Goal: Task Accomplishment & Management: Complete application form

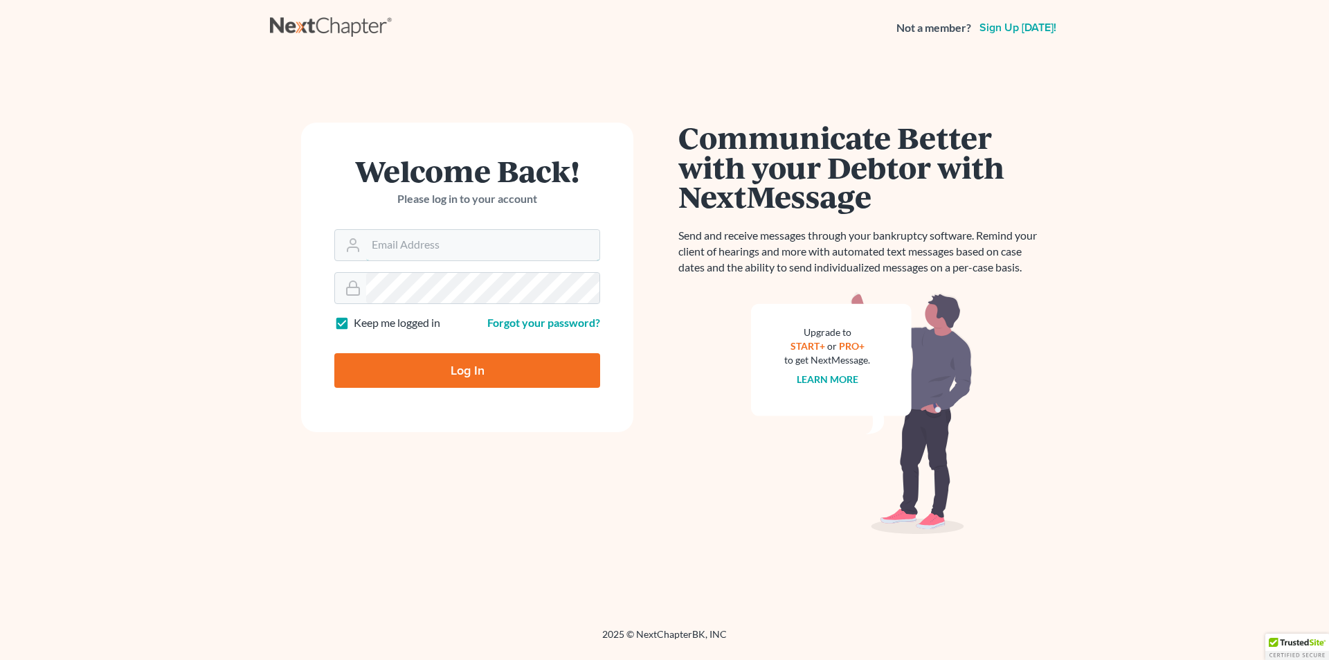
type input "[EMAIL_ADDRESS][DOMAIN_NAME]"
click at [401, 370] on input "Log In" at bounding box center [467, 370] width 266 height 35
type input "Thinking..."
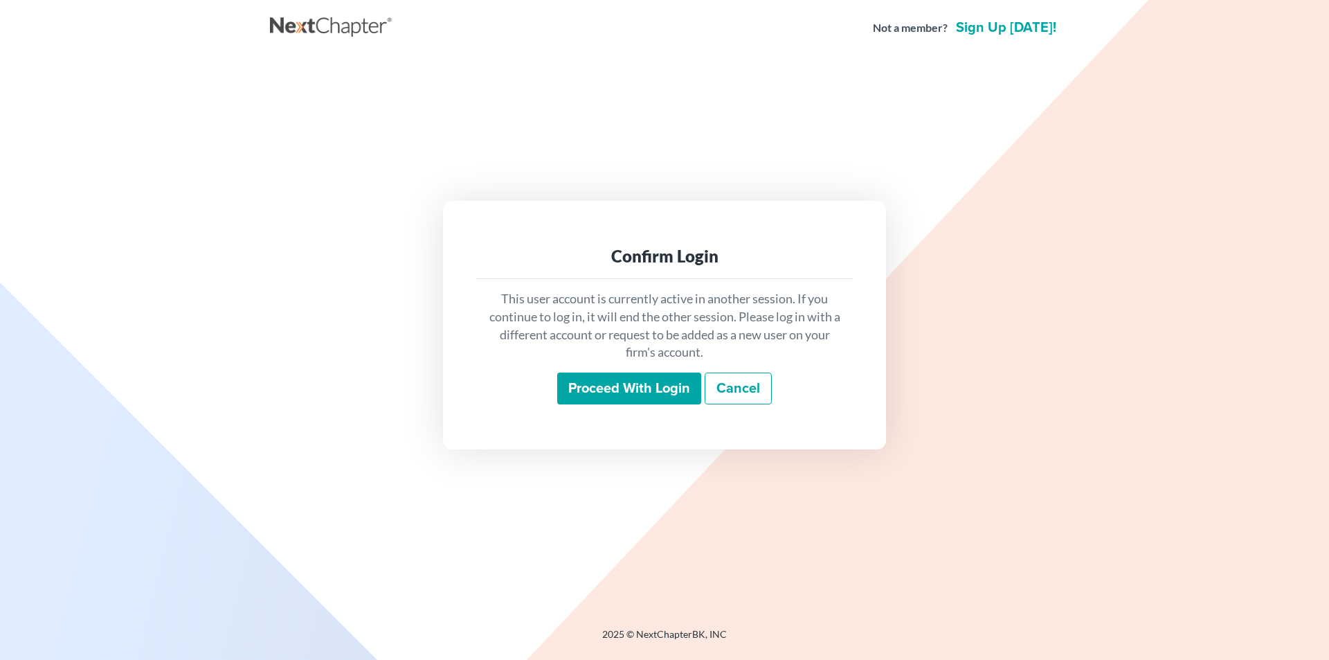
click at [639, 387] on input "Proceed with login" at bounding box center [629, 388] width 144 height 32
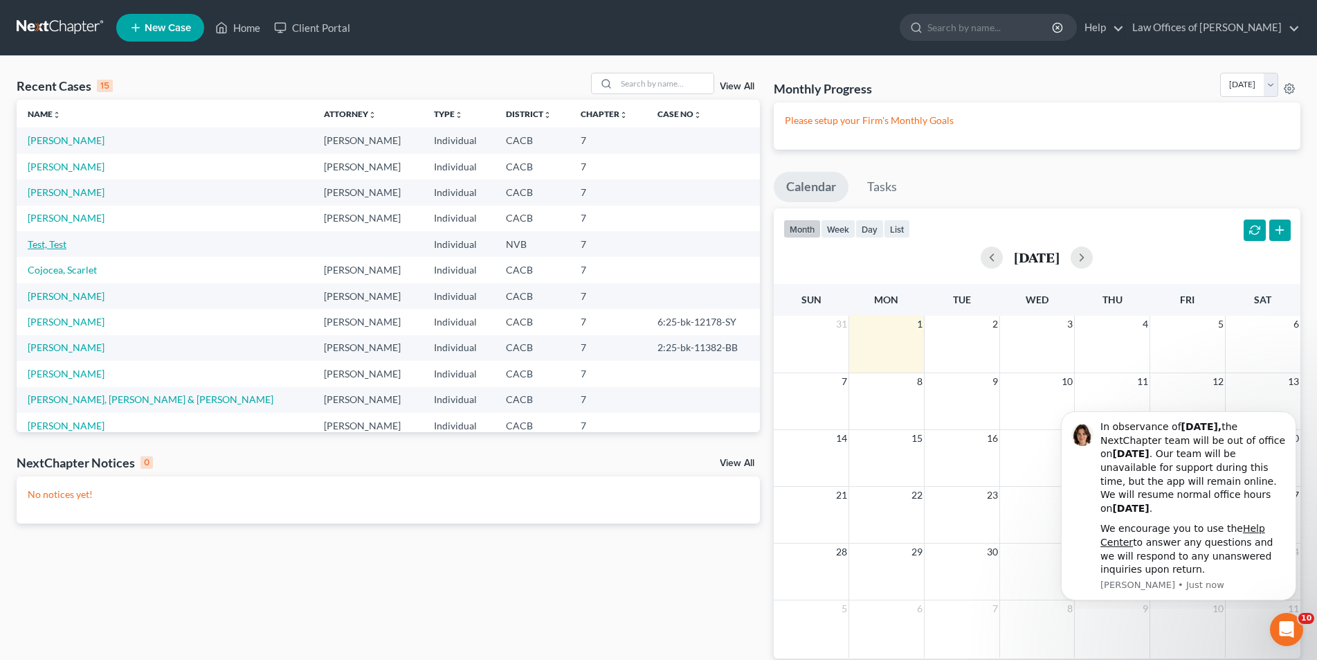
click at [55, 243] on link "Test, Test" at bounding box center [47, 244] width 39 height 12
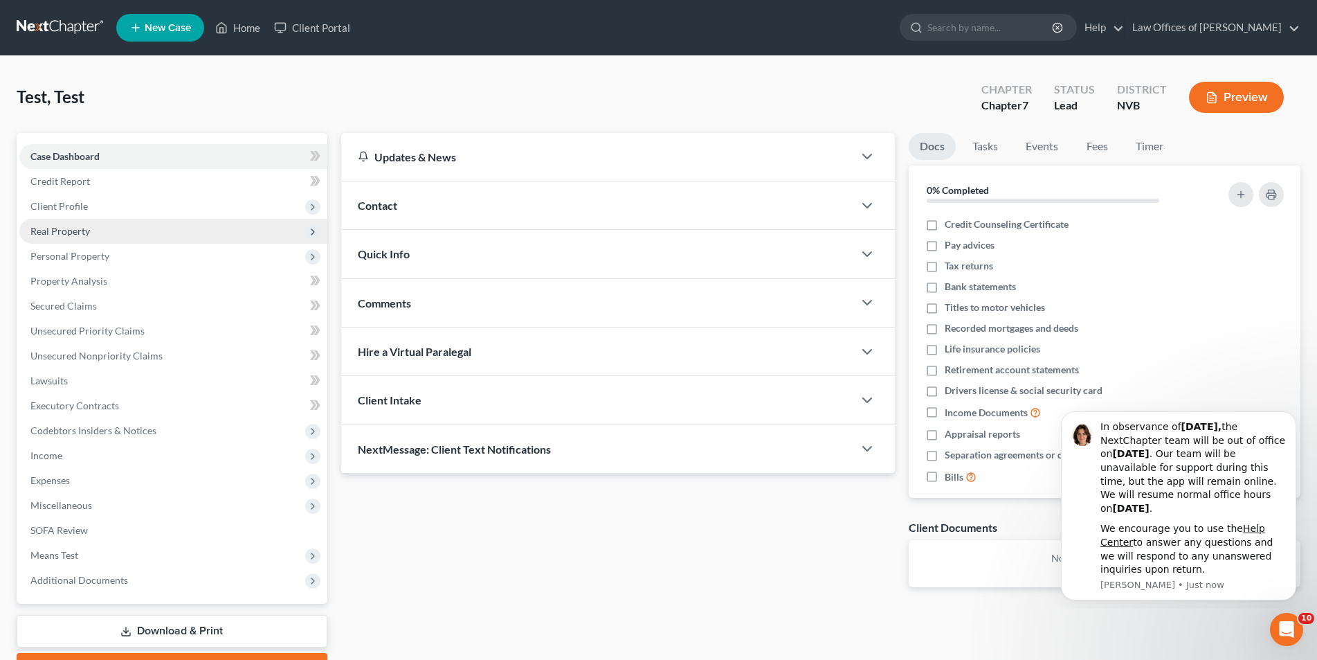
click at [87, 237] on span "Real Property" at bounding box center [173, 231] width 308 height 25
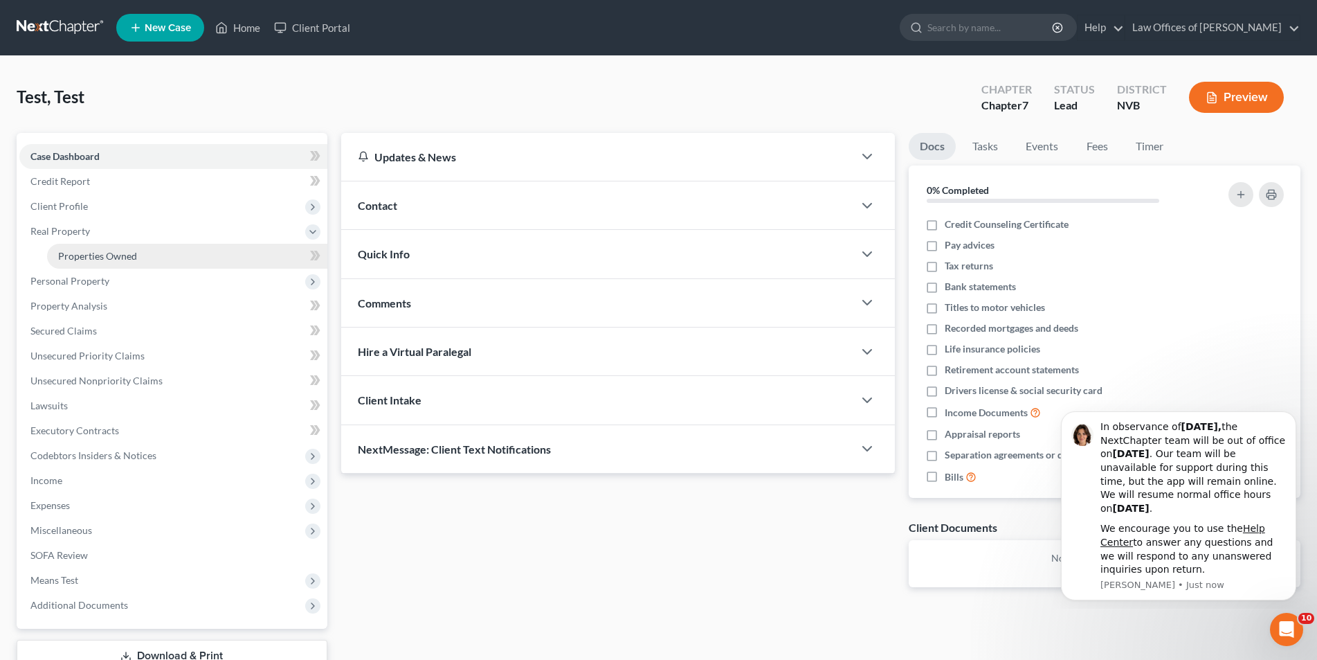
click at [89, 264] on link "Properties Owned" at bounding box center [187, 256] width 280 height 25
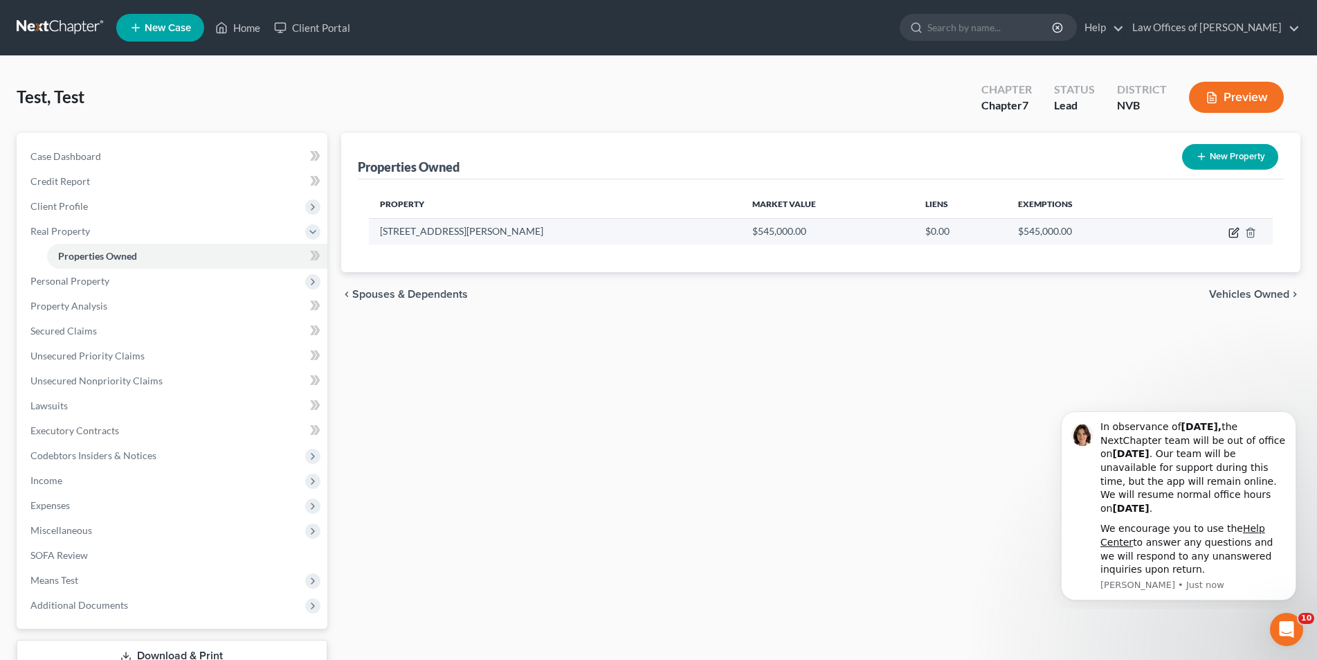
click at [1232, 230] on icon "button" at bounding box center [1234, 232] width 11 height 11
select select "31"
select select "2"
select select "0"
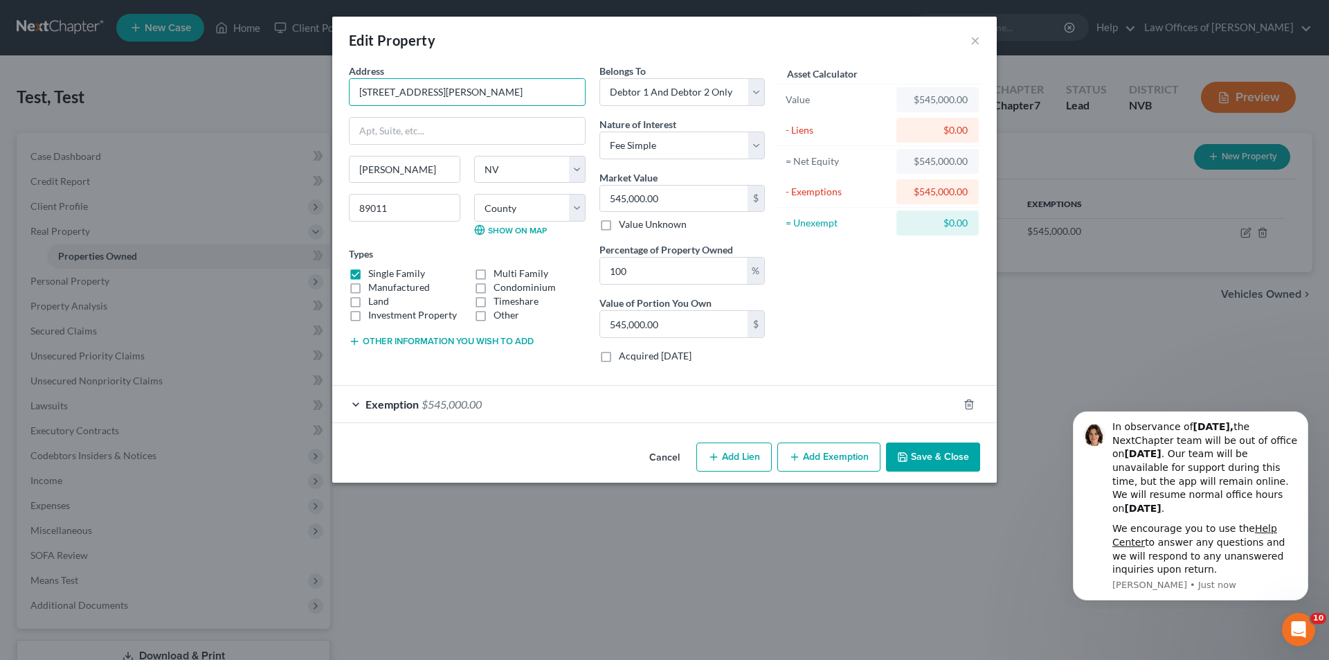
drag, startPoint x: 436, startPoint y: 88, endPoint x: 323, endPoint y: 80, distance: 113.1
click at [323, 80] on div "Edit Property × Address * [GEOGRAPHIC_DATA][PERSON_NAME] [PERSON_NAME][GEOGRAPH…" at bounding box center [664, 330] width 1329 height 660
type input "10262 [GEOGRAPHIC_DATA]"
drag, startPoint x: 430, startPoint y: 168, endPoint x: 354, endPoint y: 177, distance: 75.9
click at [354, 177] on input "[PERSON_NAME]" at bounding box center [405, 169] width 110 height 26
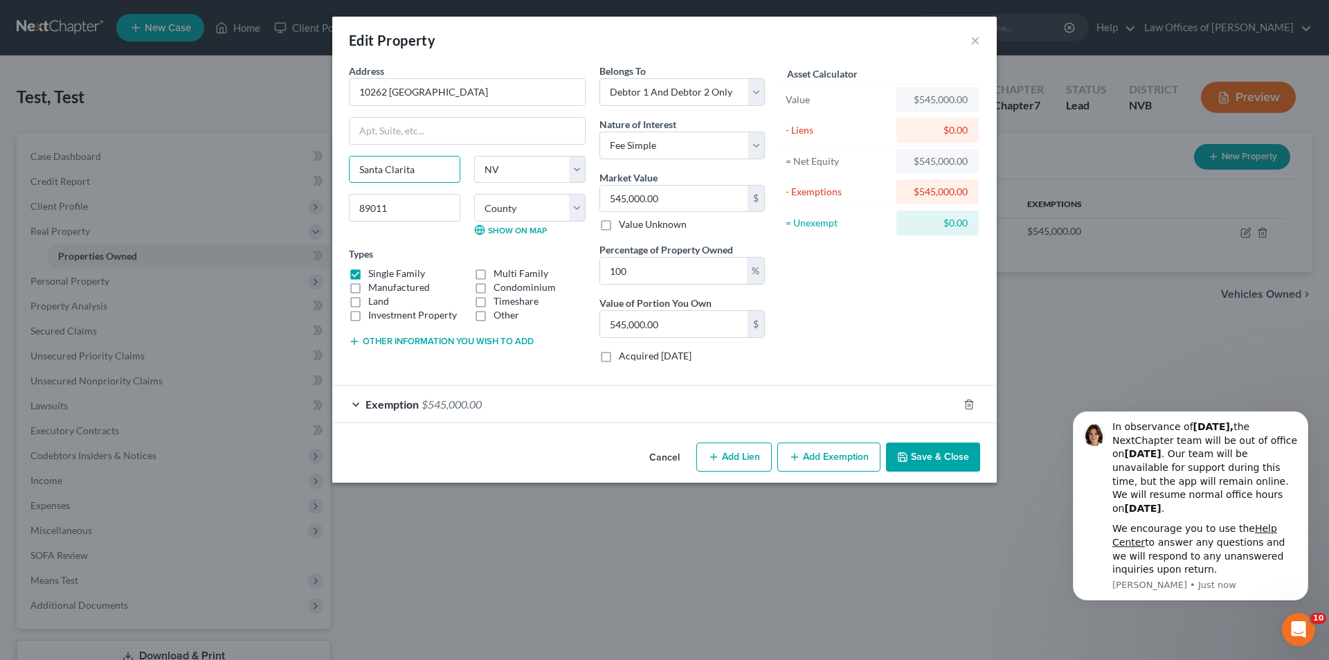
type input "Santa Clarita"
select select "4"
type input "91462"
click at [578, 206] on select "County [GEOGRAPHIC_DATA] [GEOGRAPHIC_DATA] [GEOGRAPHIC_DATA] [GEOGRAPHIC_DATA] …" at bounding box center [529, 208] width 111 height 28
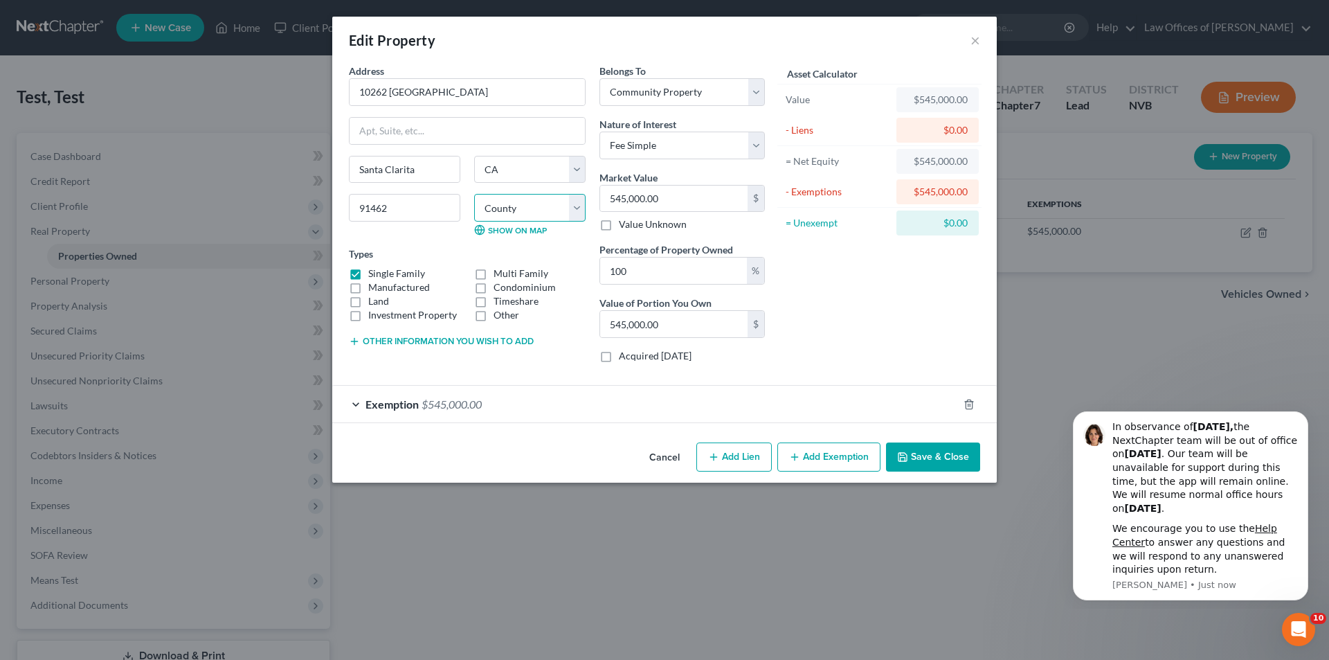
select select "17"
click at [474, 194] on select "County [GEOGRAPHIC_DATA] [GEOGRAPHIC_DATA] [GEOGRAPHIC_DATA] [GEOGRAPHIC_DATA] …" at bounding box center [529, 208] width 111 height 28
type input "6"
type input "6.00"
type input "65"
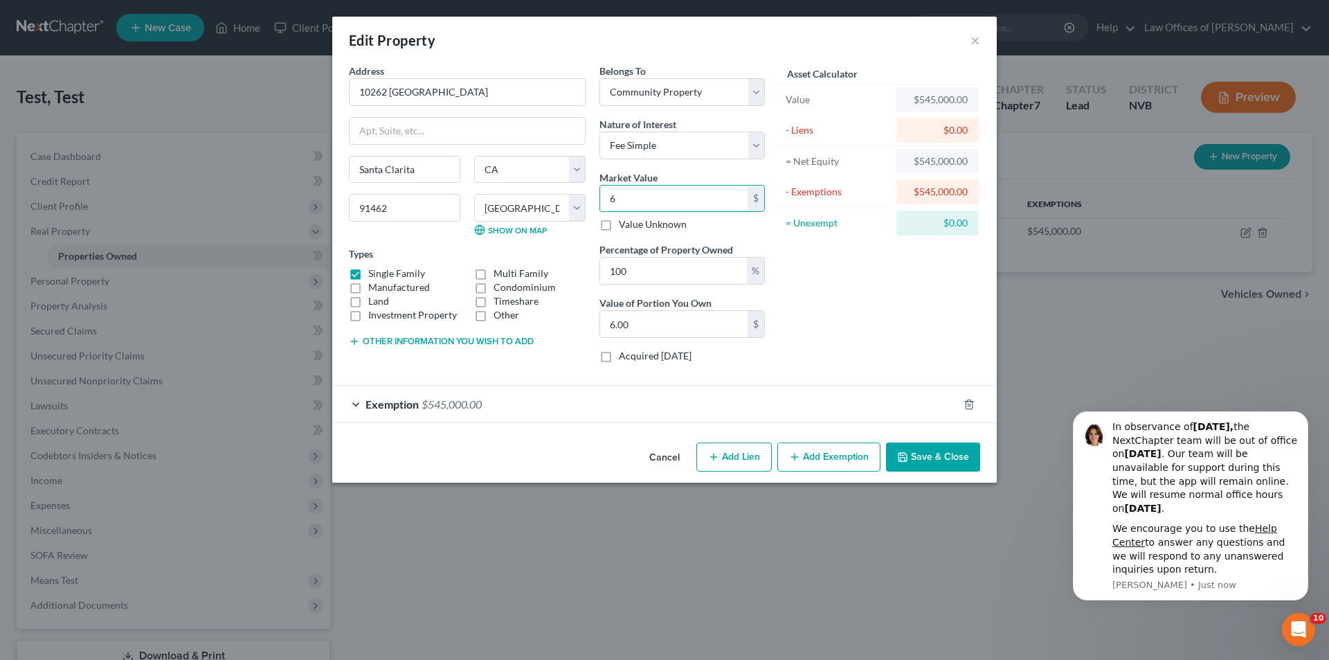
type input "65.00"
type input "650"
type input "650.00"
type input "6500"
type input "6,500.00"
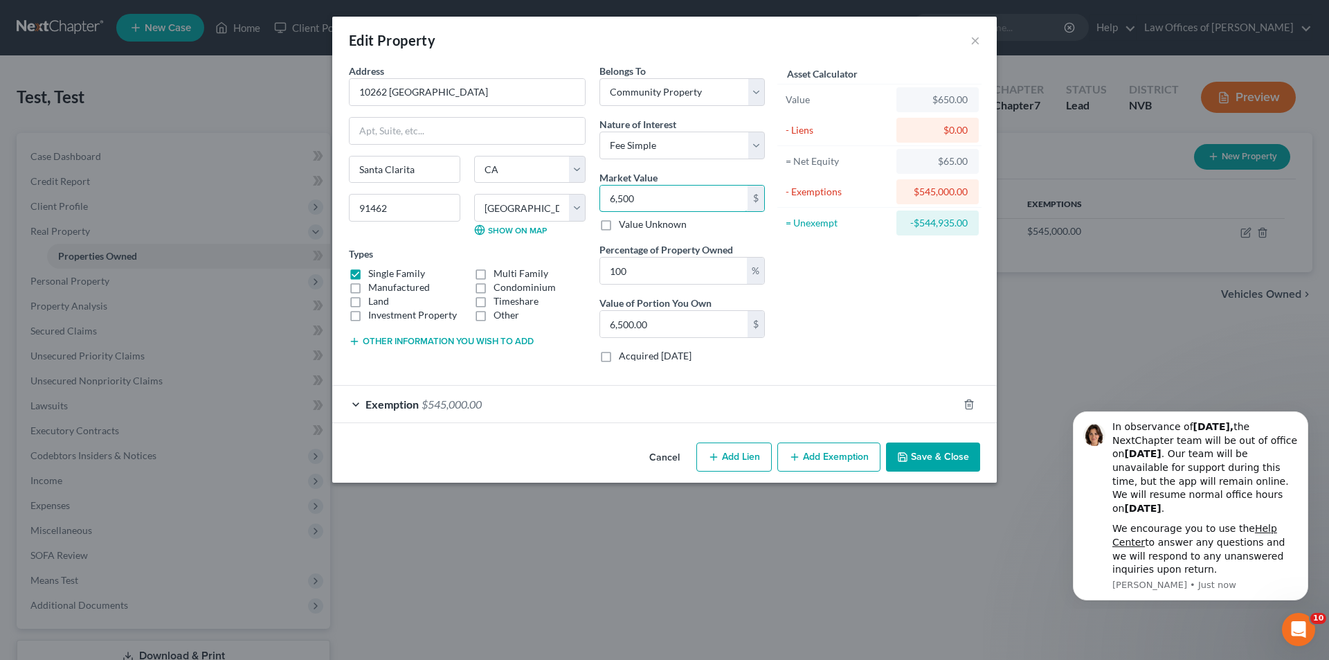
type input "6,5000"
type input "65,000.00"
type input "65,0000"
type input "650,000.00"
type input "650,000"
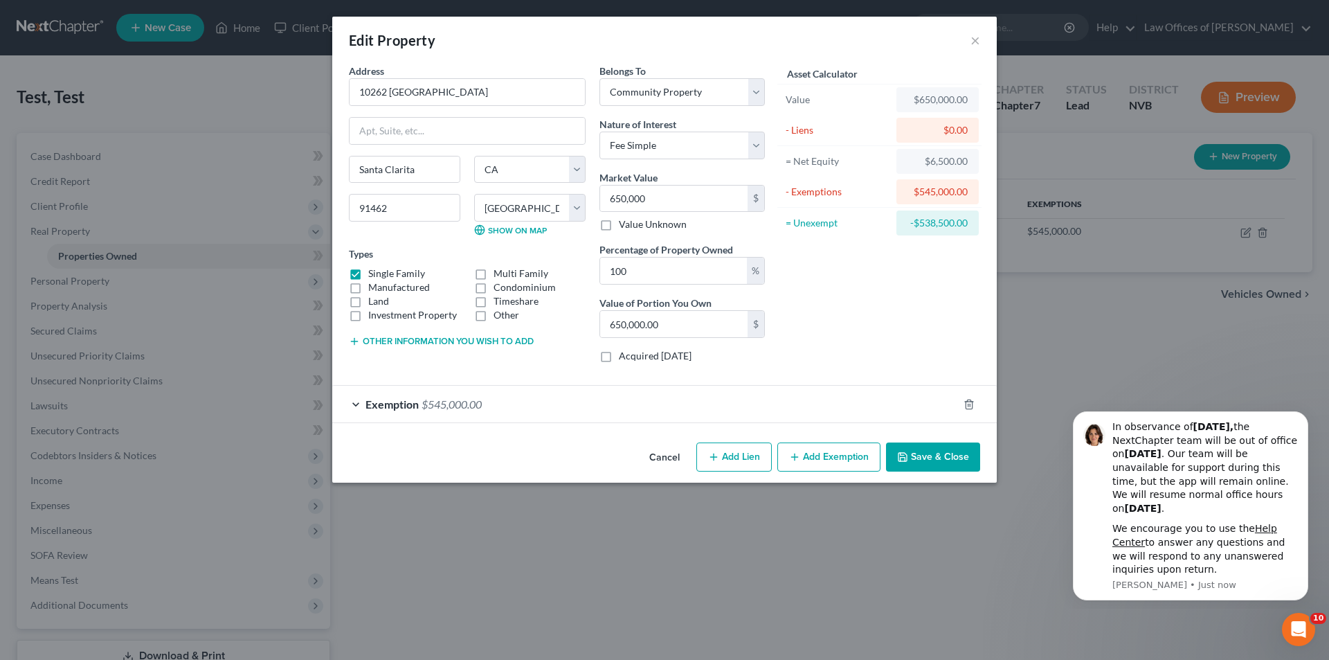
click at [901, 327] on div "Asset Calculator Value $650,000.00 - Liens $0.00 = Net Equity $6,500.00 - Exemp…" at bounding box center [879, 219] width 215 height 310
click at [934, 448] on button "Save & Close" at bounding box center [933, 456] width 94 height 29
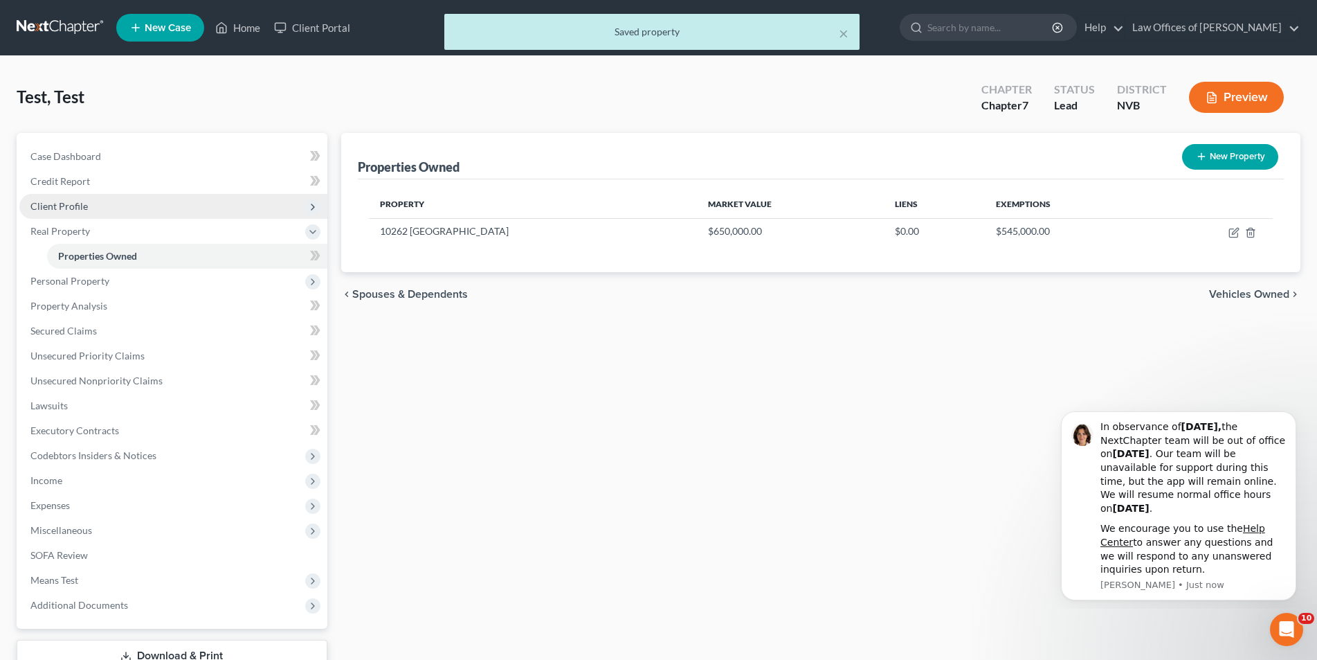
click at [102, 208] on span "Client Profile" at bounding box center [173, 206] width 308 height 25
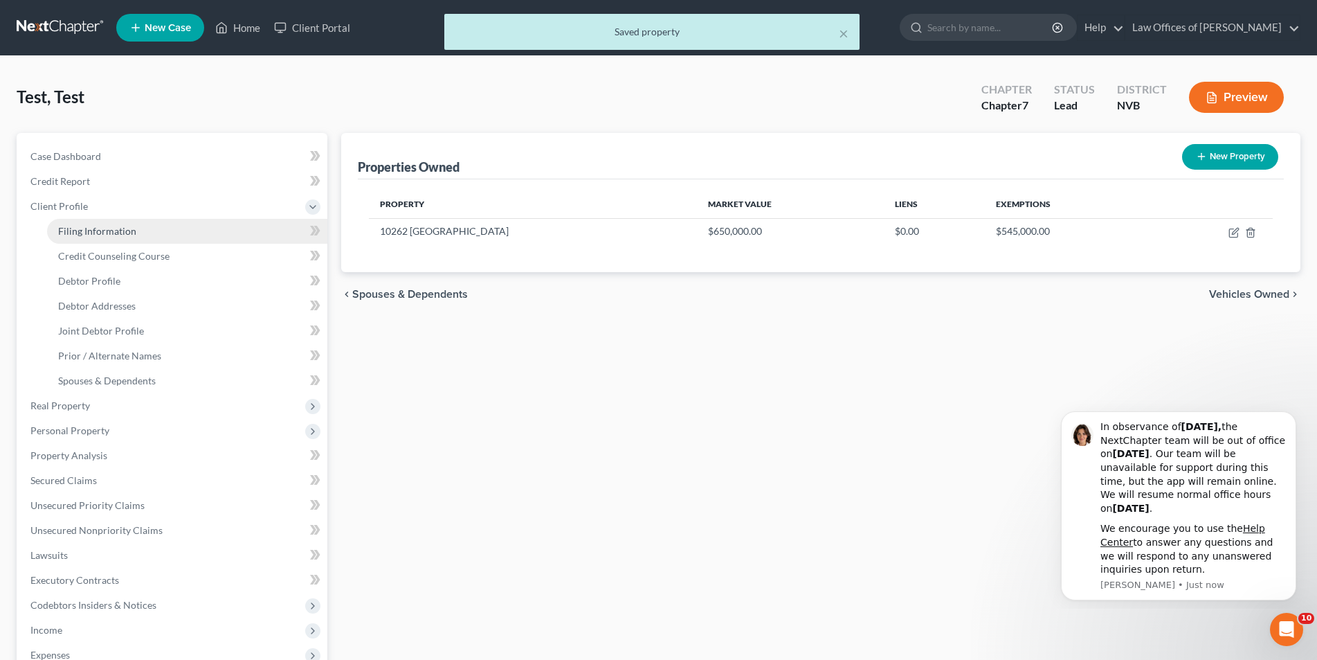
click at [98, 231] on span "Filing Information" at bounding box center [97, 231] width 78 height 12
select select "1"
select select "0"
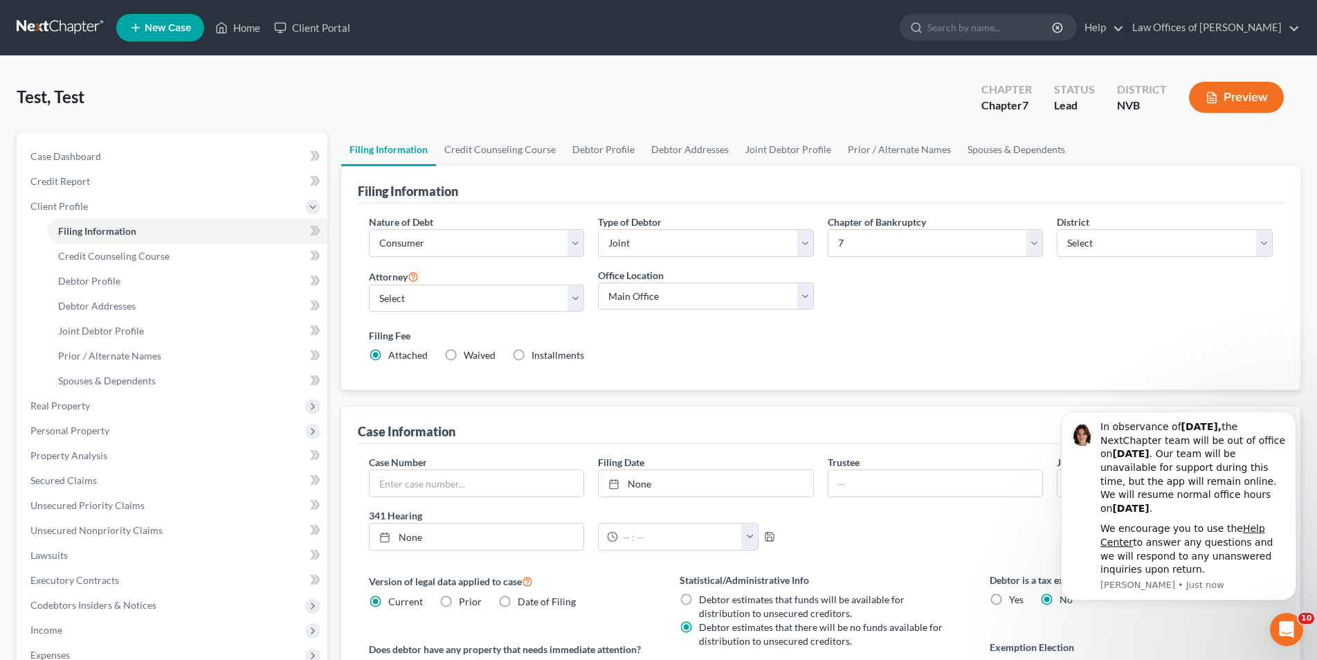
click at [1258, 303] on div "Nature of Debt Select Business Consumer Other Nature of Business Select Clearin…" at bounding box center [821, 294] width 918 height 159
click at [1281, 418] on div "In observance of [DATE], the NextChapter team will be out of office [DATE][DATE…" at bounding box center [1178, 505] width 235 height 189
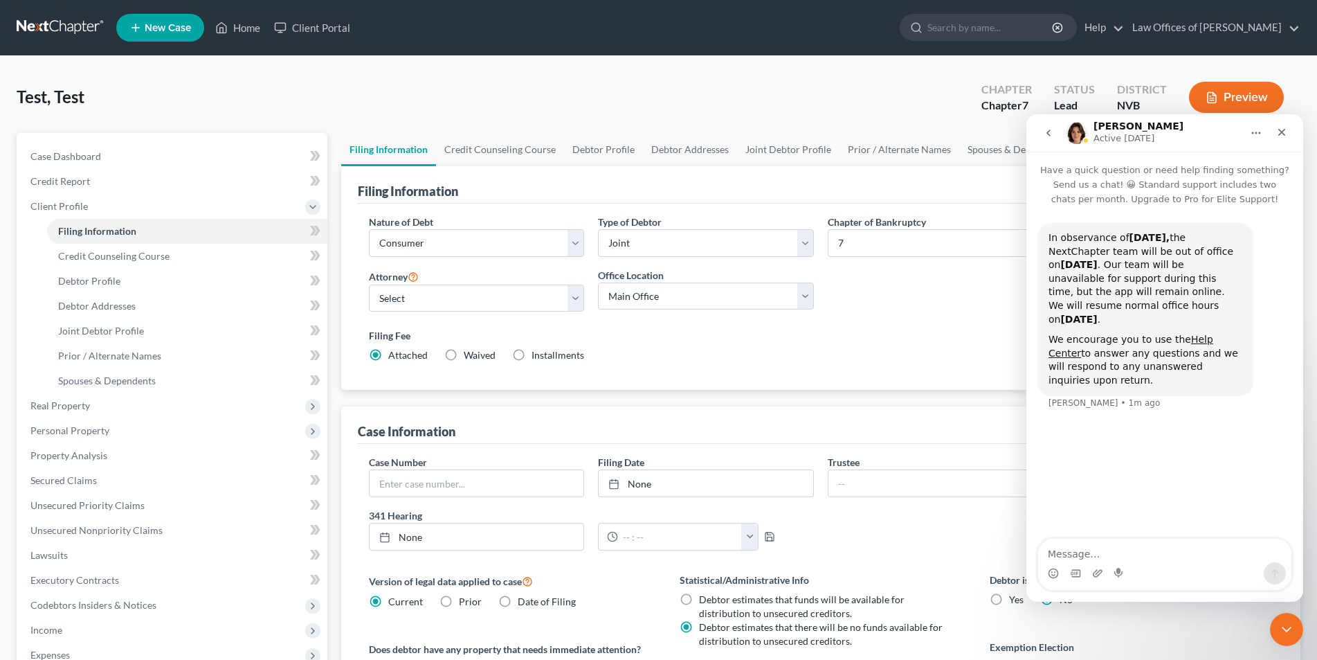
click at [918, 297] on div "Nature of Debt Select Business Consumer Other Nature of Business Select Clearin…" at bounding box center [821, 294] width 918 height 159
click at [1281, 129] on icon "Close" at bounding box center [1282, 132] width 11 height 11
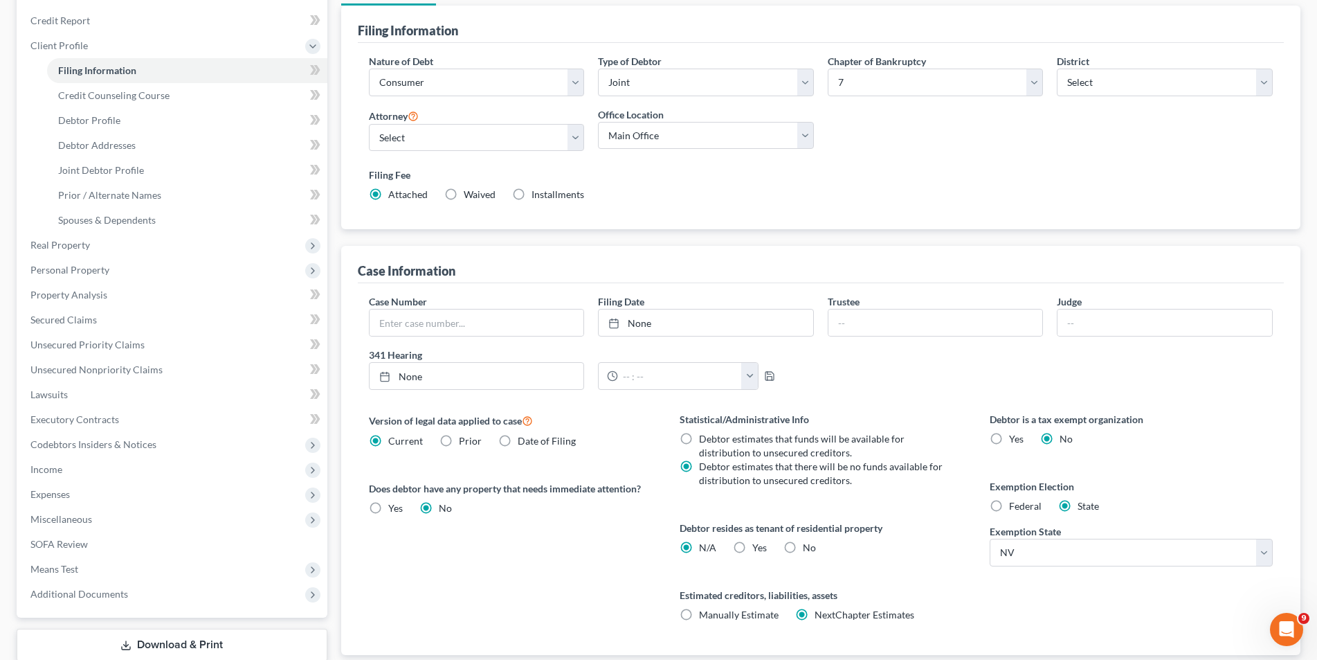
scroll to position [253, 0]
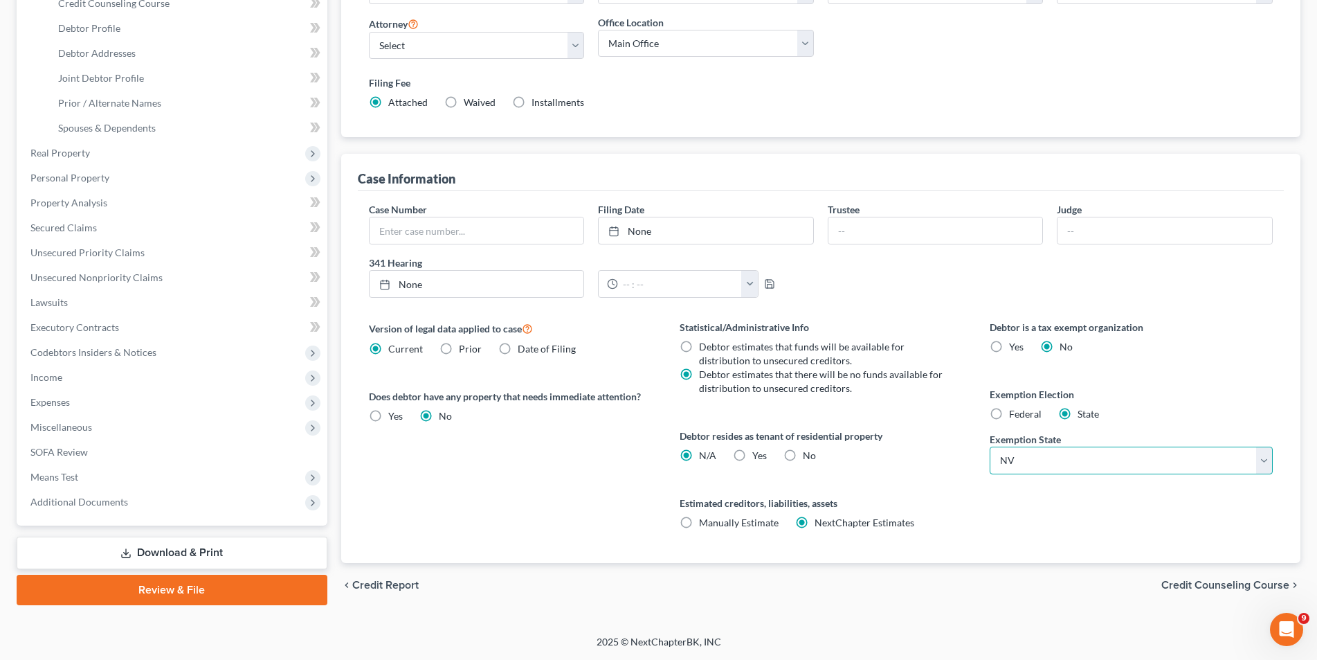
click at [1270, 459] on select "State [US_STATE] AK AR AZ CA CO CT DE DC [GEOGRAPHIC_DATA] [GEOGRAPHIC_DATA] GU…" at bounding box center [1131, 461] width 283 height 28
select select "4"
click at [990, 447] on select "State [US_STATE] AK AR AZ CA CO CT DE DC [GEOGRAPHIC_DATA] [GEOGRAPHIC_DATA] GU…" at bounding box center [1131, 461] width 283 height 28
click at [1206, 148] on div "Filing Information Nature of Debt Select Business Consumer Other Nature of Busi…" at bounding box center [821, 237] width 960 height 649
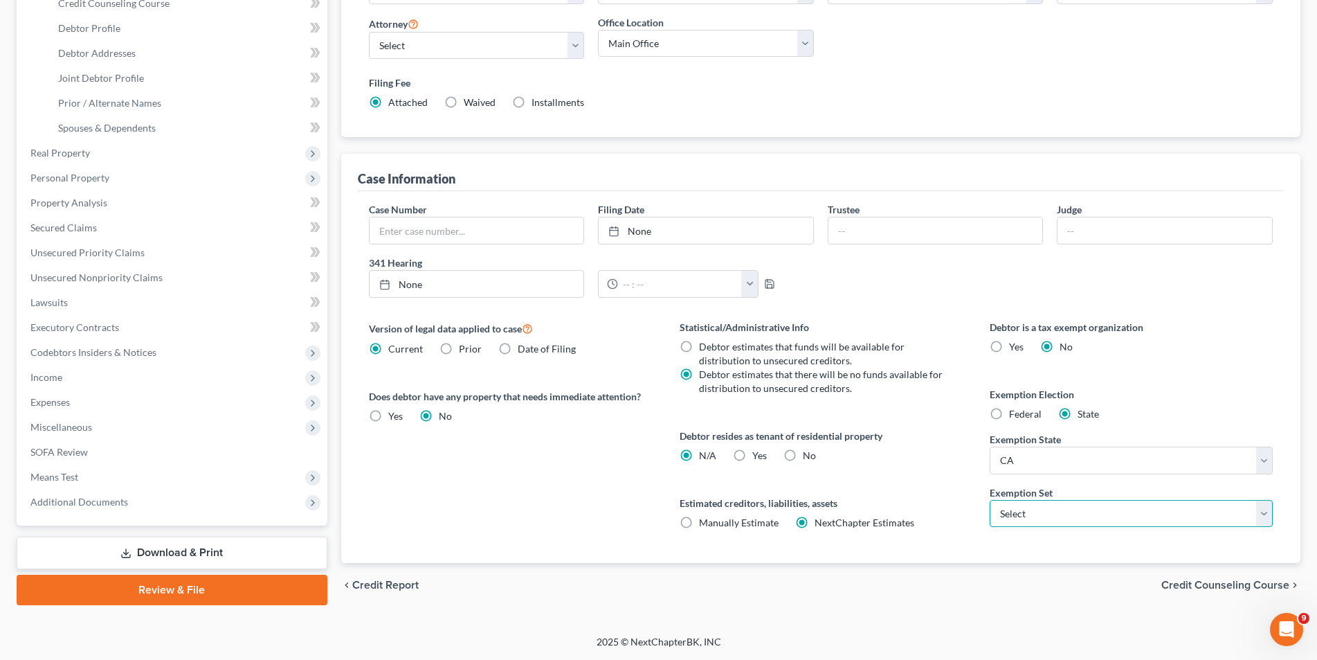
click at [1270, 512] on select "Select 703 704" at bounding box center [1131, 514] width 283 height 28
select select "0"
click at [990, 500] on select "Select 703 704" at bounding box center [1131, 514] width 283 height 28
click at [97, 148] on span "Real Property" at bounding box center [173, 153] width 308 height 25
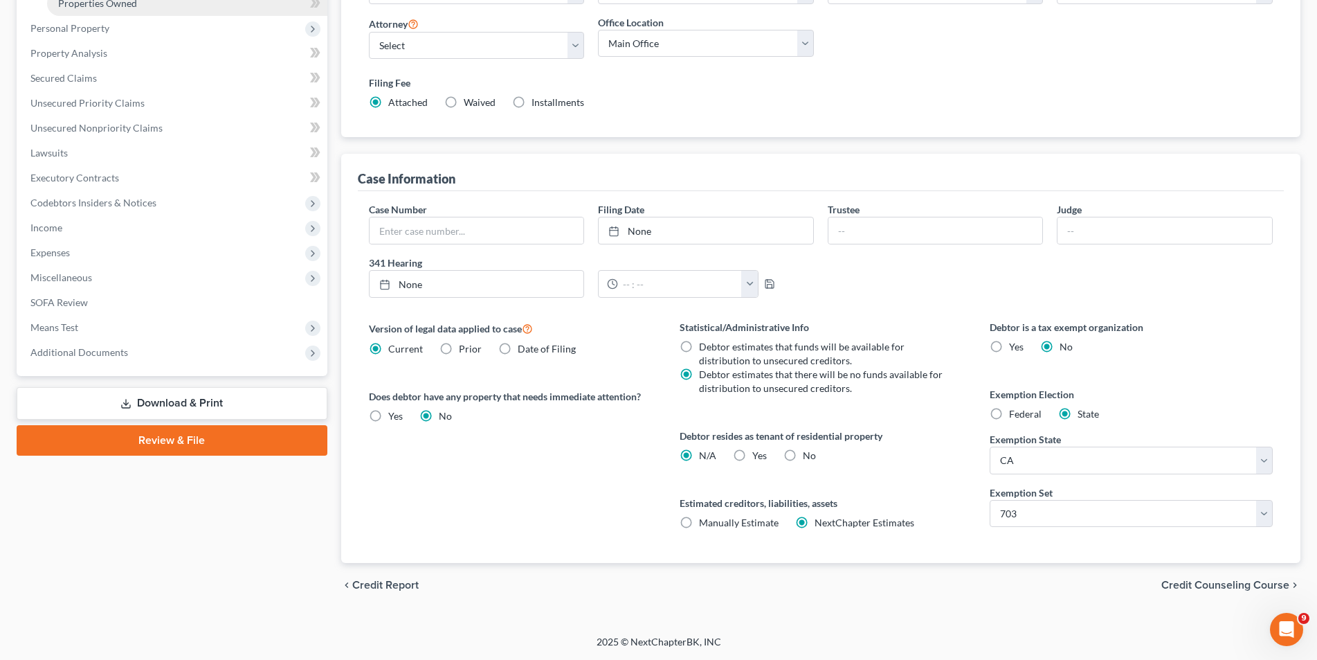
click at [188, 6] on link "Properties Owned" at bounding box center [187, 3] width 280 height 25
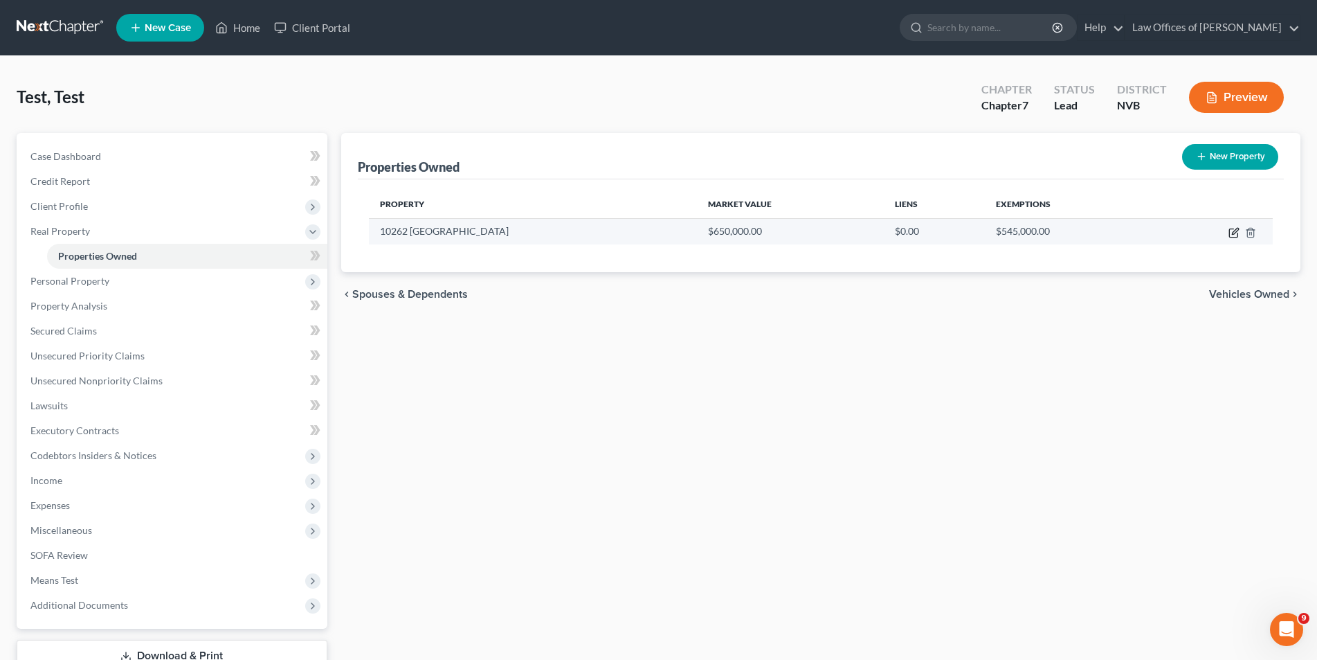
click at [1230, 232] on icon "button" at bounding box center [1234, 233] width 8 height 8
select select "4"
select select "17"
select select "4"
select select "0"
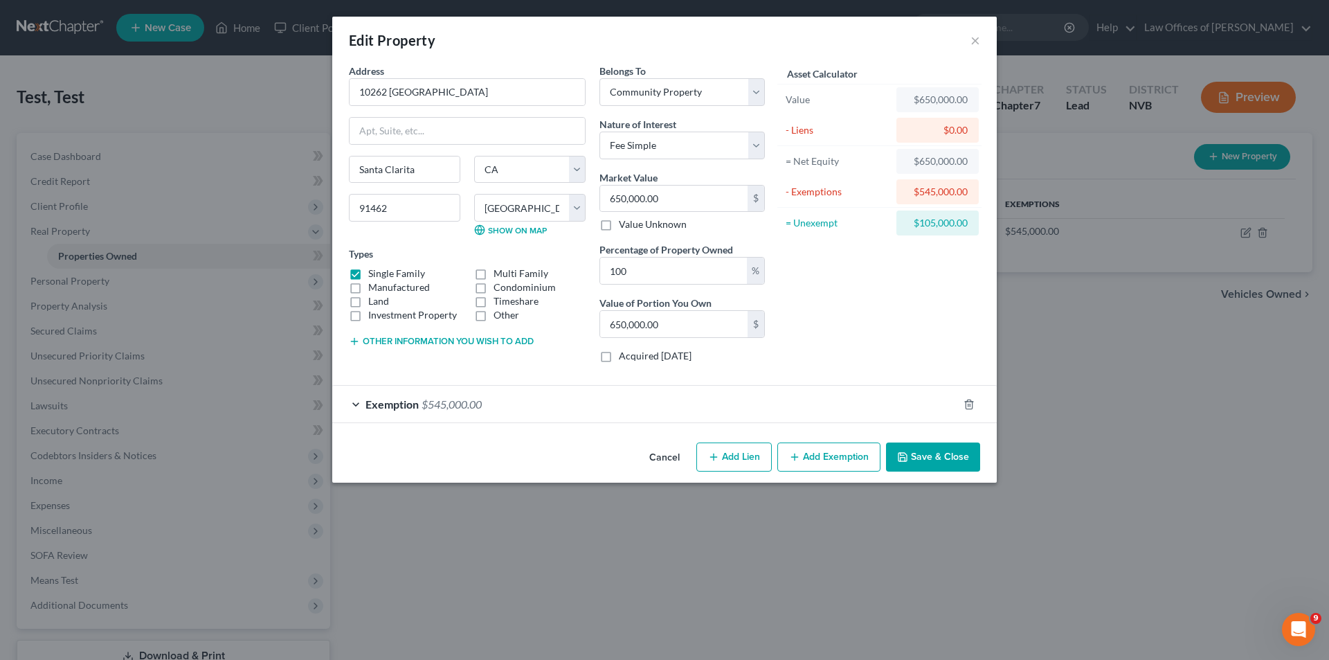
click at [814, 465] on button "Add Exemption" at bounding box center [828, 456] width 103 height 29
select select "2"
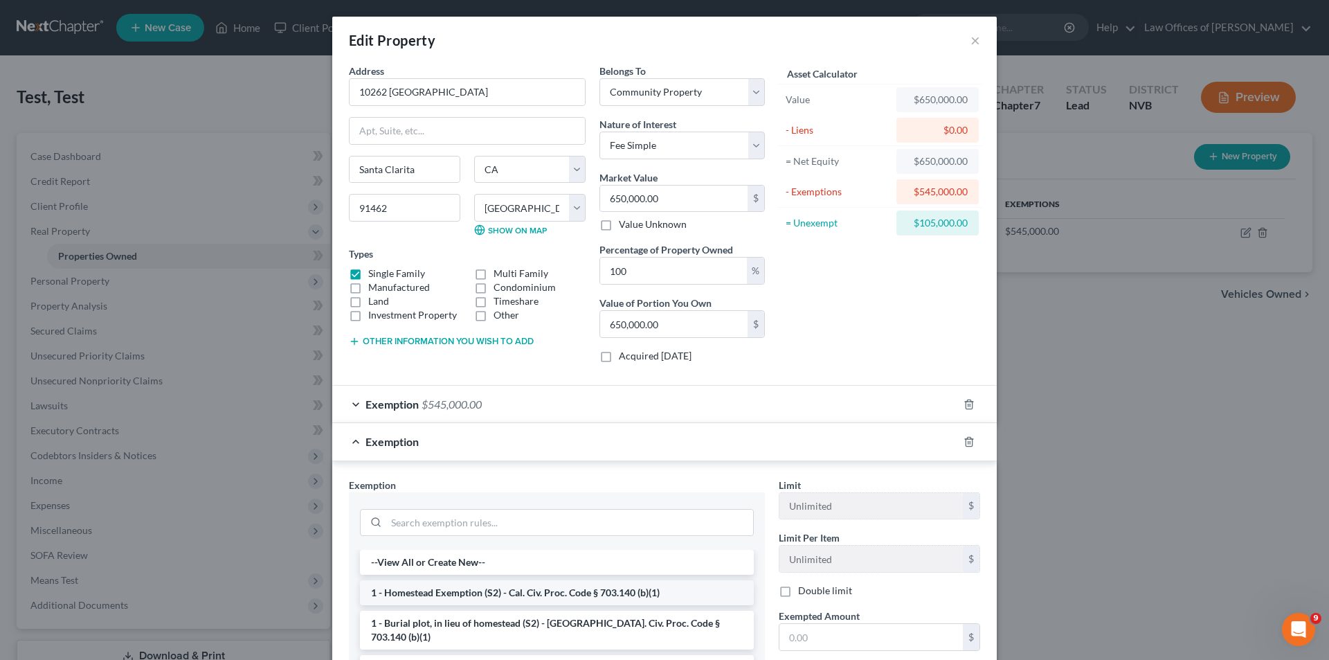
click at [507, 596] on li "1 - Homestead Exemption (S2) - Cal. Civ. Proc. Code § 703.140 (b)(1)" at bounding box center [557, 592] width 394 height 25
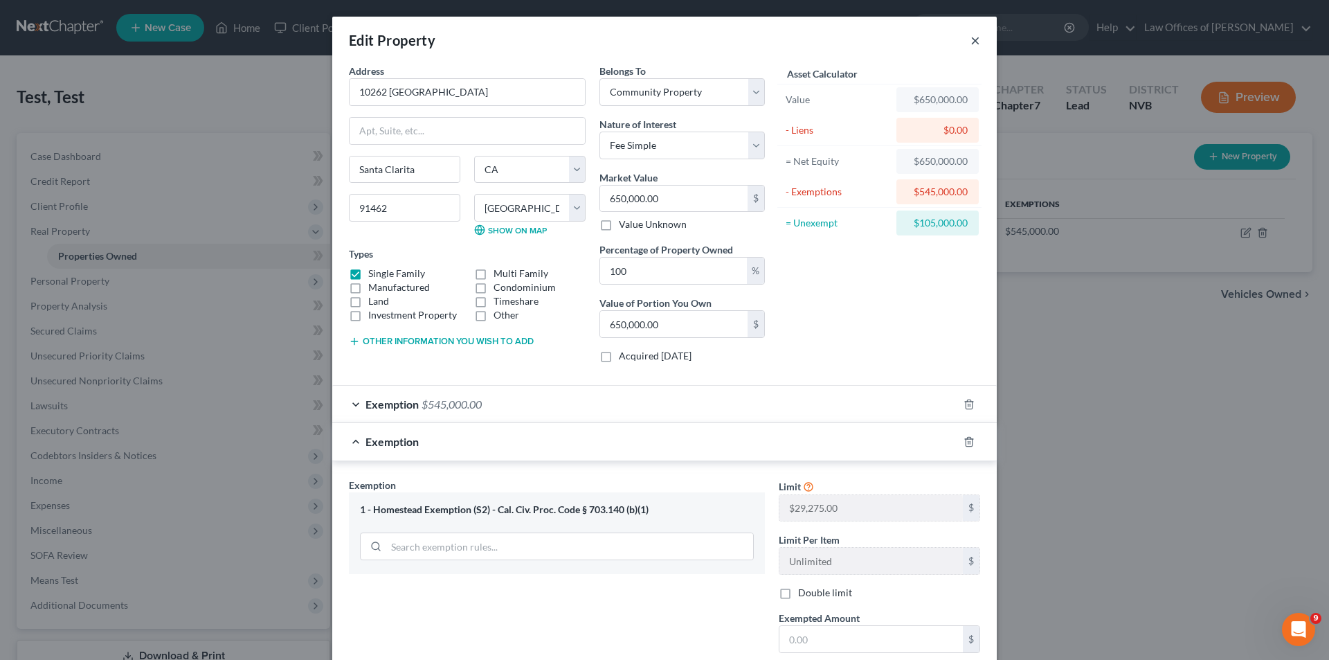
click at [971, 36] on button "×" at bounding box center [976, 40] width 10 height 17
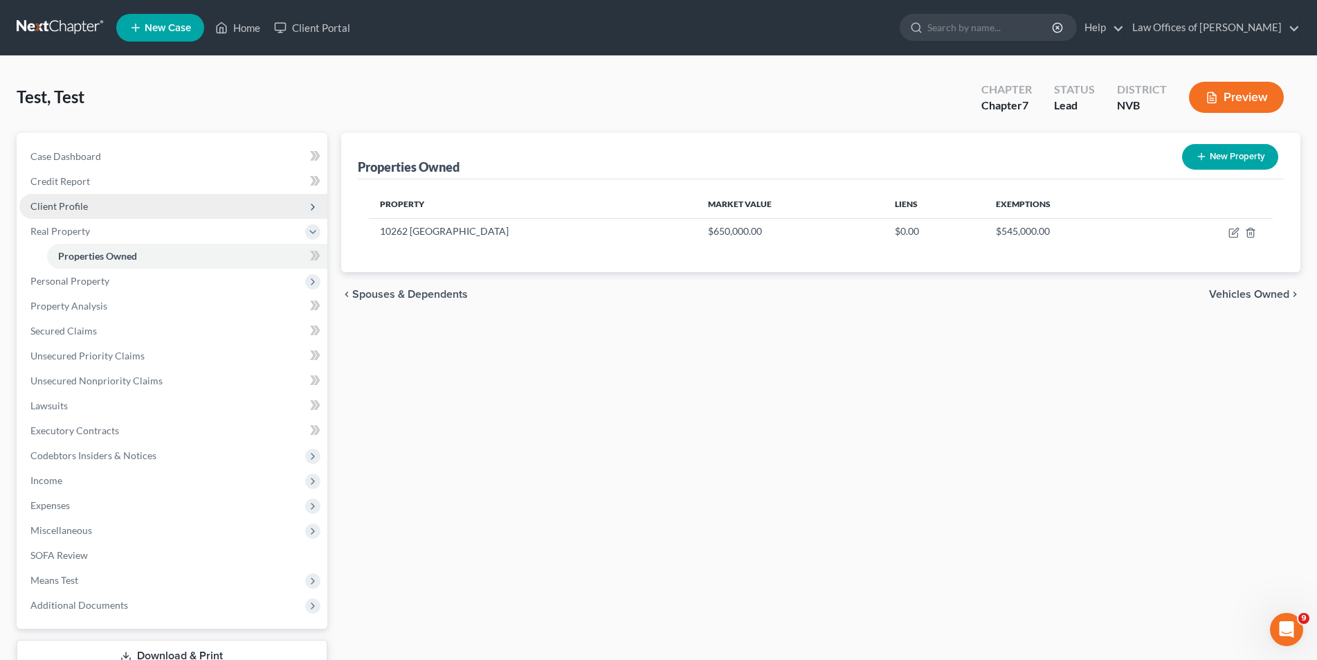
click at [125, 214] on span "Client Profile" at bounding box center [173, 206] width 308 height 25
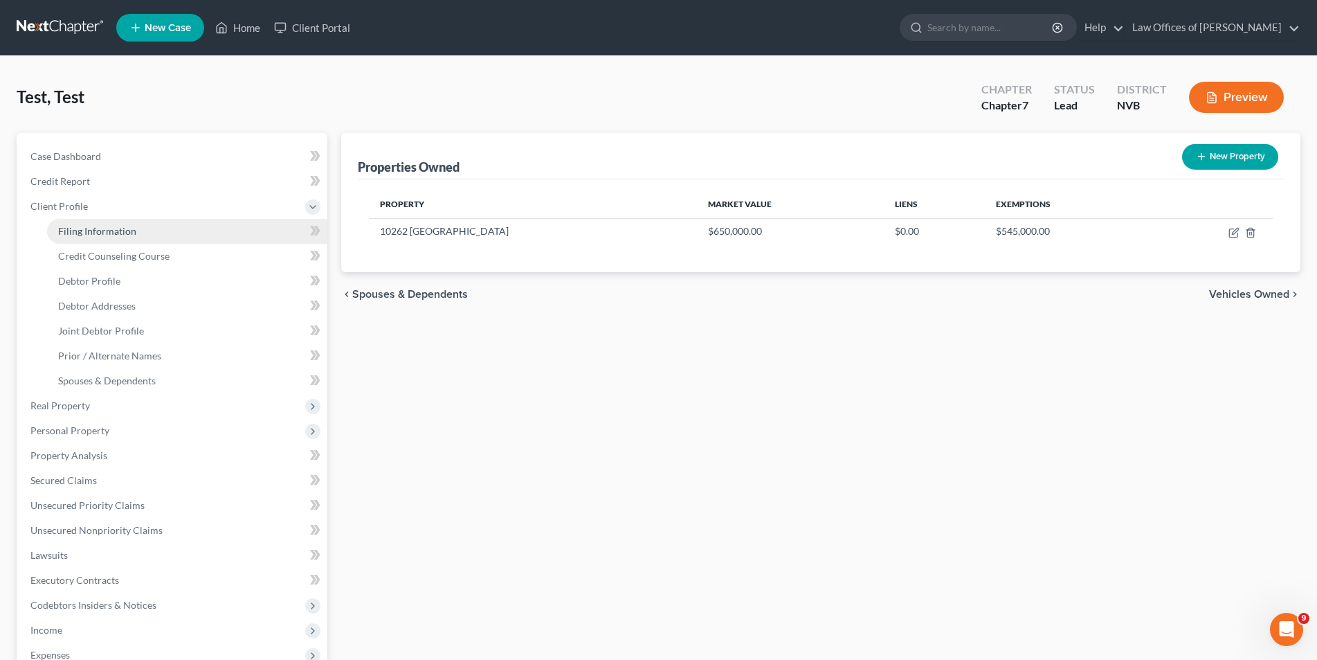
click at [124, 227] on span "Filing Information" at bounding box center [97, 231] width 78 height 12
select select "1"
select select "0"
select select "49"
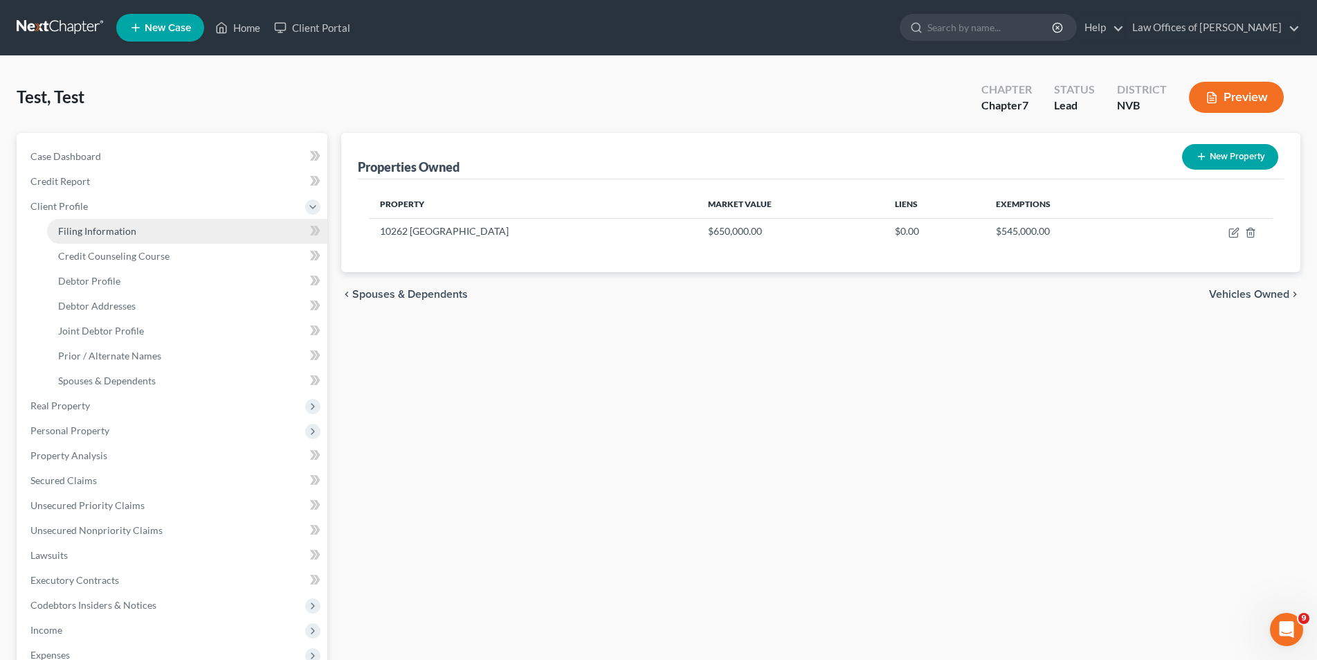
select select "4"
select select "0"
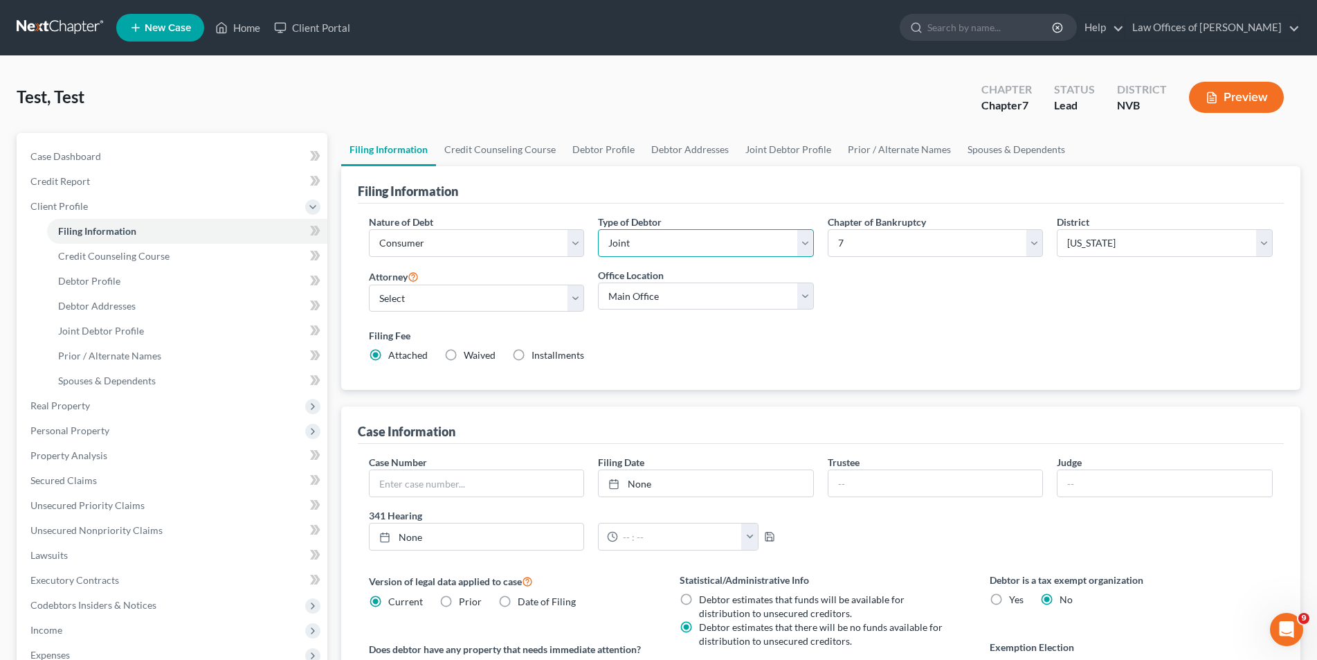
click at [804, 243] on select "Select Individual Joint" at bounding box center [706, 243] width 216 height 28
select select "0"
click at [598, 229] on select "Select Individual Joint" at bounding box center [706, 243] width 216 height 28
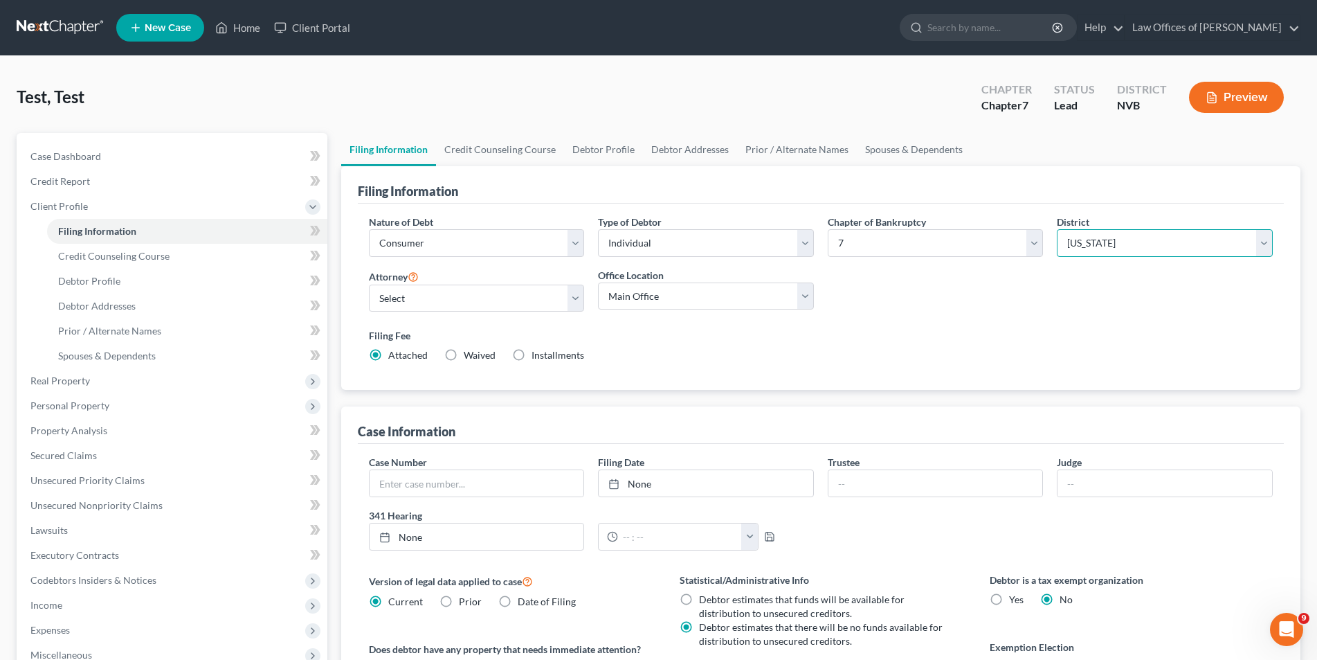
click at [1267, 246] on select "Select [US_STATE] - [GEOGRAPHIC_DATA] [US_STATE] - [GEOGRAPHIC_DATA][US_STATE] …" at bounding box center [1165, 243] width 216 height 28
select select "7"
click at [1057, 229] on select "Select [US_STATE] - [GEOGRAPHIC_DATA] [US_STATE] - [GEOGRAPHIC_DATA][US_STATE] …" at bounding box center [1165, 243] width 216 height 28
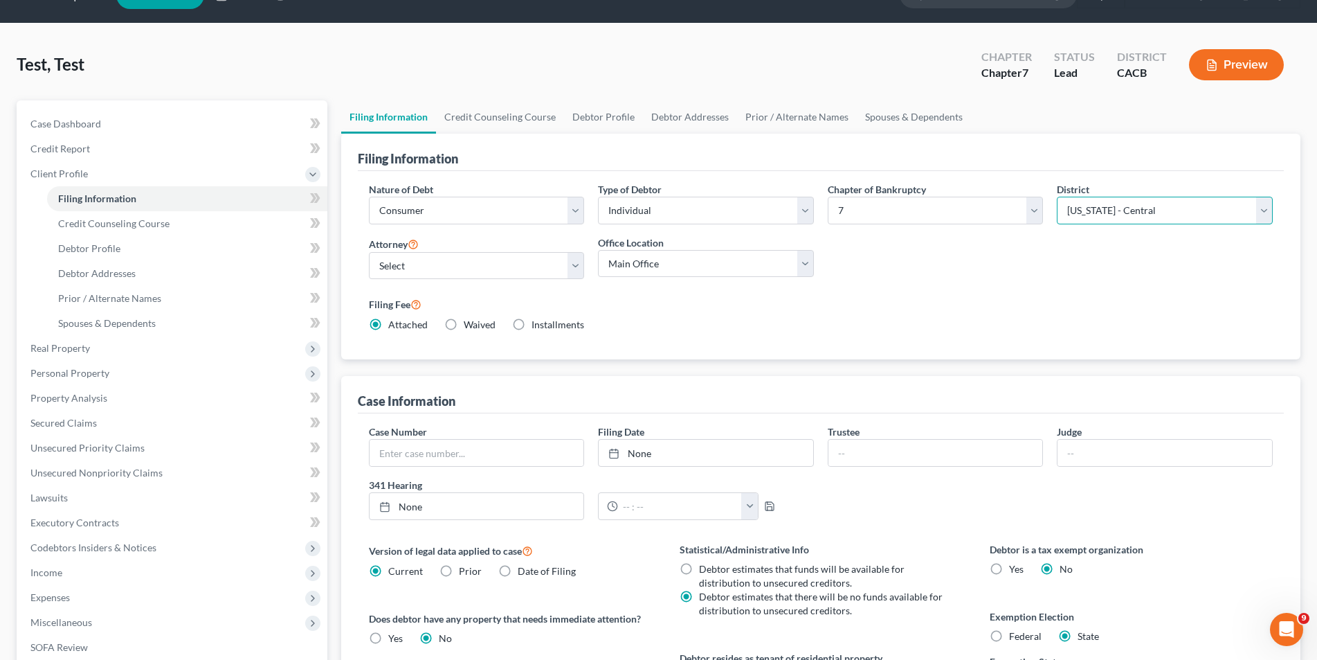
scroll to position [16, 0]
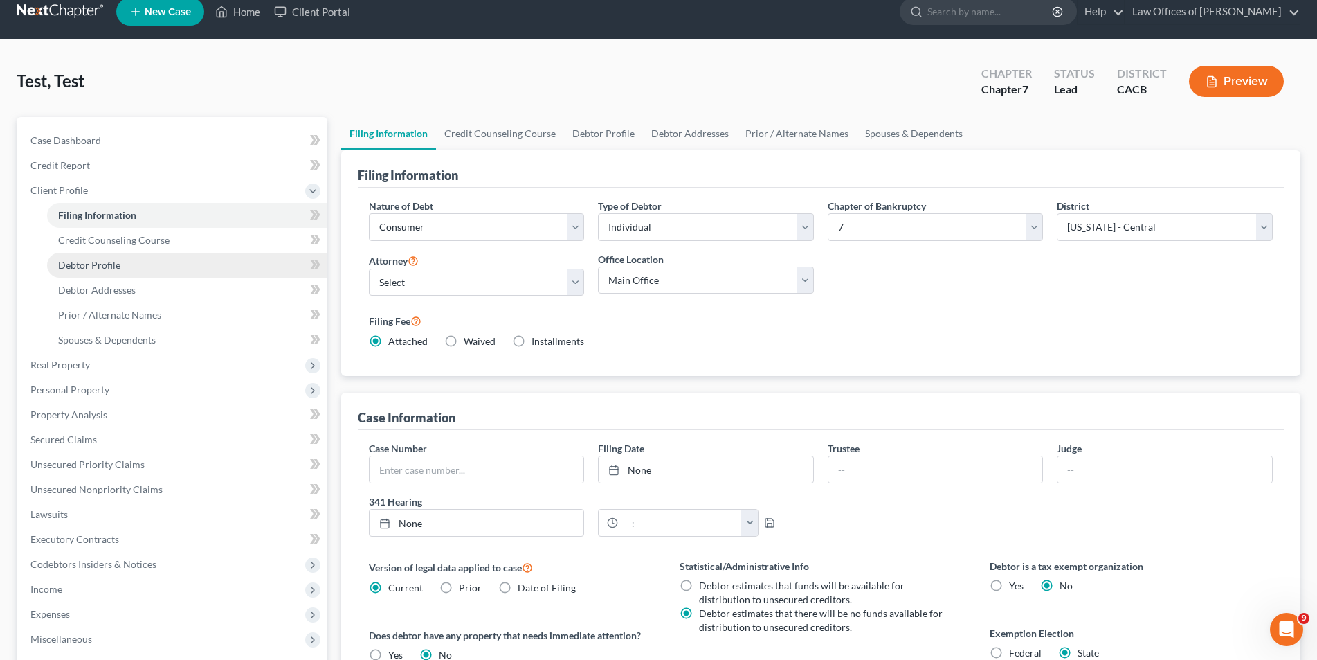
click at [100, 274] on link "Debtor Profile" at bounding box center [187, 265] width 280 height 25
select select "1"
select select "0"
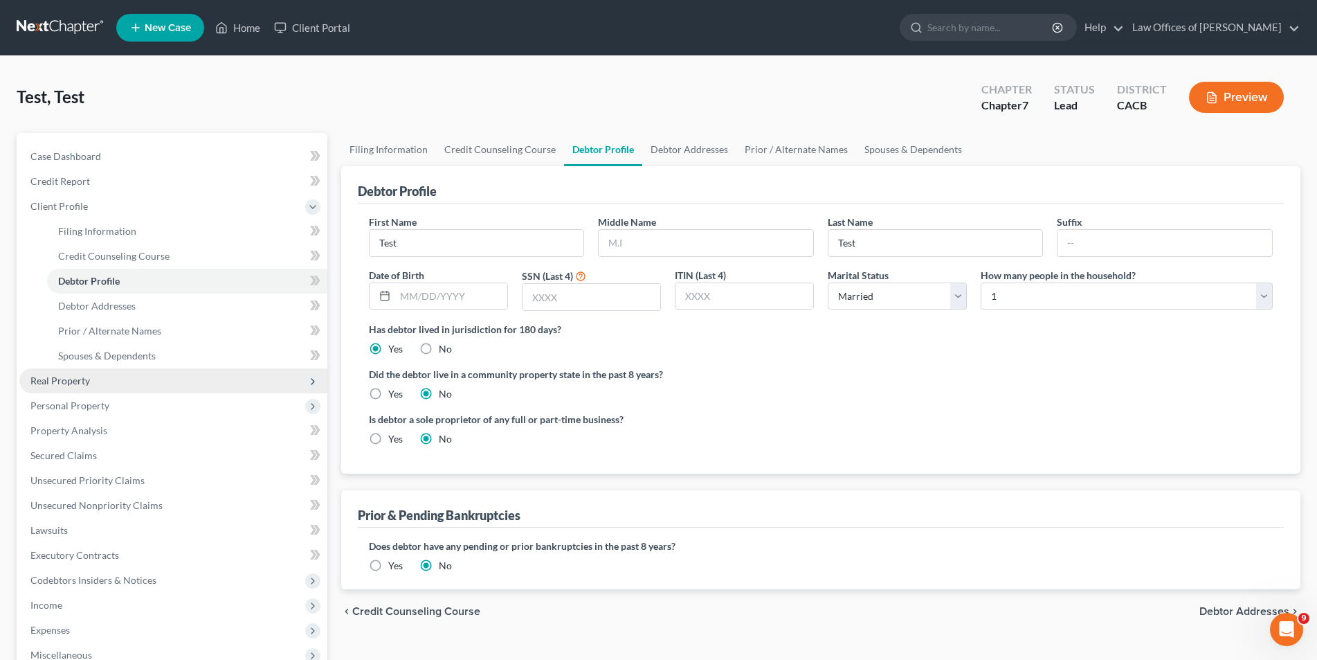
click at [51, 388] on span "Real Property" at bounding box center [173, 380] width 308 height 25
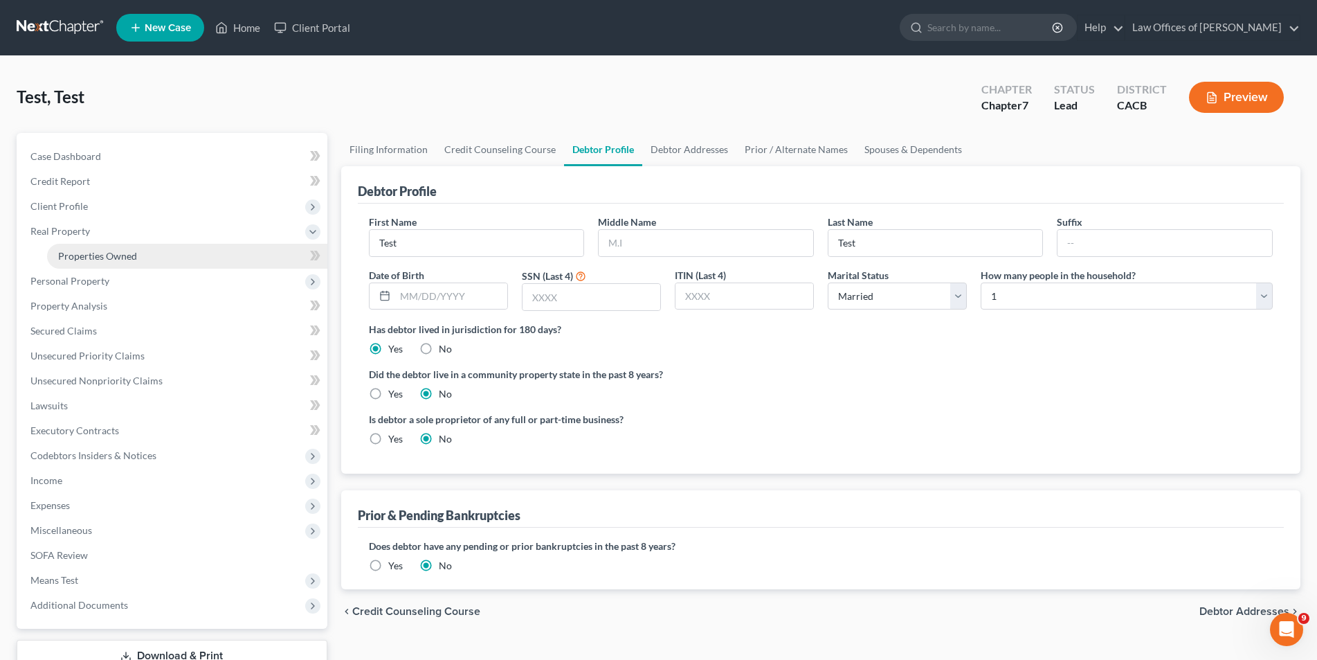
click at [75, 255] on span "Properties Owned" at bounding box center [97, 256] width 79 height 12
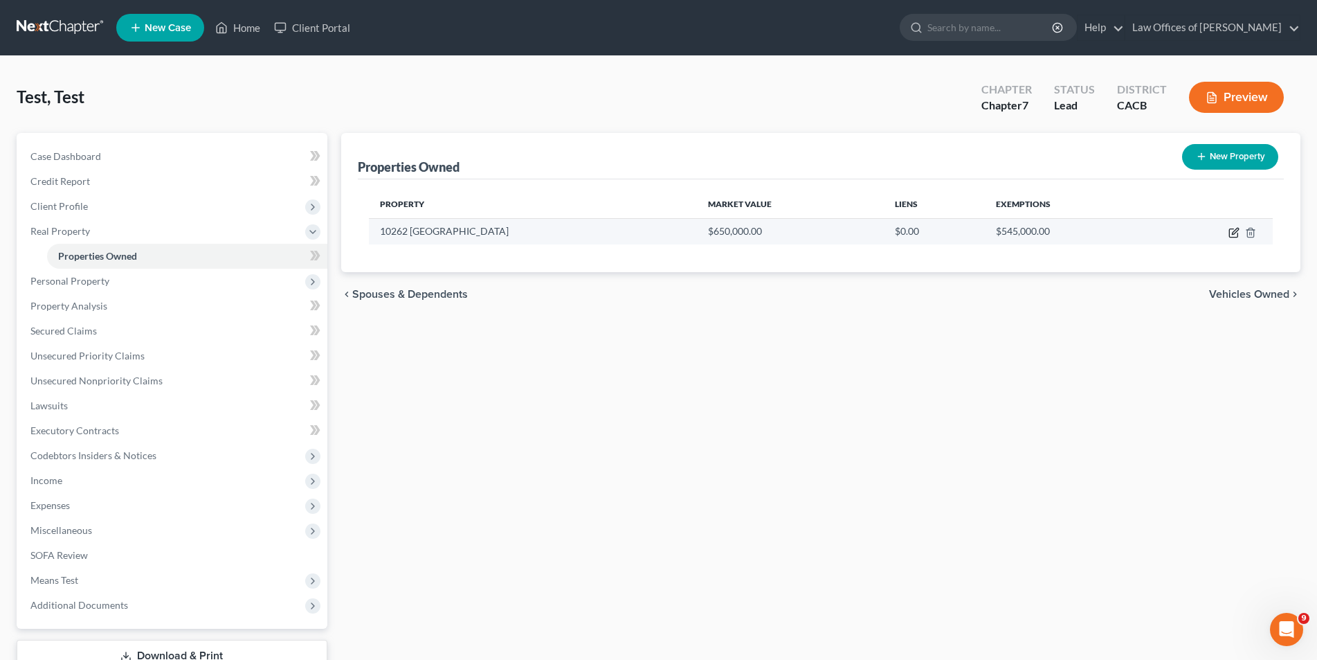
click at [1236, 237] on icon "button" at bounding box center [1234, 233] width 8 height 8
select select "4"
select select "17"
select select "4"
select select "0"
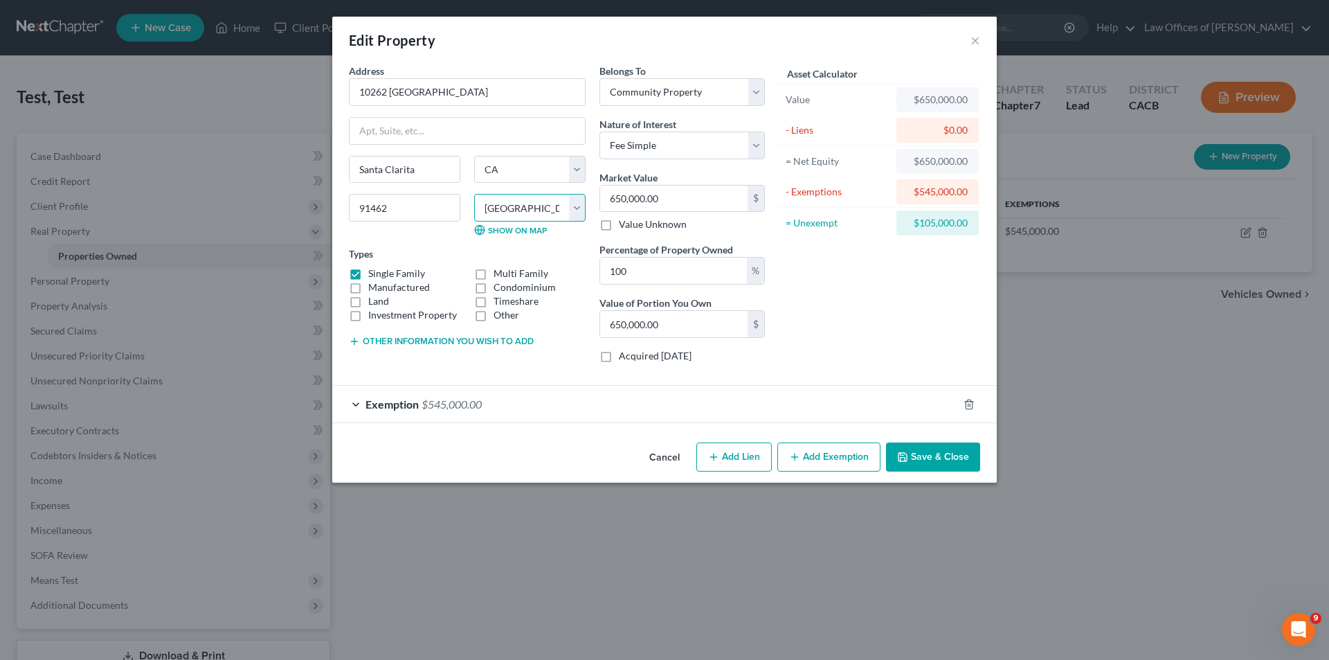
click at [577, 208] on select "County [GEOGRAPHIC_DATA] [GEOGRAPHIC_DATA] [GEOGRAPHIC_DATA] [GEOGRAPHIC_DATA] …" at bounding box center [529, 208] width 111 height 28
select select "18"
click at [474, 194] on select "County [GEOGRAPHIC_DATA] [GEOGRAPHIC_DATA] [GEOGRAPHIC_DATA] [GEOGRAPHIC_DATA] …" at bounding box center [529, 208] width 111 height 28
click at [795, 456] on line "button" at bounding box center [795, 456] width 0 height 6
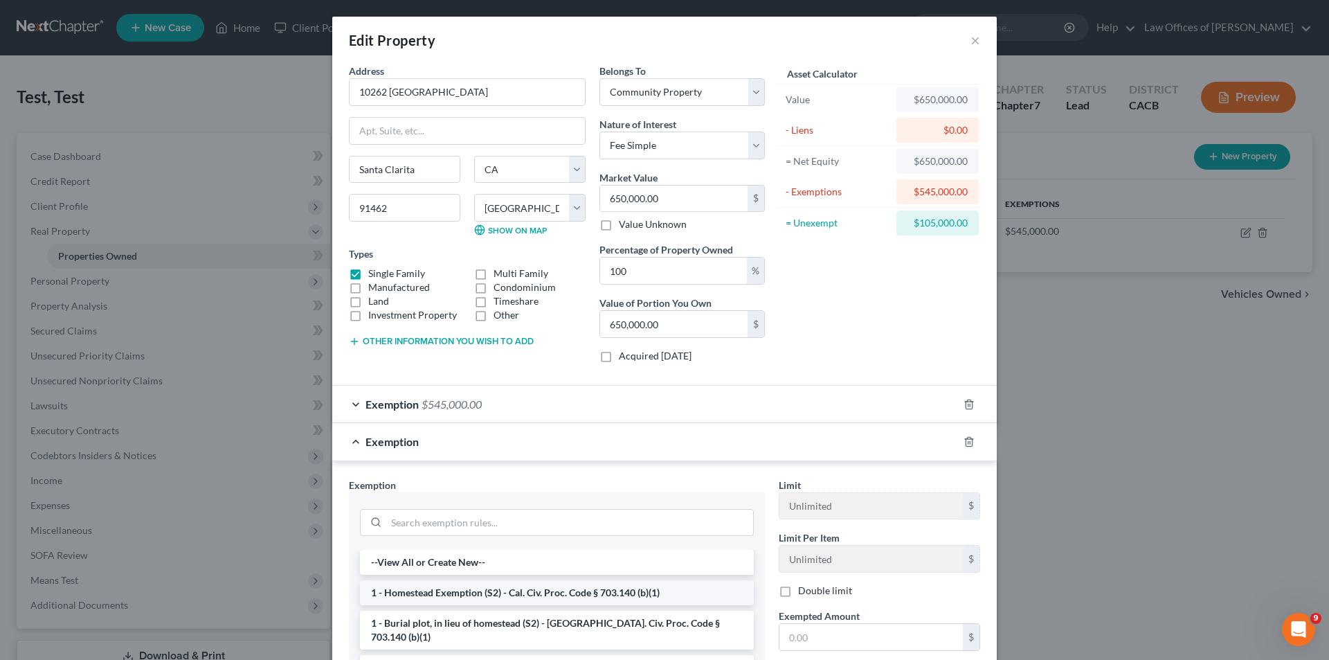
click at [561, 596] on li "1 - Homestead Exemption (S2) - Cal. Civ. Proc. Code § 703.140 (b)(1)" at bounding box center [557, 592] width 394 height 25
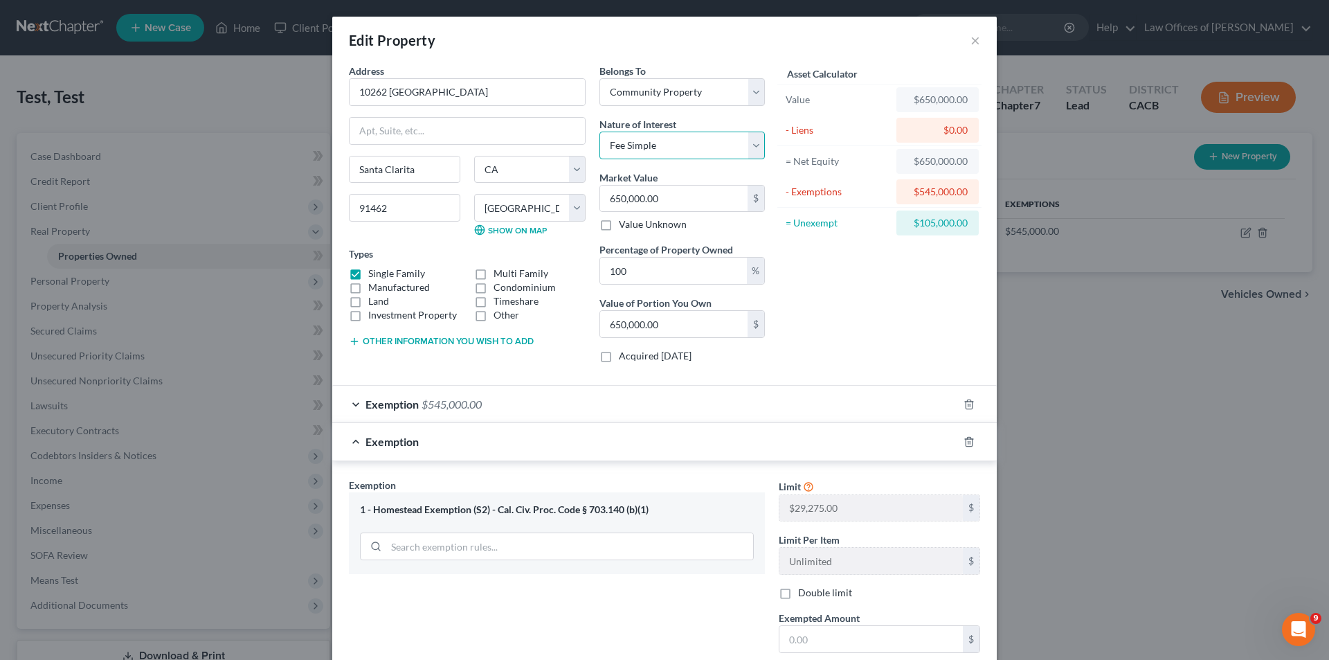
click at [752, 150] on select "Select Fee Simple Joint Tenant Life Estate Equitable Interest Future Interest T…" at bounding box center [682, 146] width 165 height 28
click at [600, 132] on select "Select Fee Simple Joint Tenant Life Estate Equitable Interest Future Interest T…" at bounding box center [682, 146] width 165 height 28
click at [753, 145] on select "Select Fee Simple Joint Tenant Life Estate Equitable Interest Future Interest T…" at bounding box center [682, 146] width 165 height 28
select select "2"
click at [600, 132] on select "Select Fee Simple Joint Tenant Life Estate Equitable Interest Future Interest T…" at bounding box center [682, 146] width 165 height 28
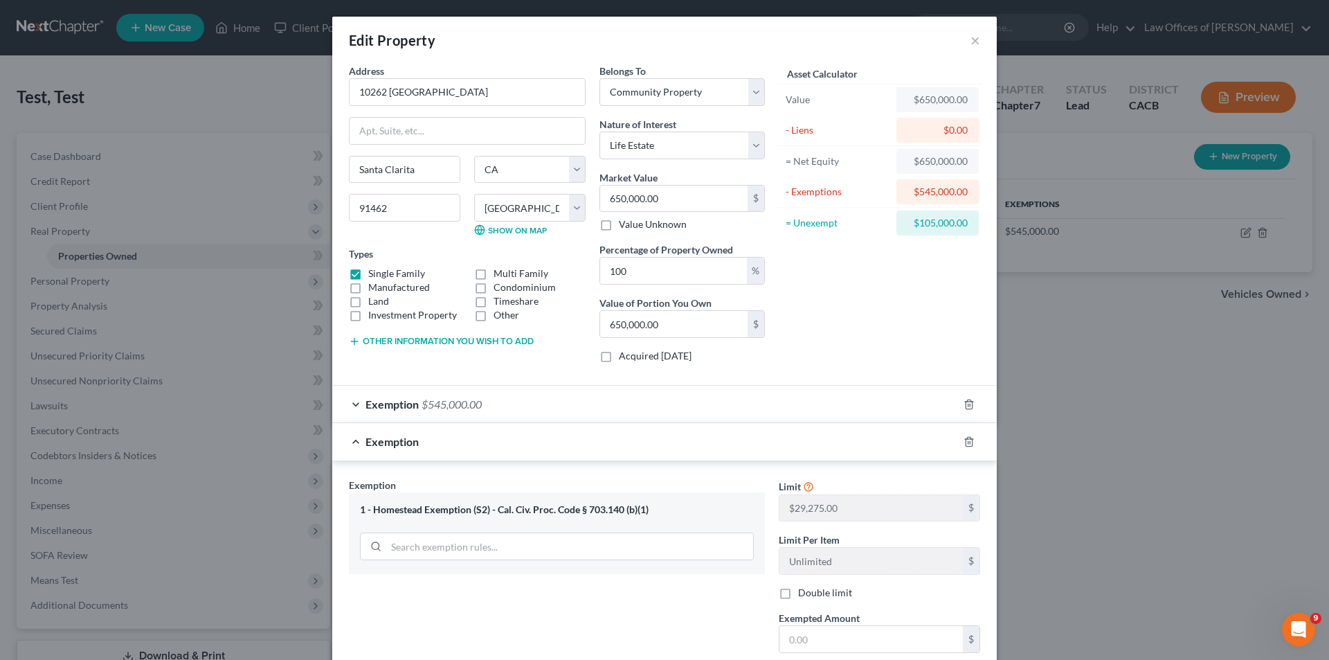
click at [929, 312] on div "Asset Calculator Value $650,000.00 - Liens $0.00 = Net Equity $650,000.00 - Exe…" at bounding box center [879, 219] width 215 height 310
click at [690, 271] on input "100" at bounding box center [673, 271] width 147 height 26
click at [970, 342] on div "Asset Calculator Value $650,000.00 - Liens $0.00 = Net Equity $650,000.00 - Exe…" at bounding box center [879, 219] width 215 height 310
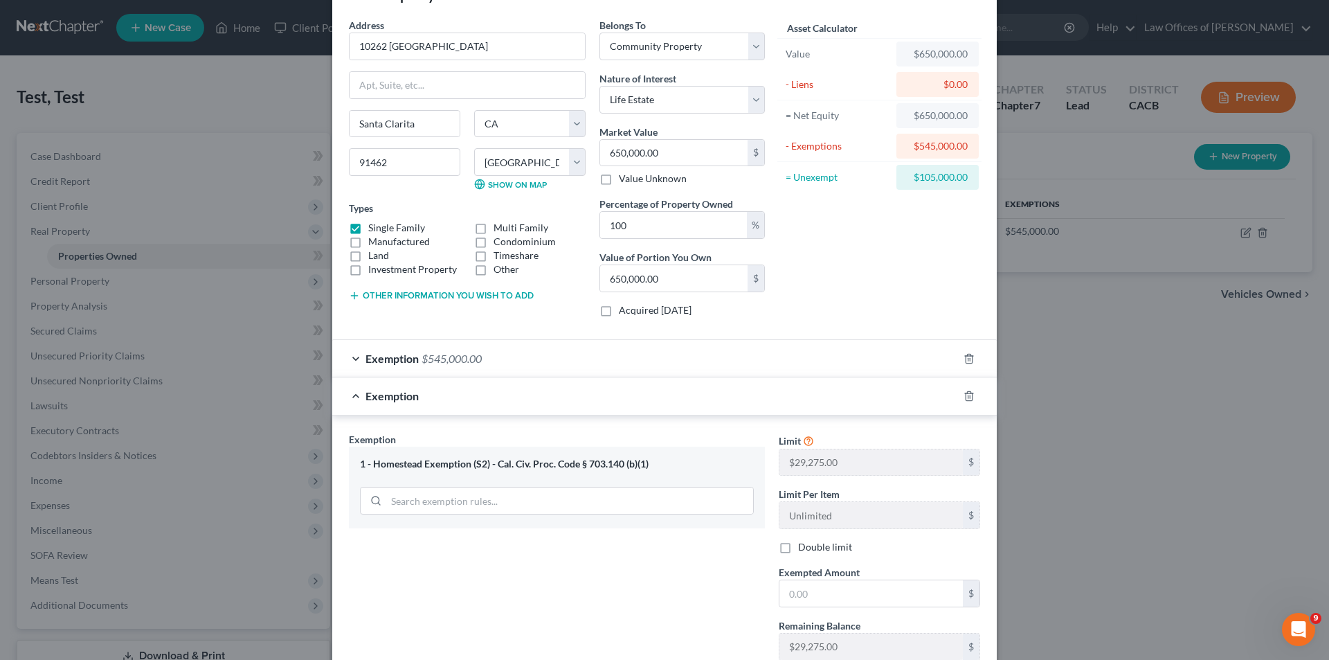
scroll to position [145, 0]
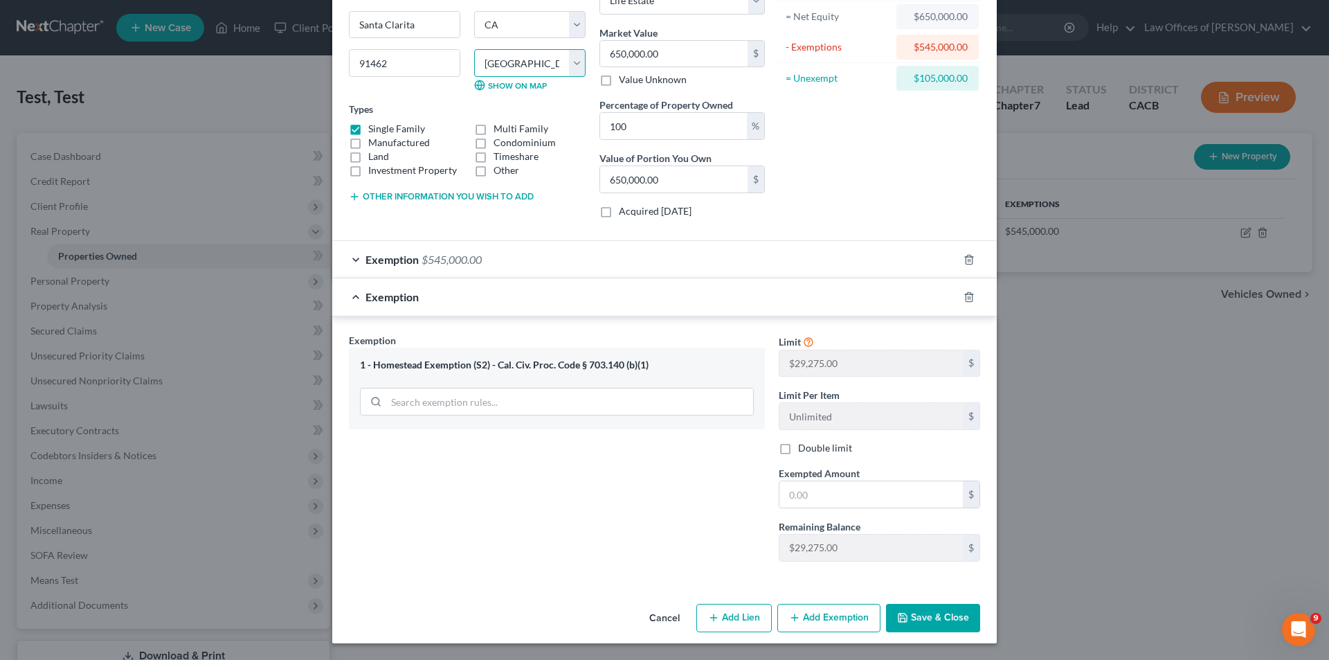
click at [572, 63] on select "County [GEOGRAPHIC_DATA] [GEOGRAPHIC_DATA] [GEOGRAPHIC_DATA] [GEOGRAPHIC_DATA] …" at bounding box center [529, 63] width 111 height 28
click at [474, 49] on select "County [GEOGRAPHIC_DATA] [GEOGRAPHIC_DATA] [GEOGRAPHIC_DATA] [GEOGRAPHIC_DATA] …" at bounding box center [529, 63] width 111 height 28
click at [909, 615] on button "Save & Close" at bounding box center [933, 618] width 94 height 29
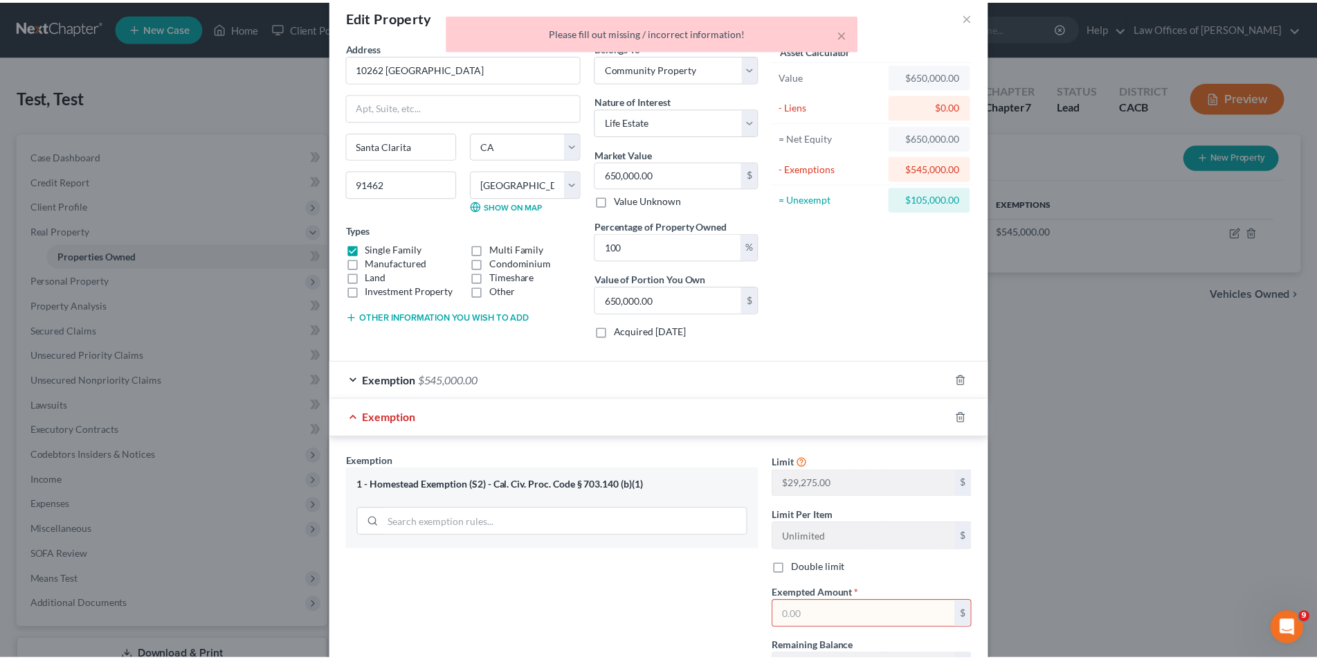
scroll to position [0, 0]
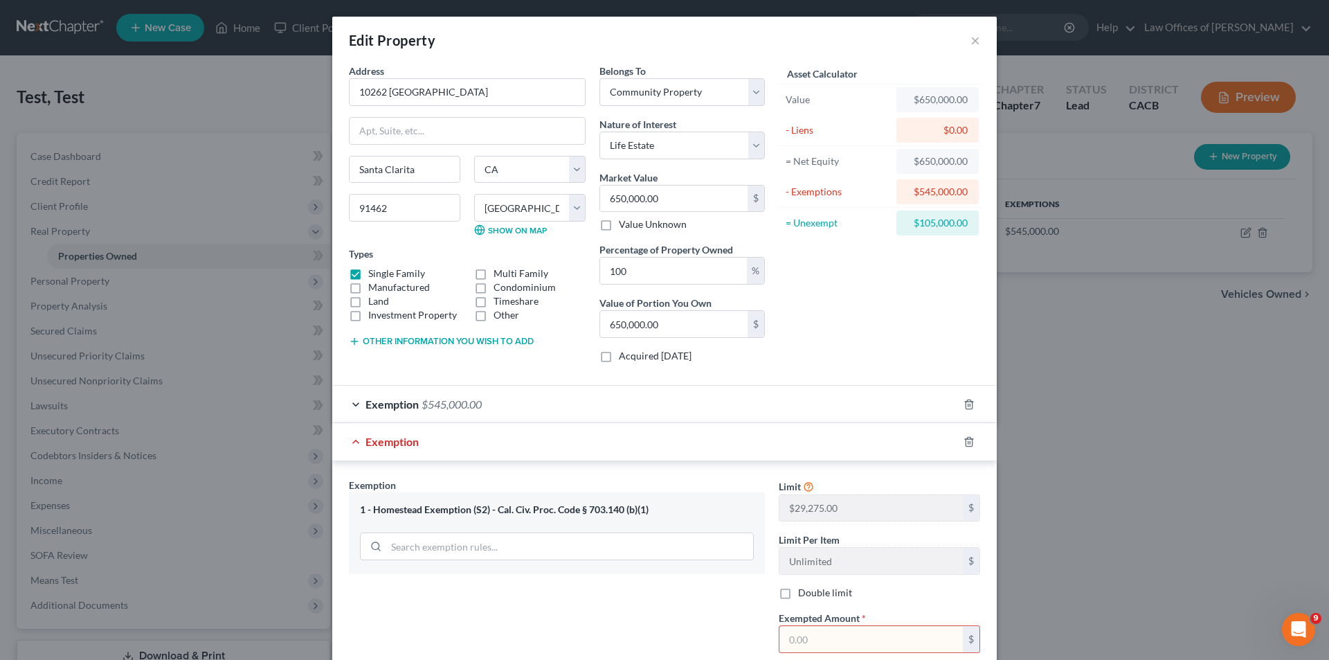
click at [826, 637] on input "text" at bounding box center [871, 639] width 183 height 26
click at [971, 42] on button "×" at bounding box center [976, 40] width 10 height 17
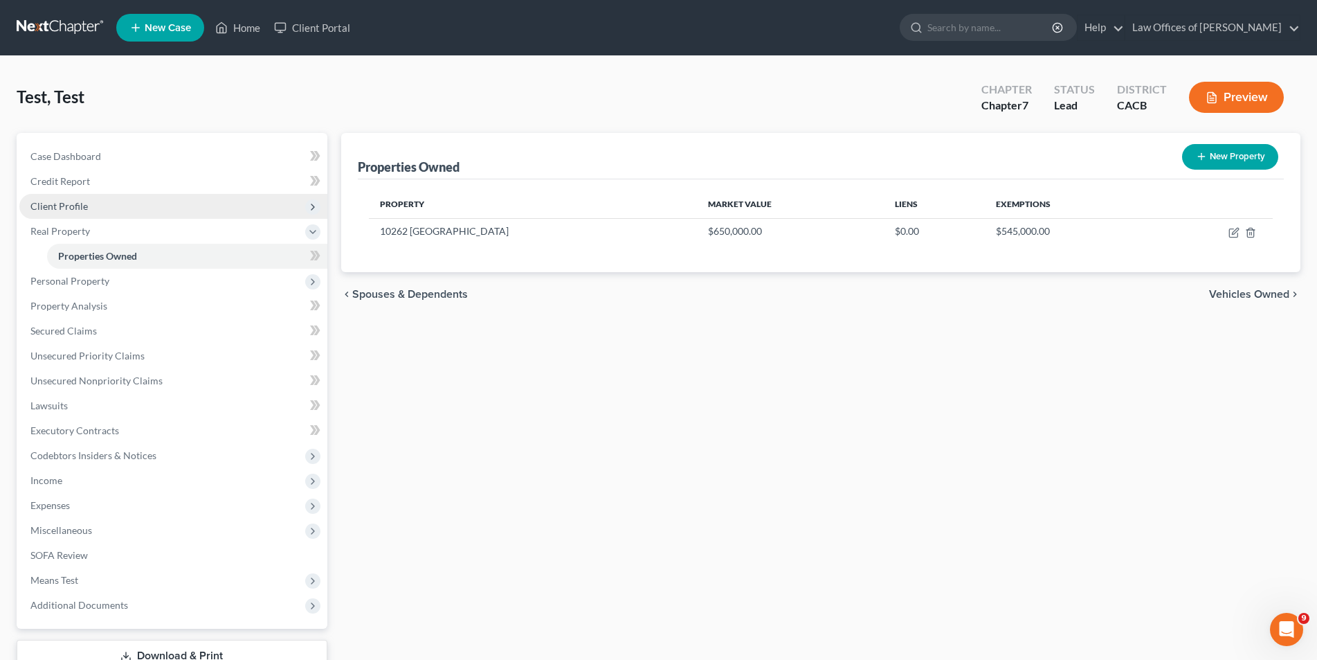
click at [93, 206] on span "Client Profile" at bounding box center [173, 206] width 308 height 25
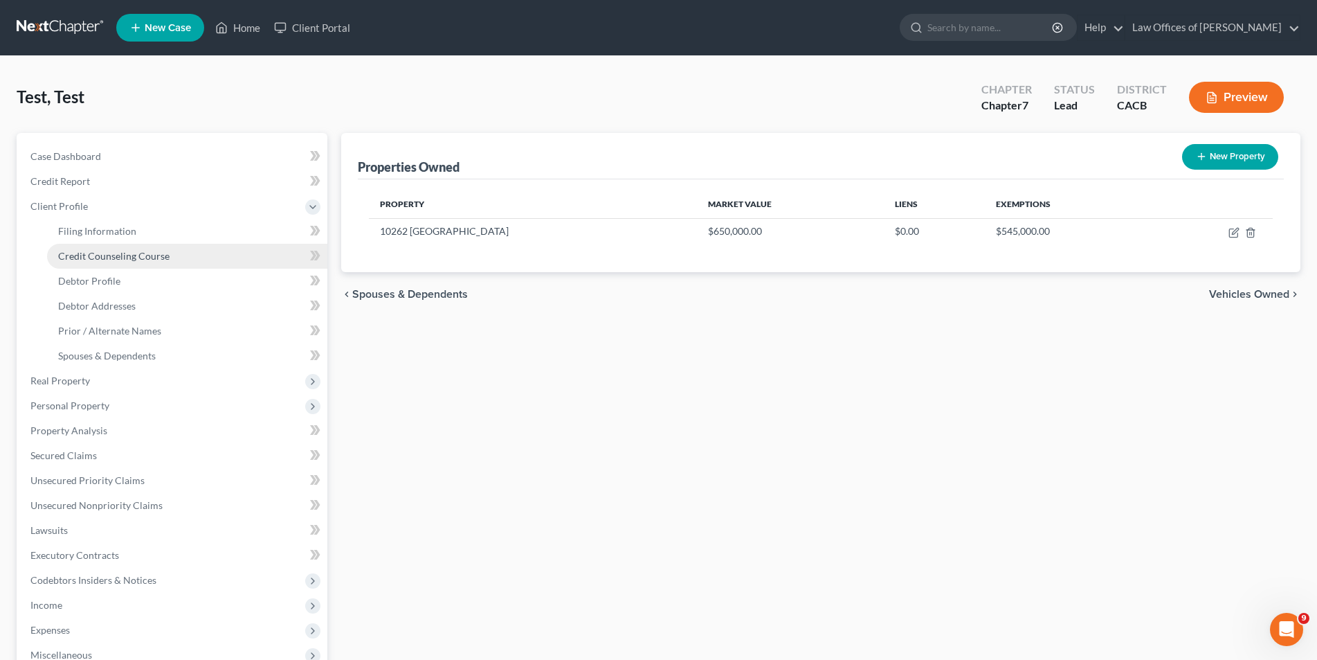
click at [137, 246] on link "Credit Counseling Course" at bounding box center [187, 256] width 280 height 25
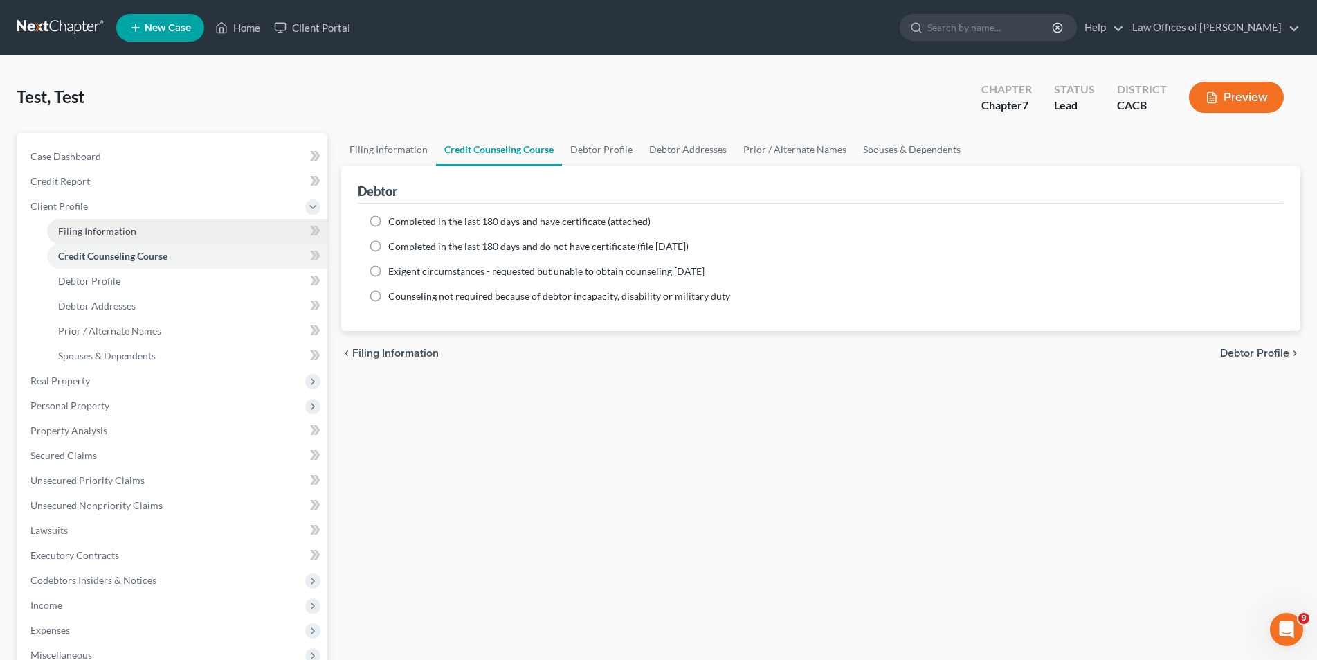
click at [136, 235] on link "Filing Information" at bounding box center [187, 231] width 280 height 25
select select "1"
select select "0"
select select "7"
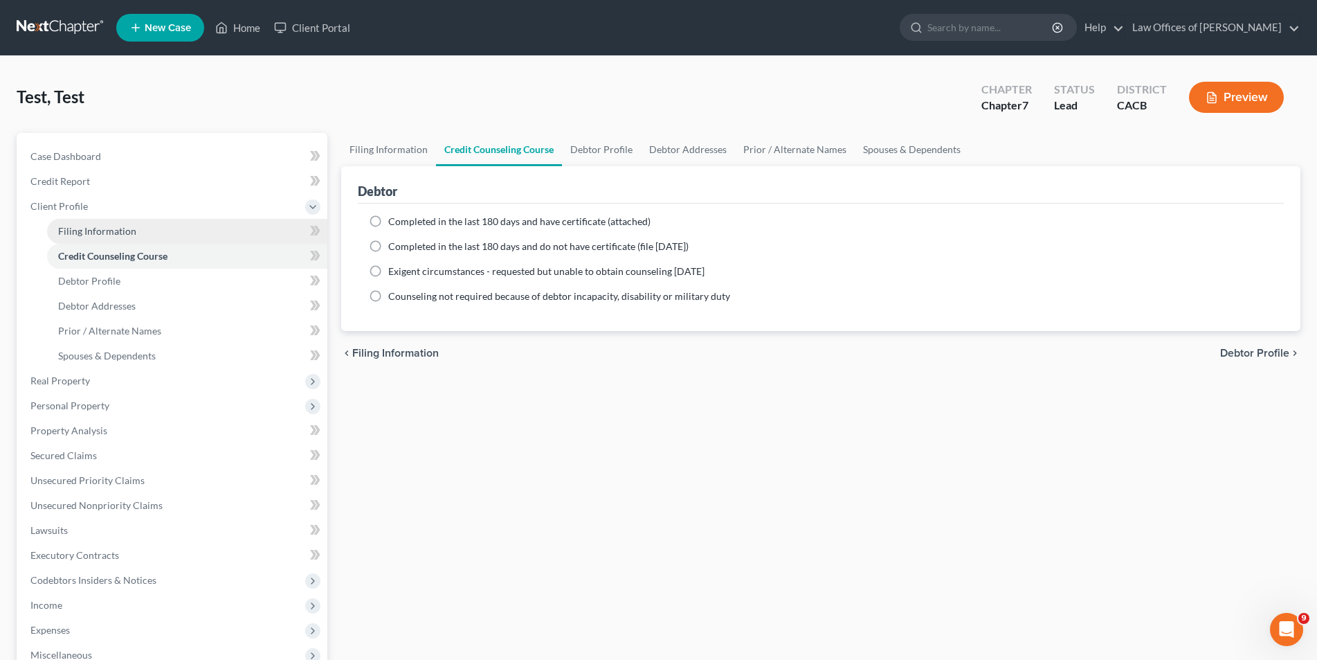
select select "4"
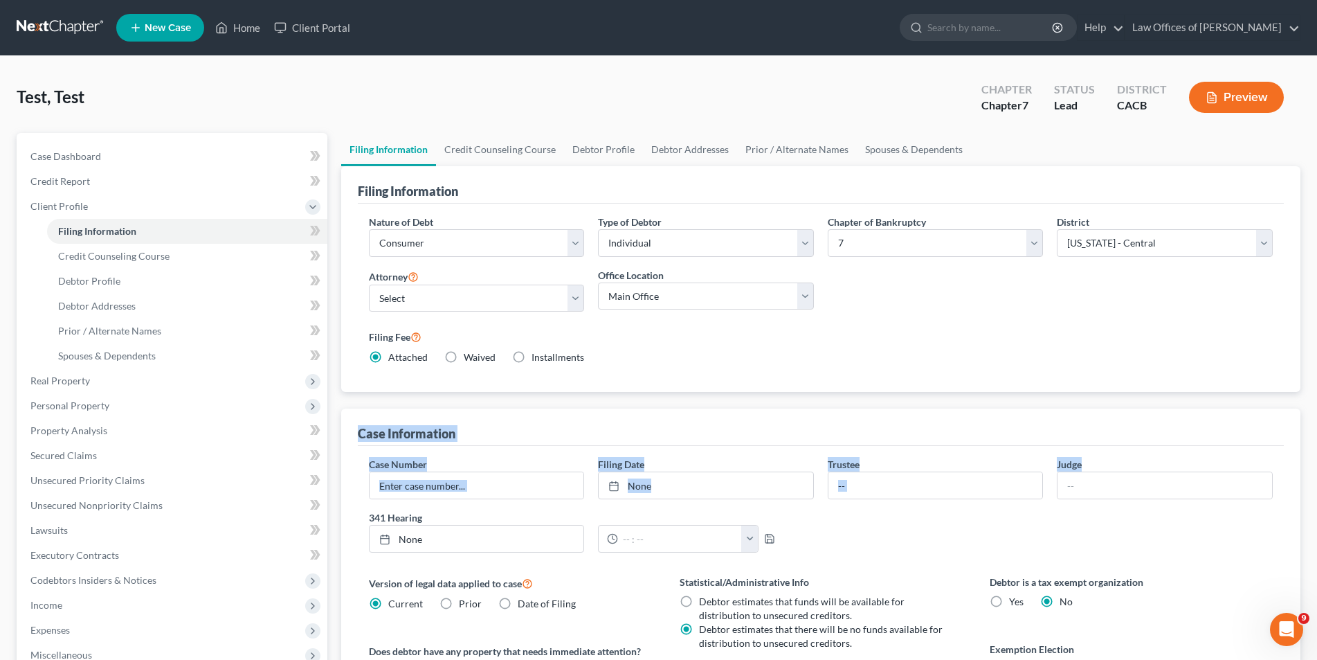
drag, startPoint x: 1317, startPoint y: 363, endPoint x: 1301, endPoint y: 505, distance: 143.5
click at [1301, 505] on div "Test, Test Upgraded Chapter Chapter 7 Status Lead District CACB Preview Petitio…" at bounding box center [658, 473] width 1317 height 834
click at [1204, 329] on label "Filing Fee" at bounding box center [821, 336] width 904 height 17
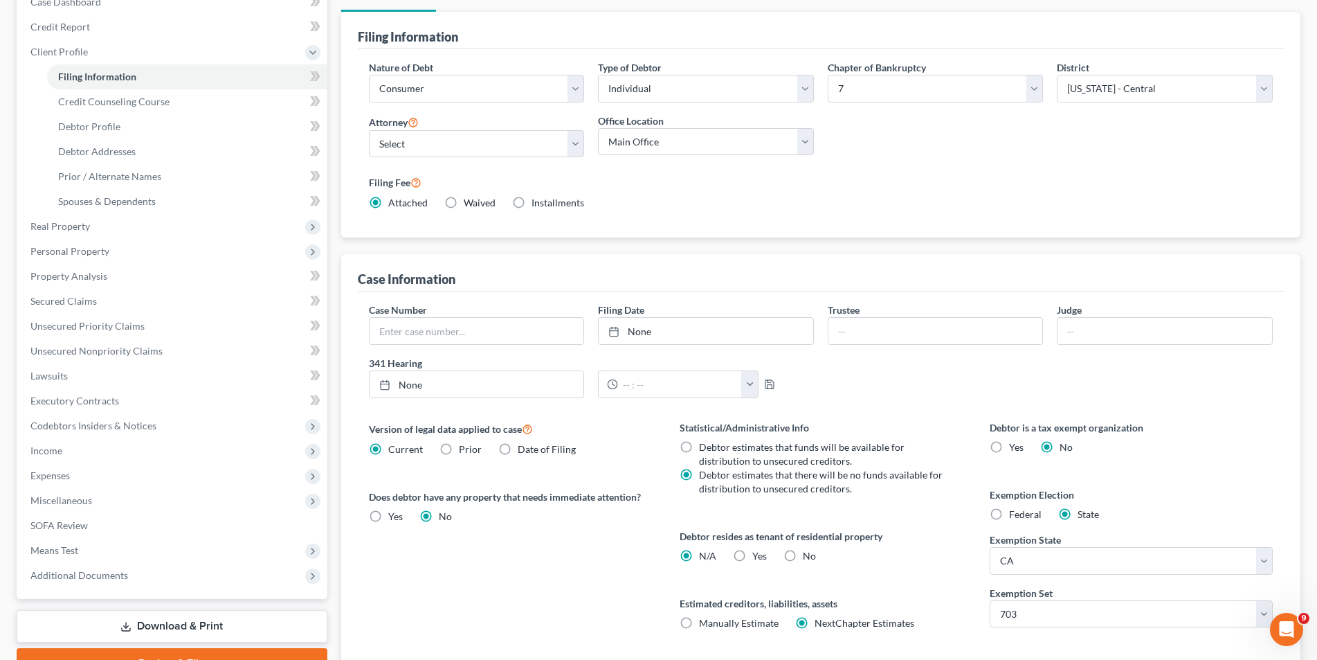
scroll to position [255, 0]
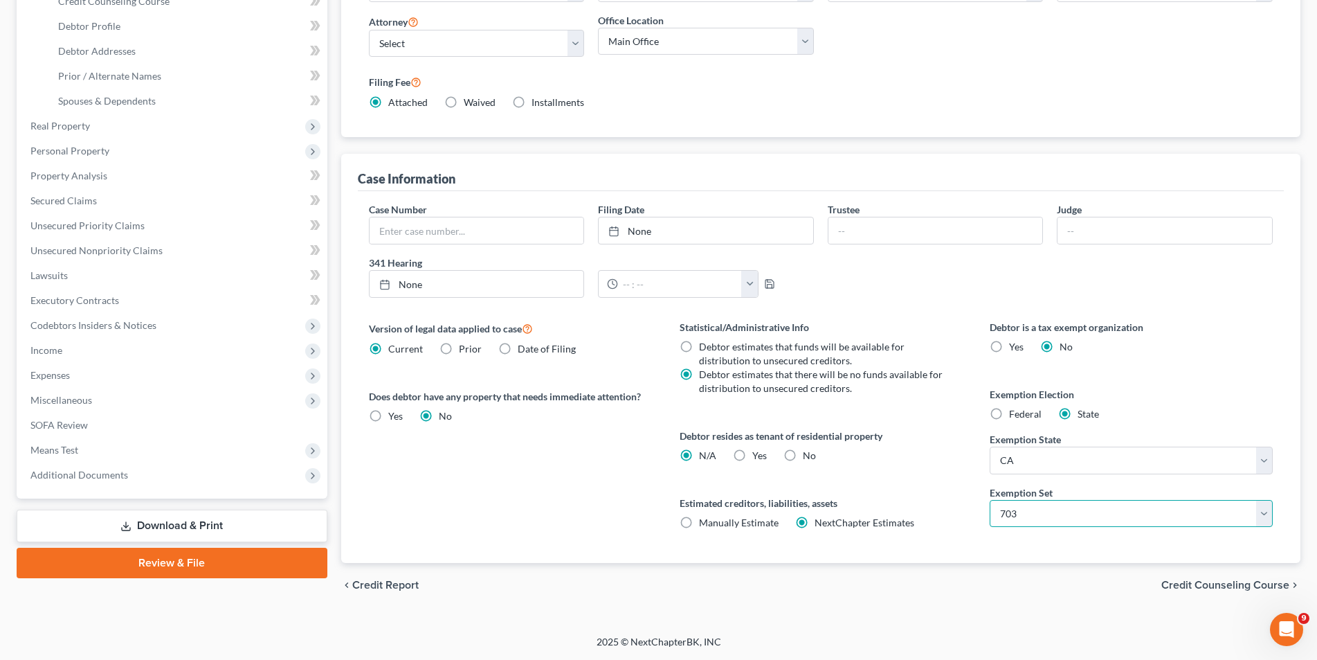
click at [1261, 510] on select "Select 703 704" at bounding box center [1131, 514] width 283 height 28
select select "1"
click at [990, 500] on select "Select 703 704" at bounding box center [1131, 514] width 283 height 28
click at [96, 130] on span "Real Property" at bounding box center [173, 126] width 308 height 25
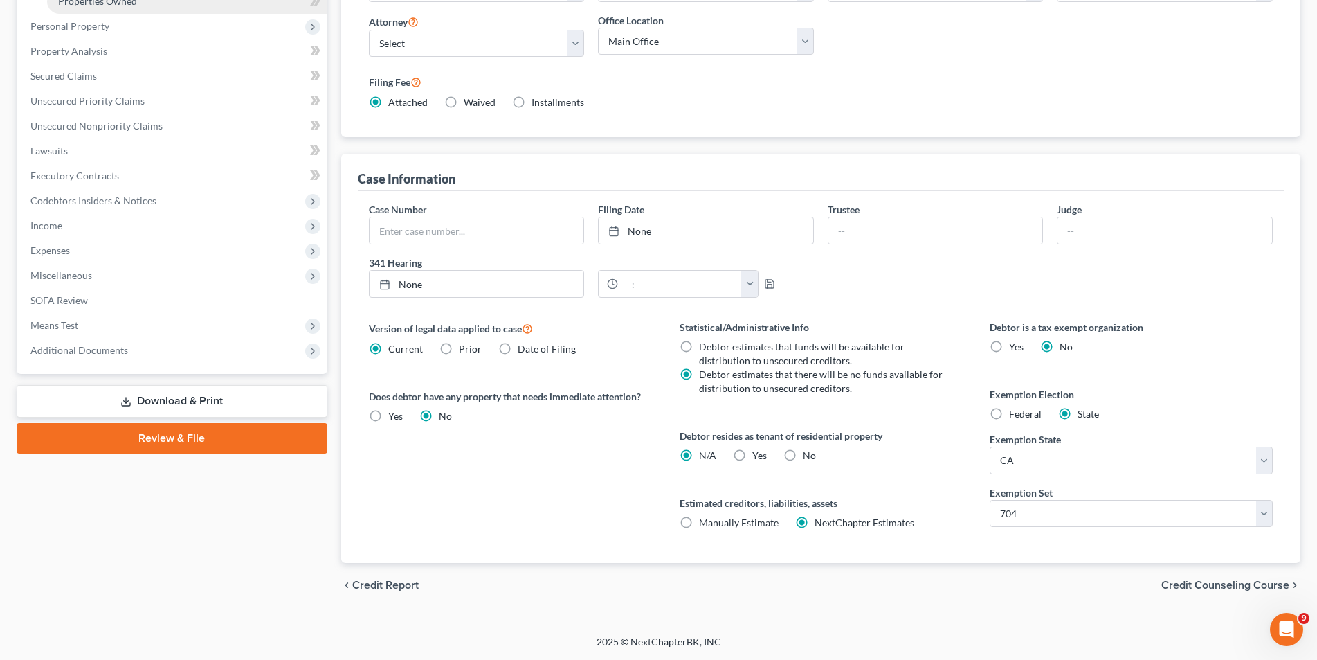
click at [123, 2] on span "Properties Owned" at bounding box center [97, 1] width 79 height 12
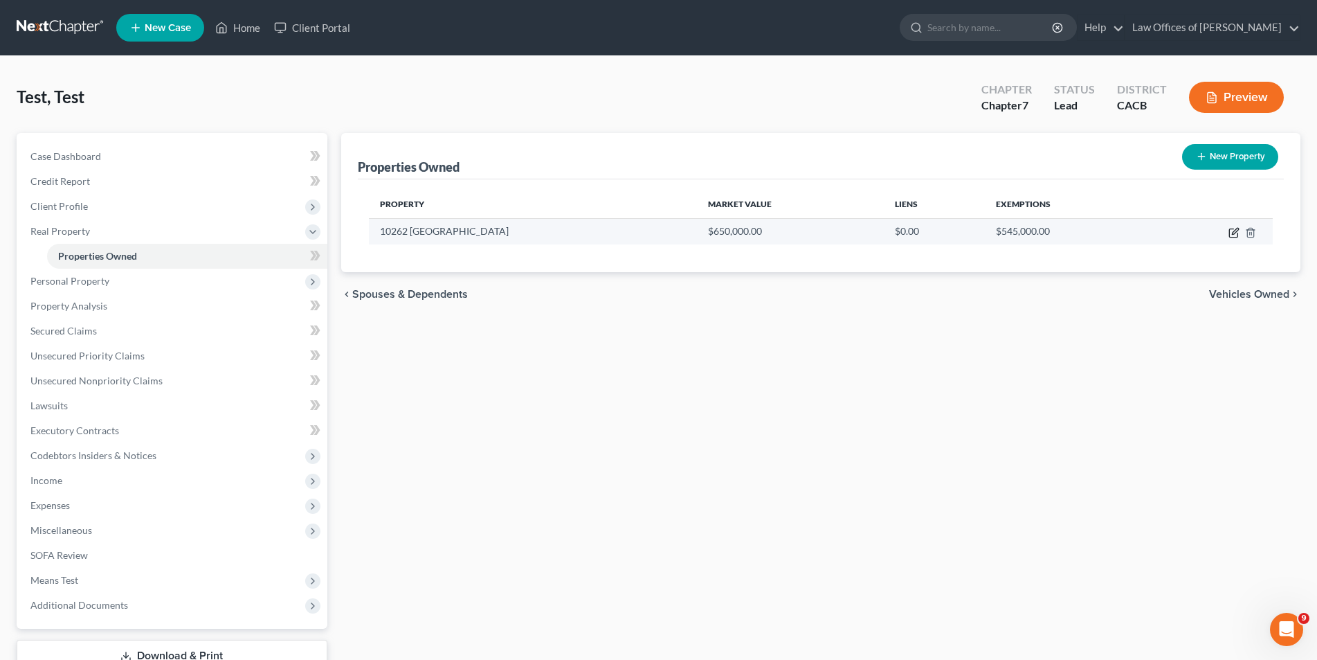
click at [1232, 231] on icon "button" at bounding box center [1234, 232] width 11 height 11
select select "4"
select select "17"
select select "4"
select select "0"
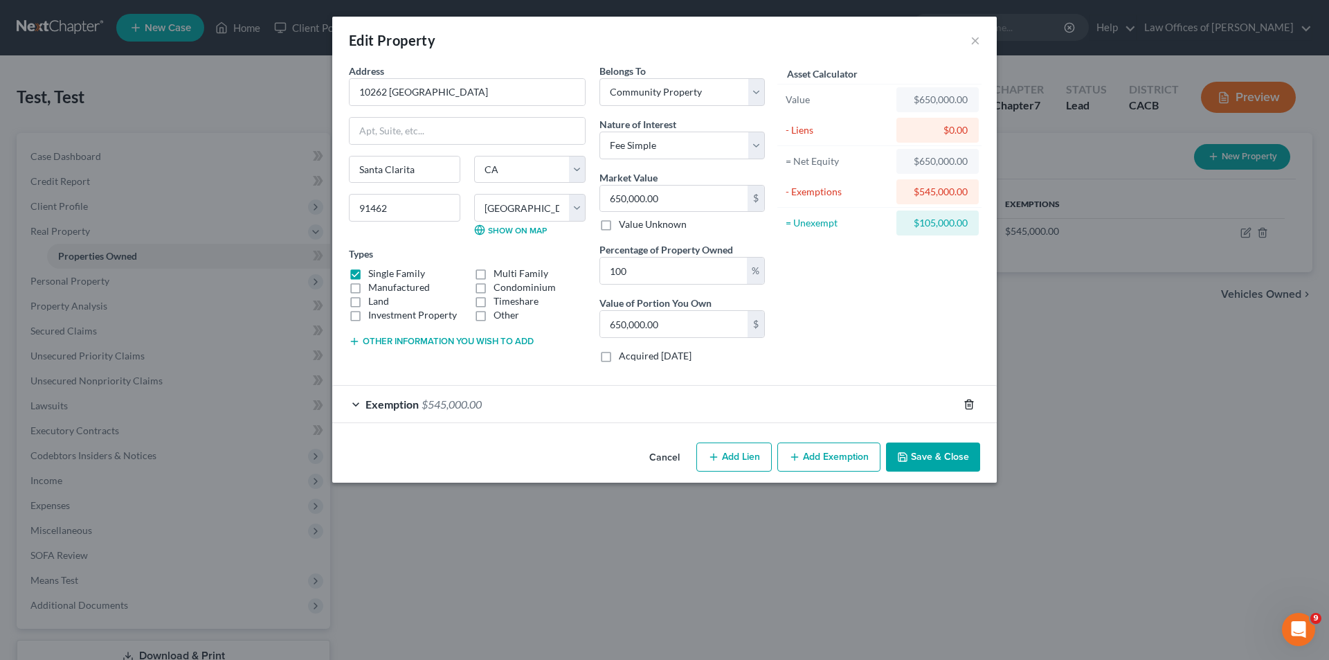
click at [965, 402] on icon "button" at bounding box center [969, 404] width 11 height 11
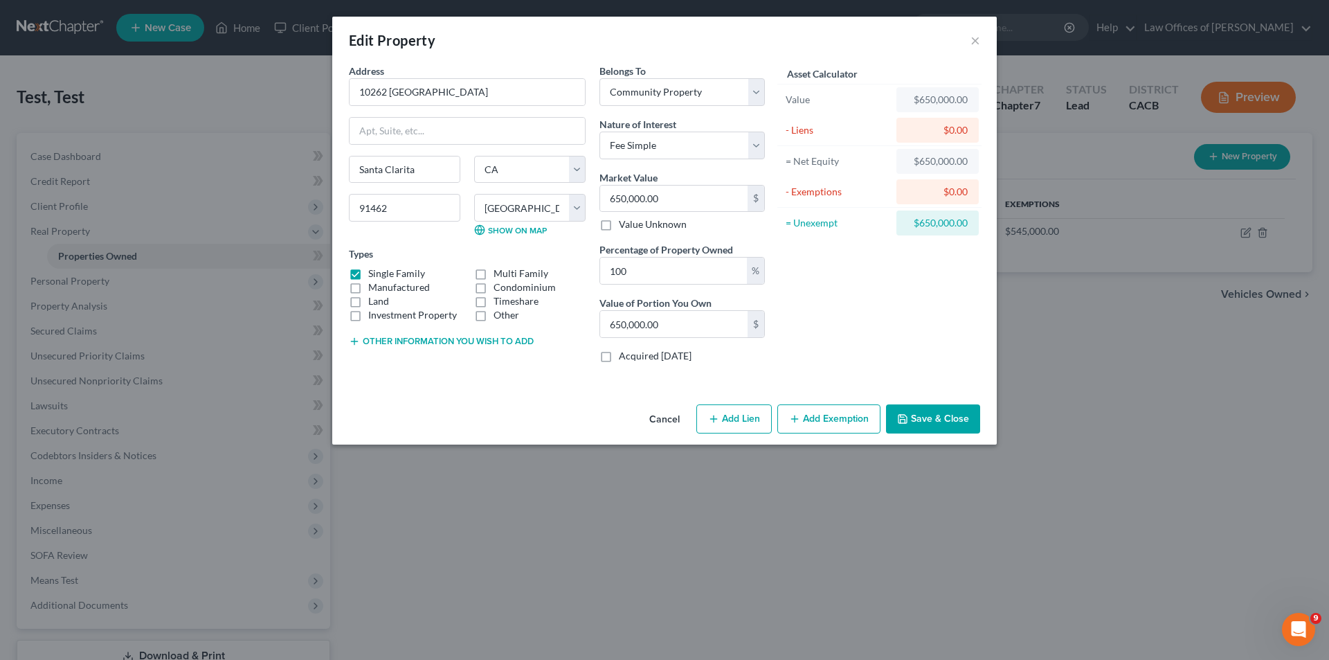
click at [852, 416] on button "Add Exemption" at bounding box center [828, 418] width 103 height 29
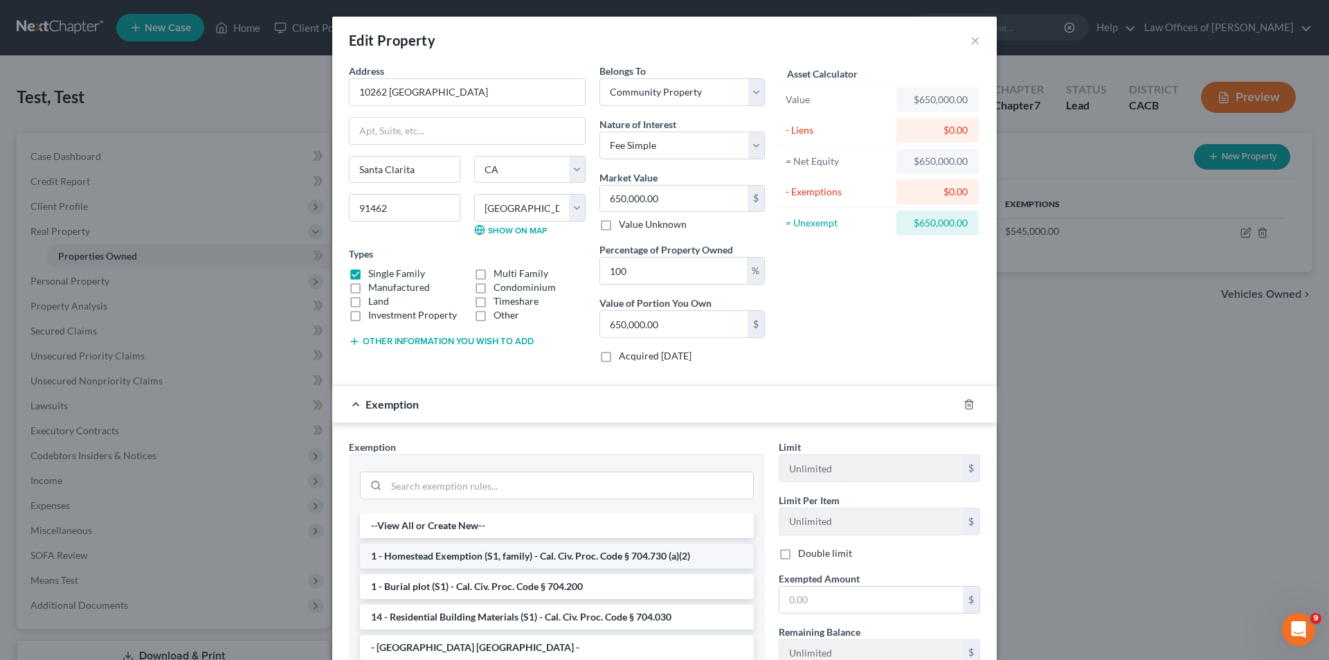
click at [622, 556] on li "1 - Homestead Exemption (S1, family) - Cal. Civ. Proc. Code § 704.730 (a)(2)" at bounding box center [557, 555] width 394 height 25
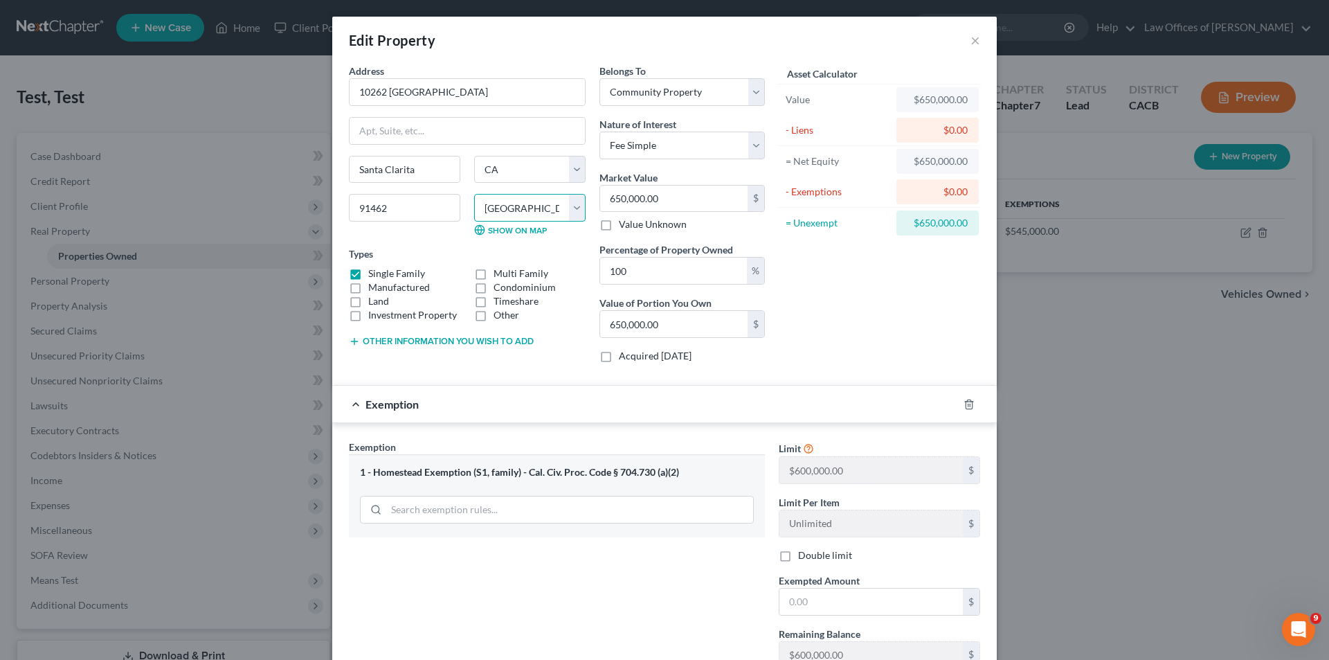
click at [576, 217] on select "County [GEOGRAPHIC_DATA] [GEOGRAPHIC_DATA] [GEOGRAPHIC_DATA] [GEOGRAPHIC_DATA] …" at bounding box center [529, 208] width 111 height 28
select select "18"
click at [474, 194] on select "County [GEOGRAPHIC_DATA] [GEOGRAPHIC_DATA] [GEOGRAPHIC_DATA] [GEOGRAPHIC_DATA] …" at bounding box center [529, 208] width 111 height 28
click at [620, 435] on div "Exemption Set must be selected for CA. Exemption * 1 - Homestead Exemption (S1,…" at bounding box center [664, 557] width 665 height 268
click at [685, 480] on div "1 - Homestead Exemption (S1, family) - Cal. Civ. Proc. Code § 704.730 (a)(2)" at bounding box center [557, 495] width 416 height 82
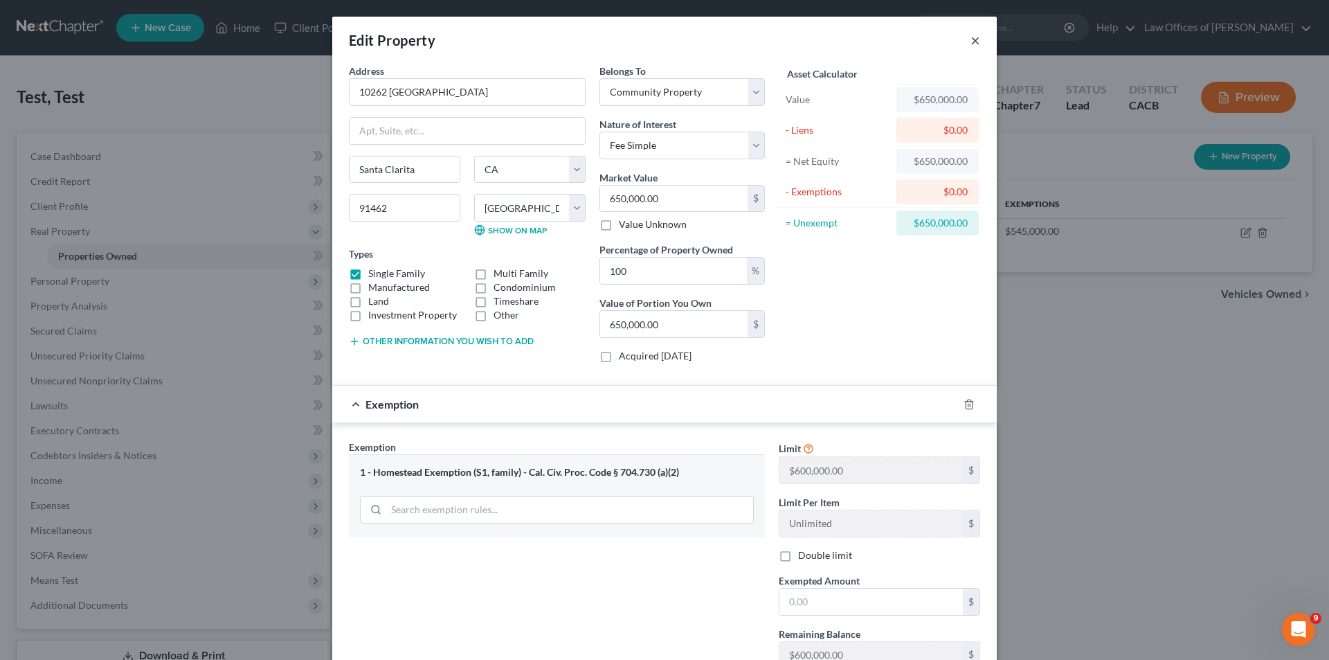
click at [971, 41] on button "×" at bounding box center [976, 40] width 10 height 17
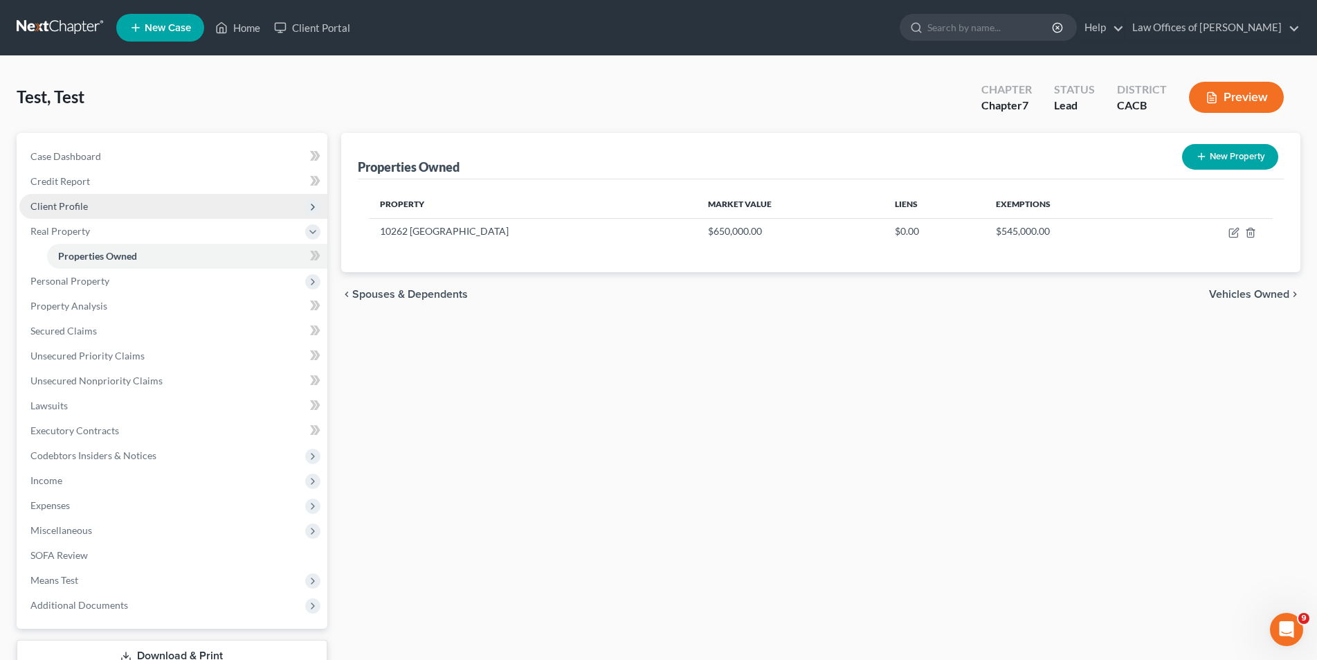
click at [85, 201] on span "Client Profile" at bounding box center [58, 206] width 57 height 12
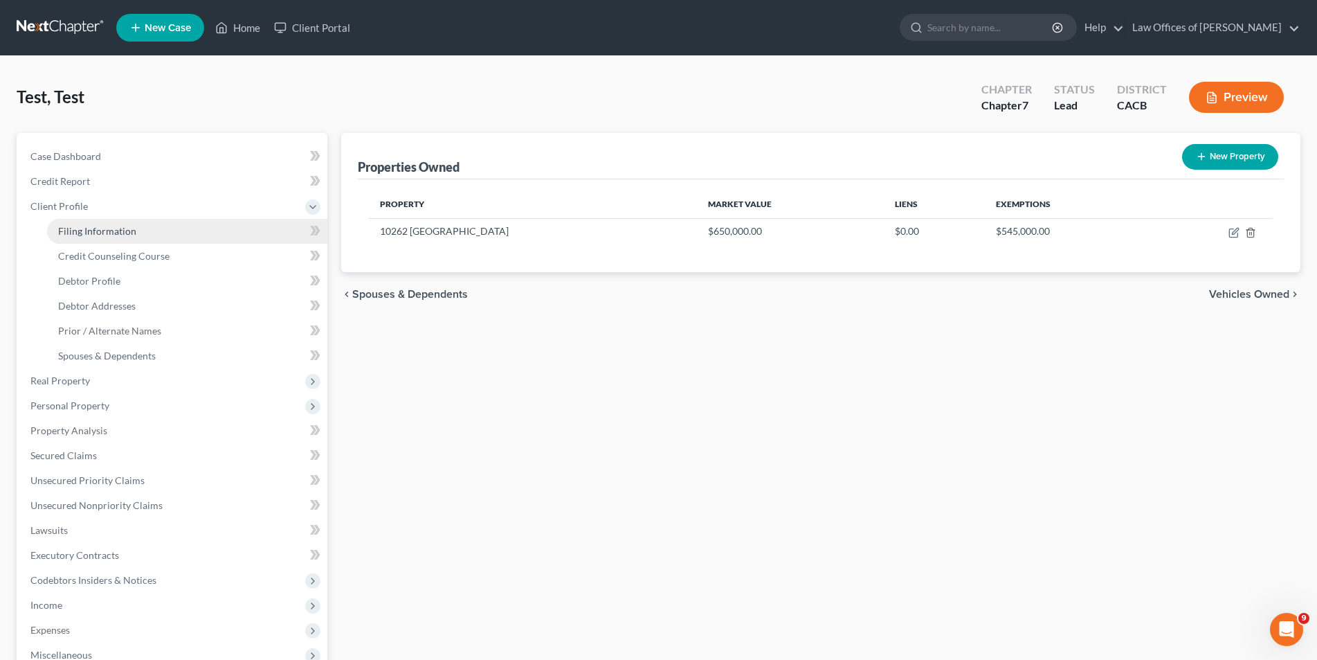
click at [87, 227] on span "Filing Information" at bounding box center [97, 231] width 78 height 12
select select "1"
select select "0"
select select "7"
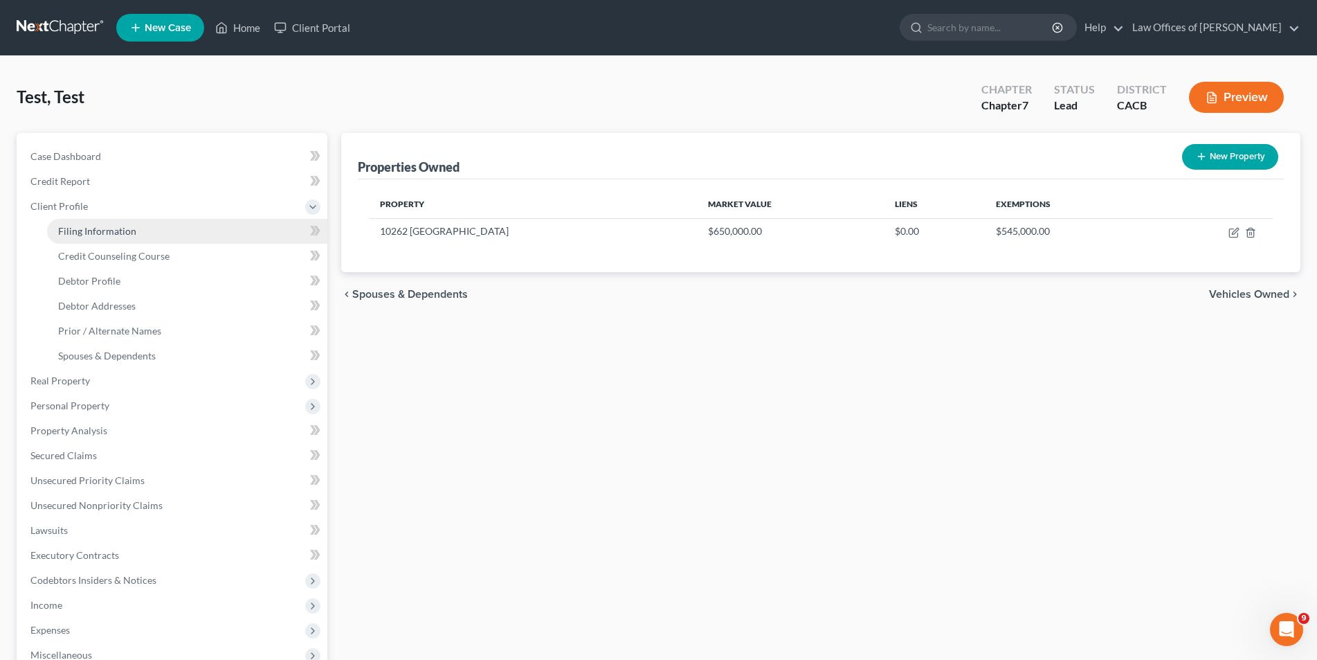
select select "4"
select select "1"
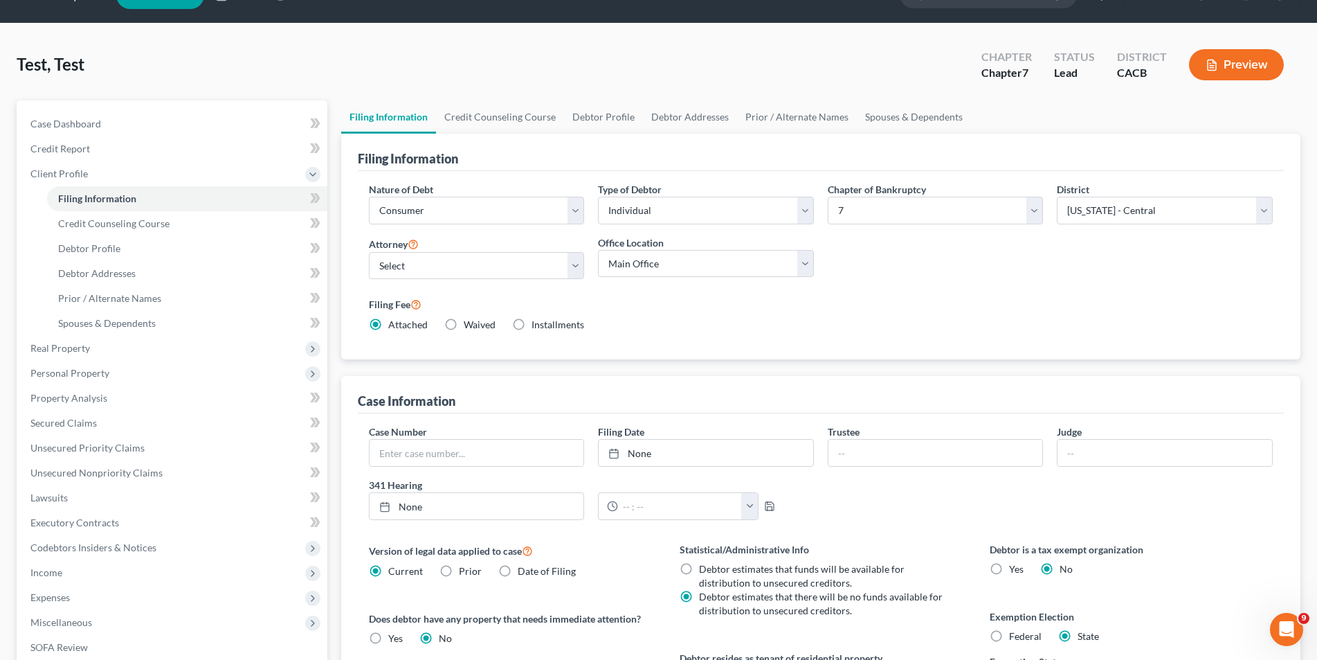
scroll to position [107, 0]
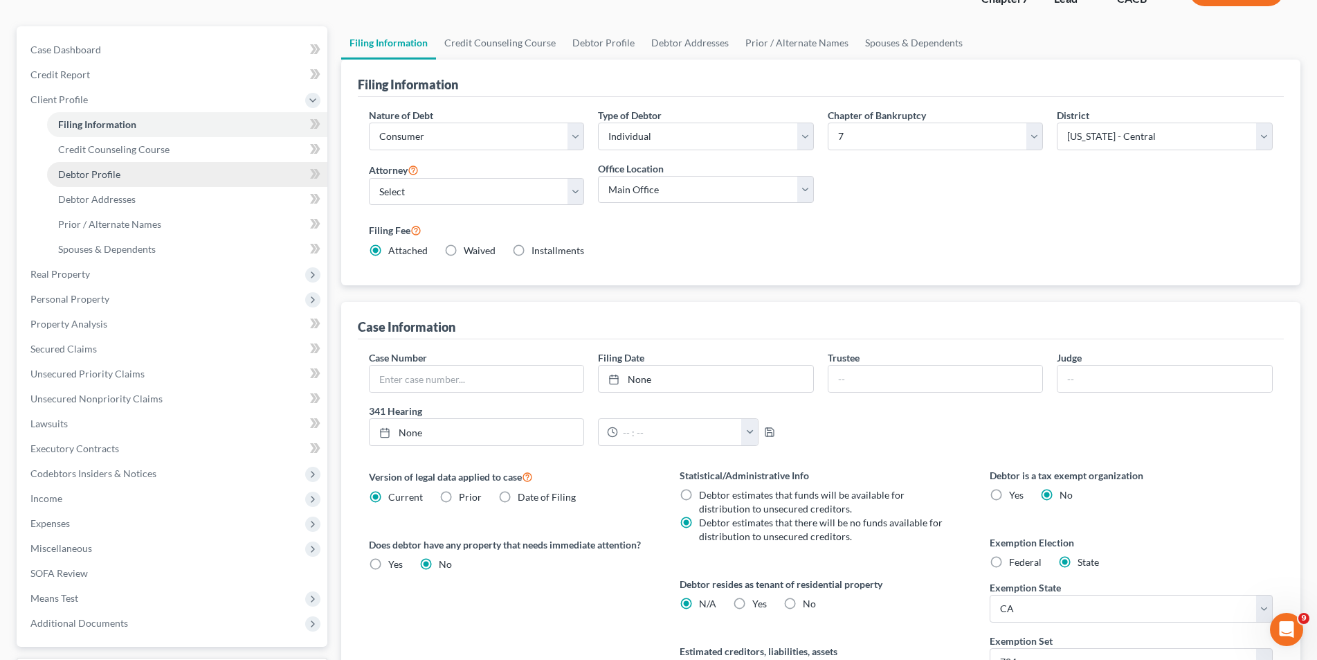
click at [74, 174] on span "Debtor Profile" at bounding box center [89, 174] width 62 height 12
select select "1"
select select "0"
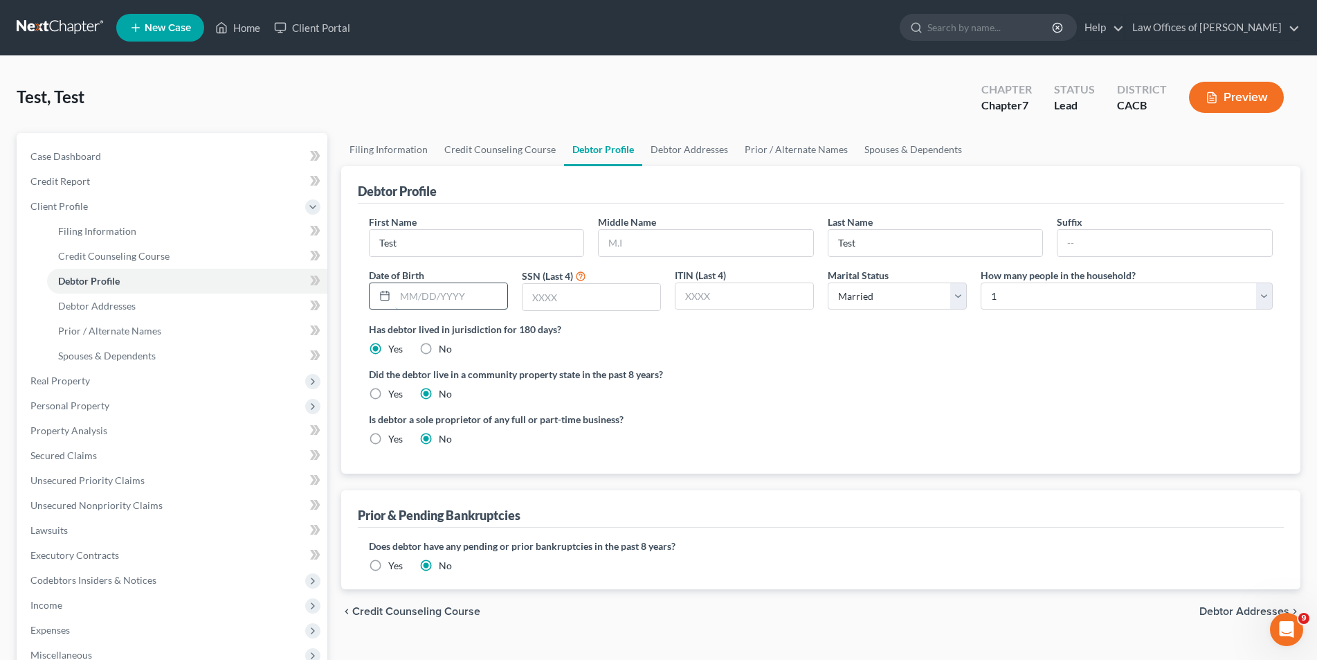
click at [417, 298] on input "text" at bounding box center [451, 296] width 112 height 26
type input "[DATE]"
click at [928, 416] on div "Is debtor a sole proprietor of any full or part-time business? Yes No" at bounding box center [821, 434] width 918 height 45
click at [388, 395] on label "Yes" at bounding box center [395, 394] width 15 height 14
click at [394, 395] on input "Yes" at bounding box center [398, 391] width 9 height 9
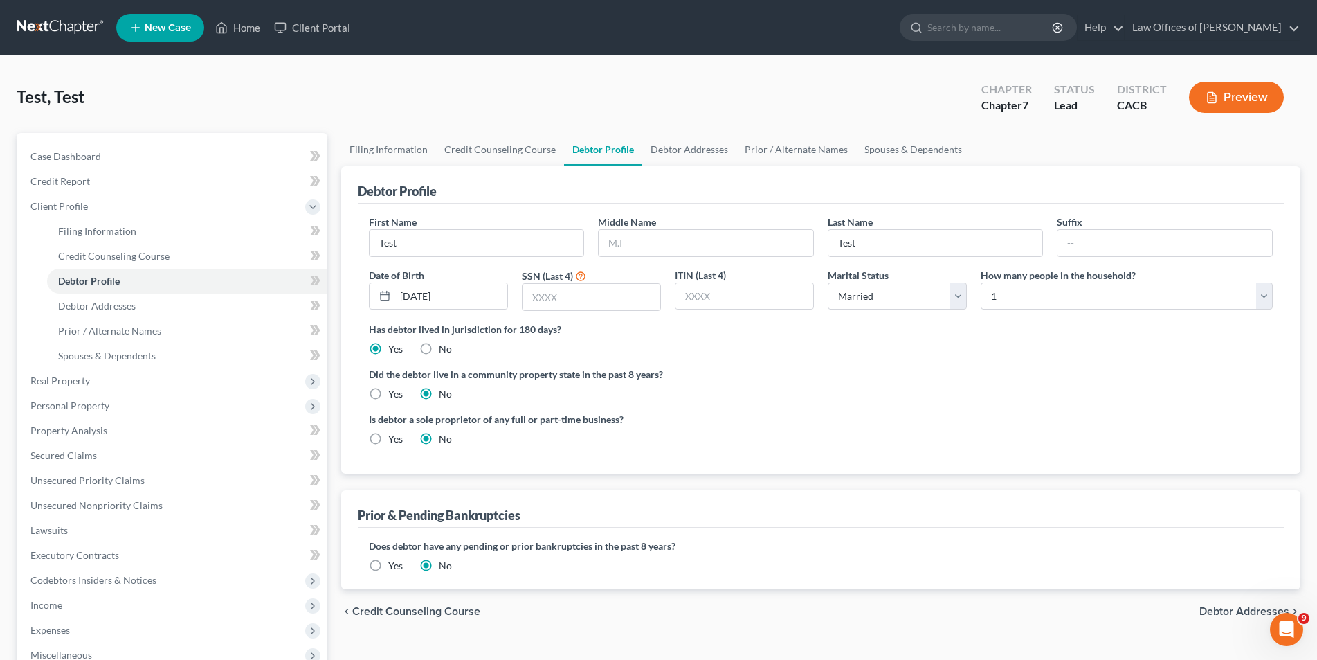
radio input "true"
radio input "false"
click at [73, 309] on span "Debtor Addresses" at bounding box center [97, 306] width 78 height 12
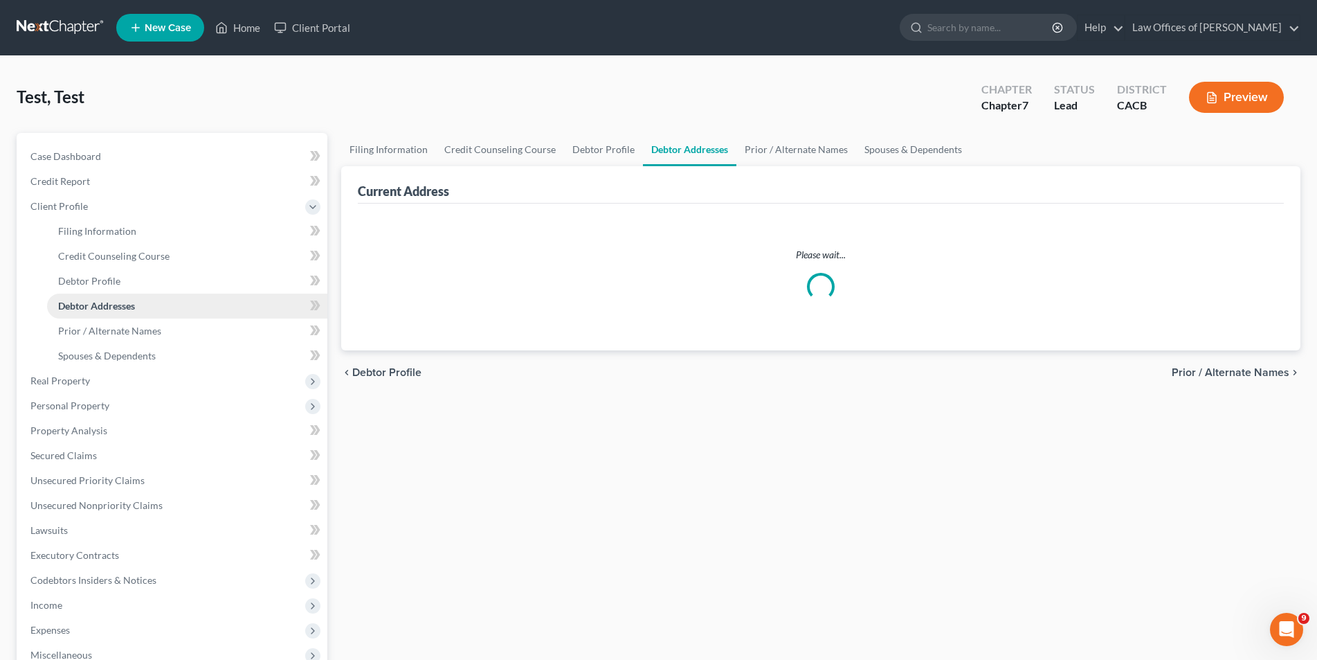
select select "0"
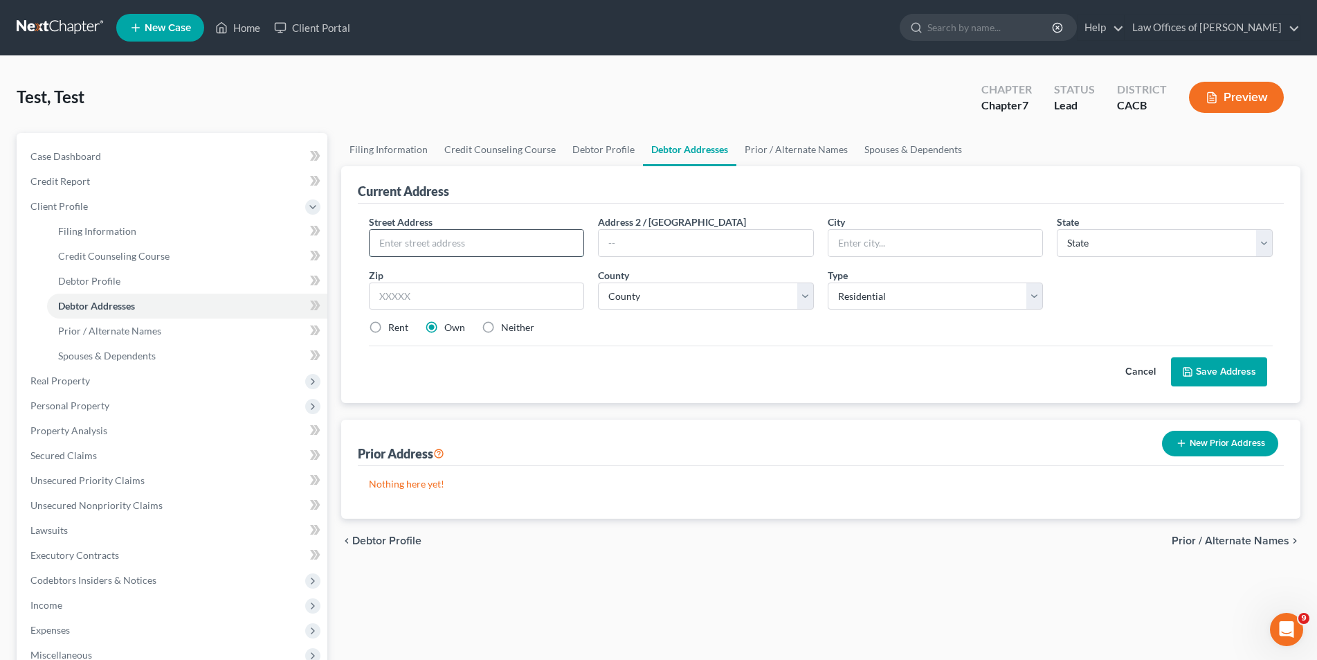
click at [419, 245] on input "text" at bounding box center [477, 243] width 215 height 26
type input "[STREET_ADDRESS]"
type input "[GEOGRAPHIC_DATA]"
click at [1205, 241] on select "State [US_STATE] AK AR AZ CA CO CT DE DC [GEOGRAPHIC_DATA] [GEOGRAPHIC_DATA] GU…" at bounding box center [1165, 243] width 216 height 28
select select "4"
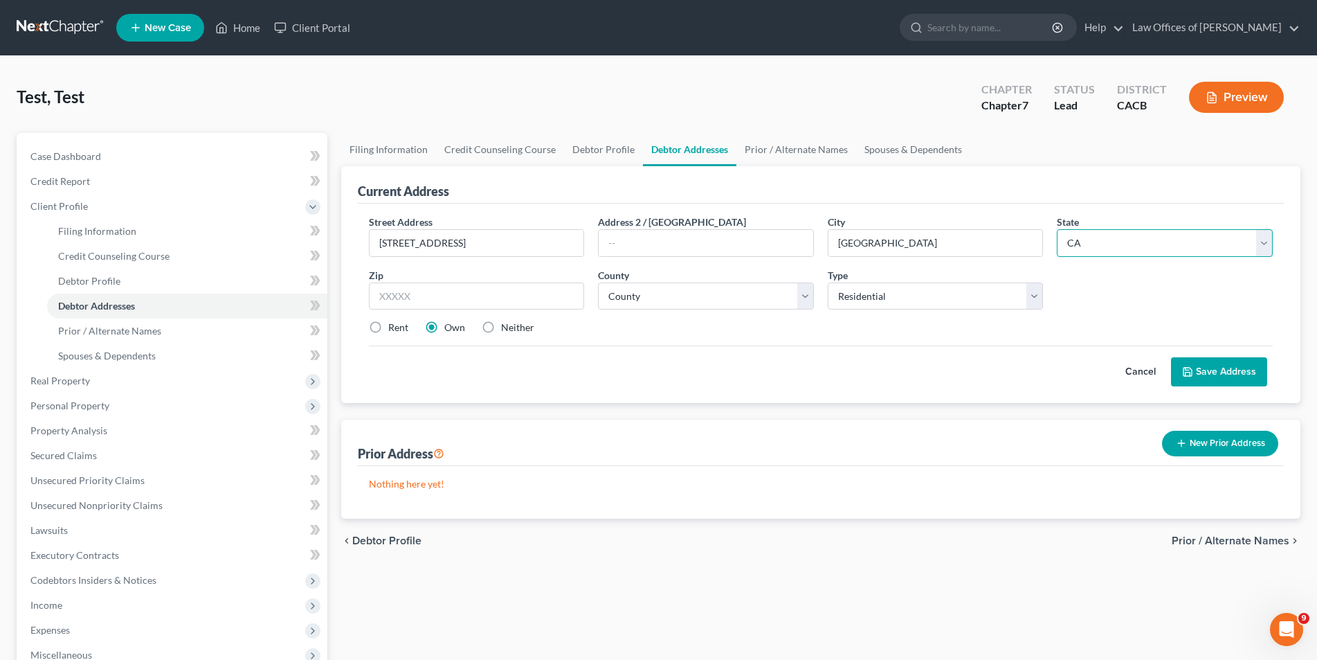
click at [1057, 229] on select "State [US_STATE] AK AR AZ CA CO CT DE DC [GEOGRAPHIC_DATA] [GEOGRAPHIC_DATA] GU…" at bounding box center [1165, 243] width 216 height 28
click at [509, 295] on input "text" at bounding box center [477, 296] width 216 height 28
type input "91345"
click at [807, 296] on select "County [GEOGRAPHIC_DATA] [GEOGRAPHIC_DATA] [GEOGRAPHIC_DATA] [GEOGRAPHIC_DATA] …" at bounding box center [706, 296] width 216 height 28
select select "18"
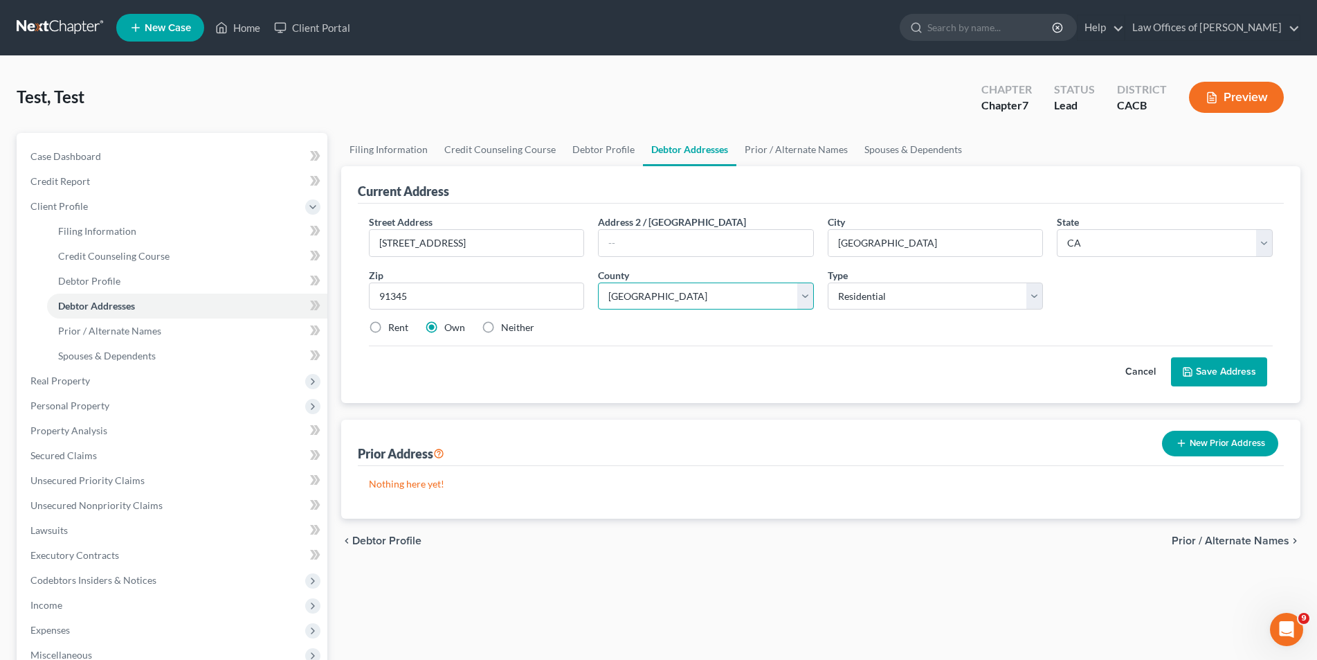
click at [598, 282] on select "County [GEOGRAPHIC_DATA] [GEOGRAPHIC_DATA] [GEOGRAPHIC_DATA] [GEOGRAPHIC_DATA] …" at bounding box center [706, 296] width 216 height 28
click at [1244, 367] on button "Save Address" at bounding box center [1219, 371] width 96 height 29
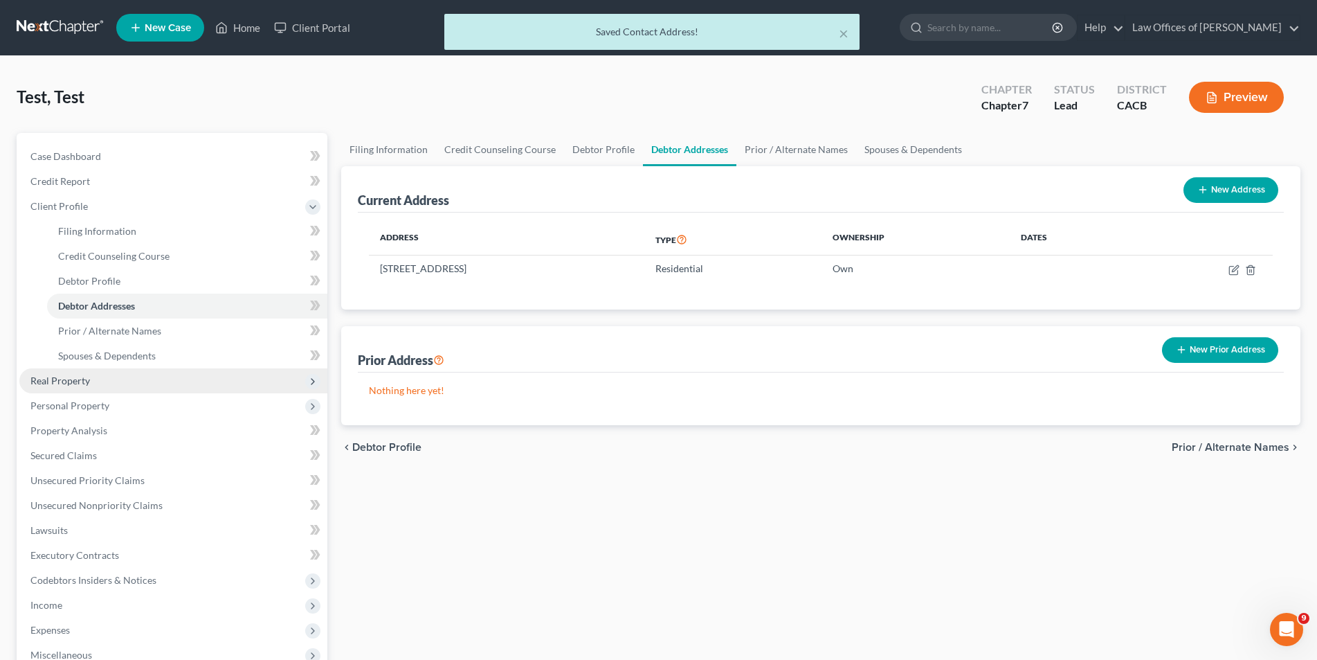
click at [123, 377] on span "Real Property" at bounding box center [173, 380] width 308 height 25
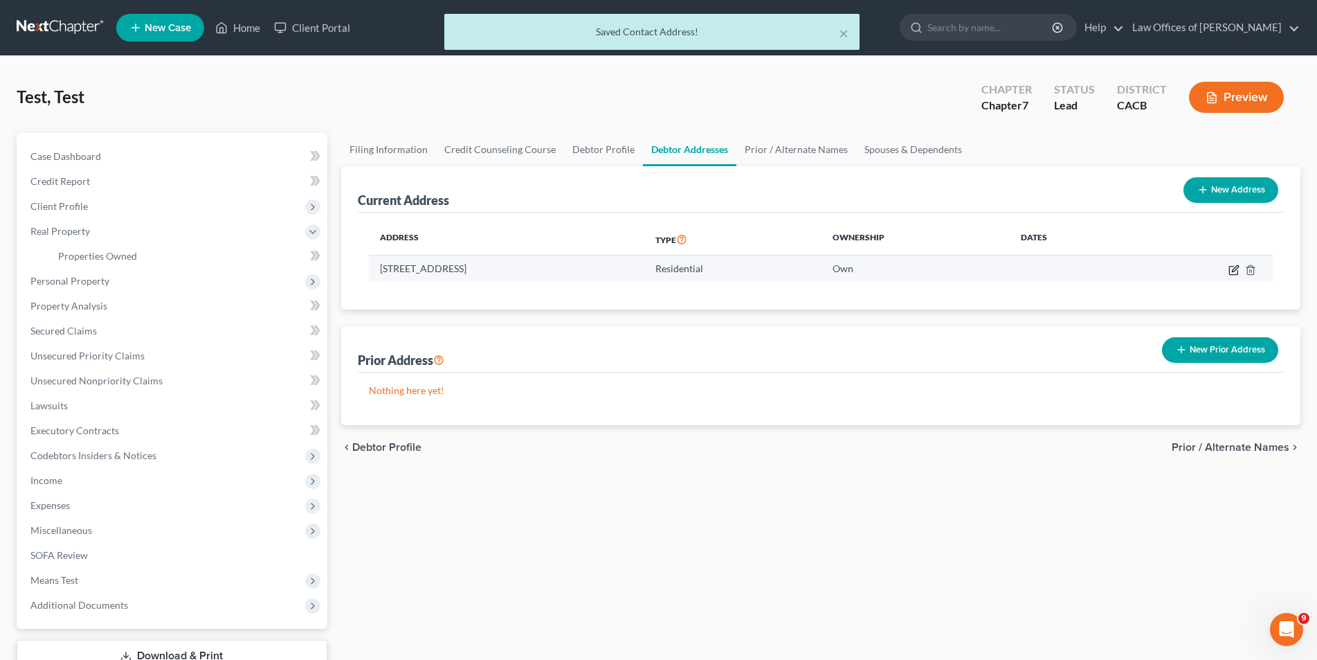
click at [1235, 267] on icon "button" at bounding box center [1235, 268] width 6 height 6
select select "4"
select select "18"
select select "0"
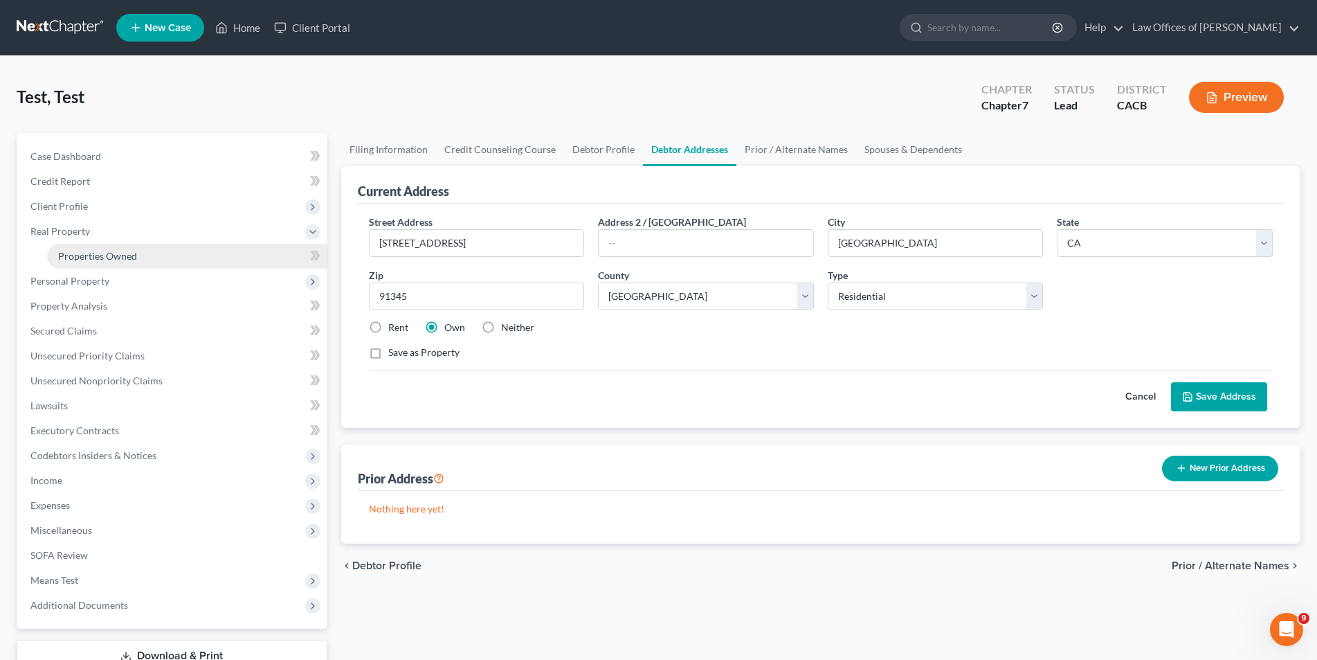
click at [84, 256] on span "Properties Owned" at bounding box center [97, 256] width 79 height 12
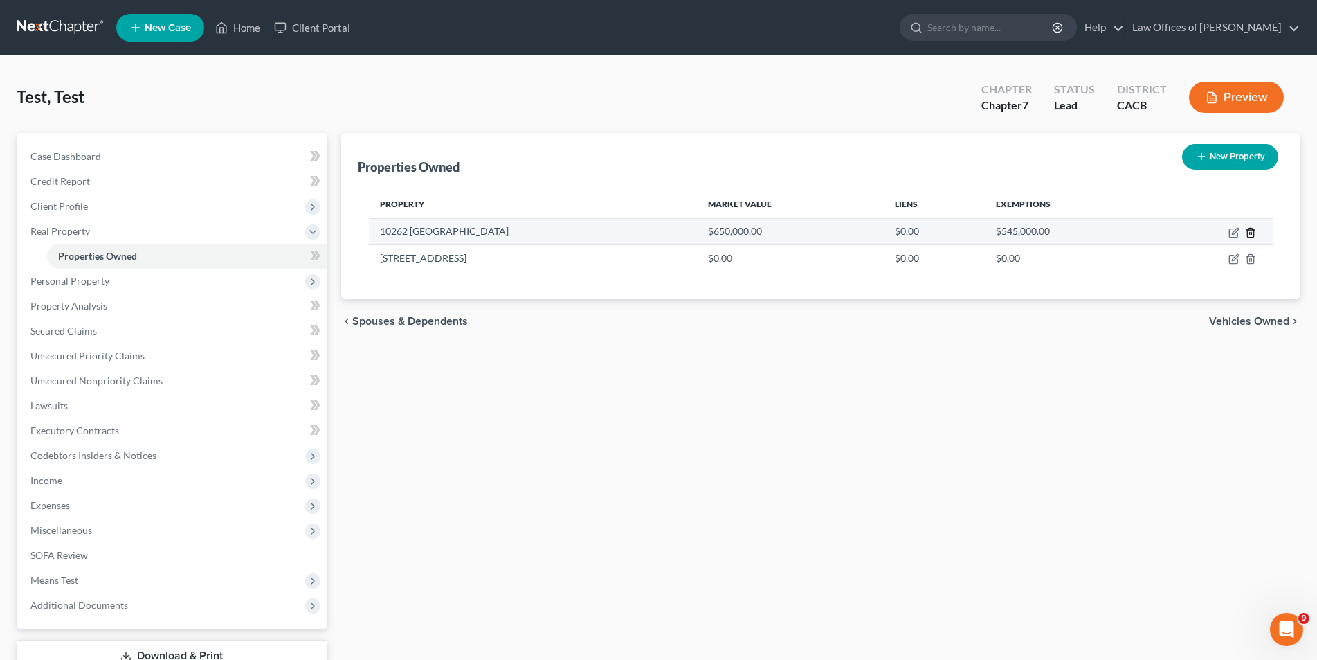
click at [1254, 237] on icon "button" at bounding box center [1251, 232] width 6 height 9
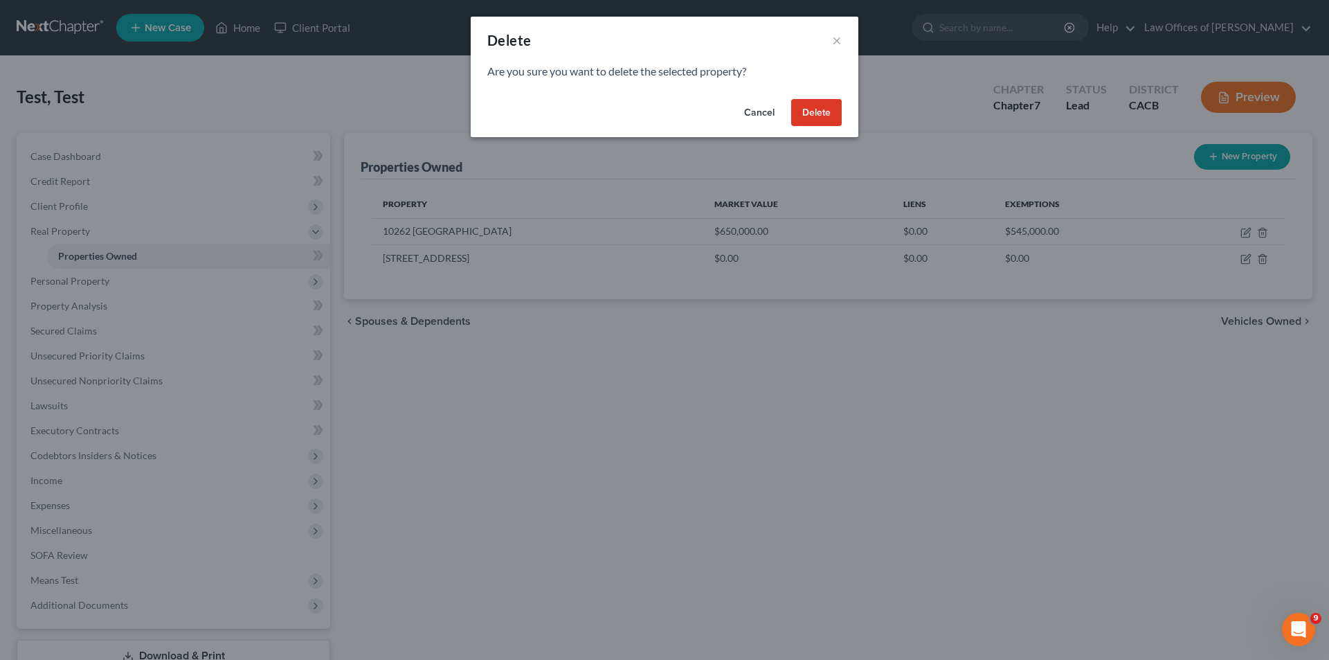
click at [803, 102] on button "Delete" at bounding box center [816, 113] width 51 height 28
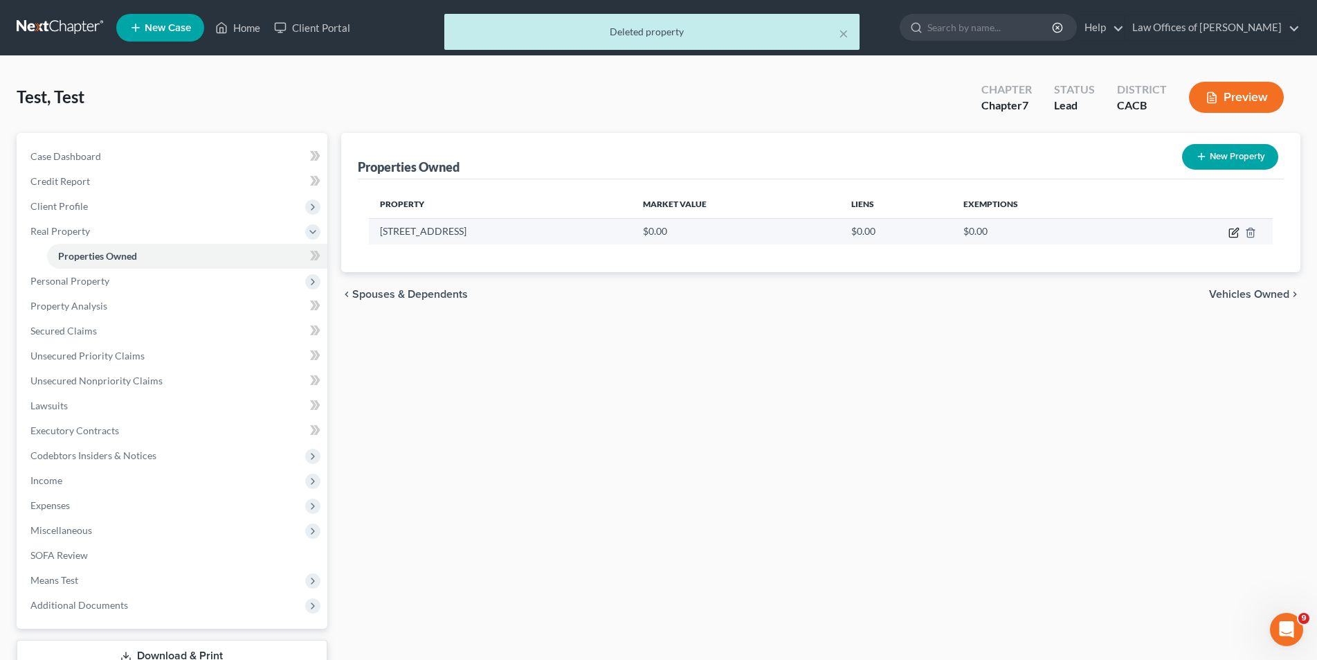
click at [1234, 234] on icon "button" at bounding box center [1235, 231] width 6 height 6
select select "4"
select select "18"
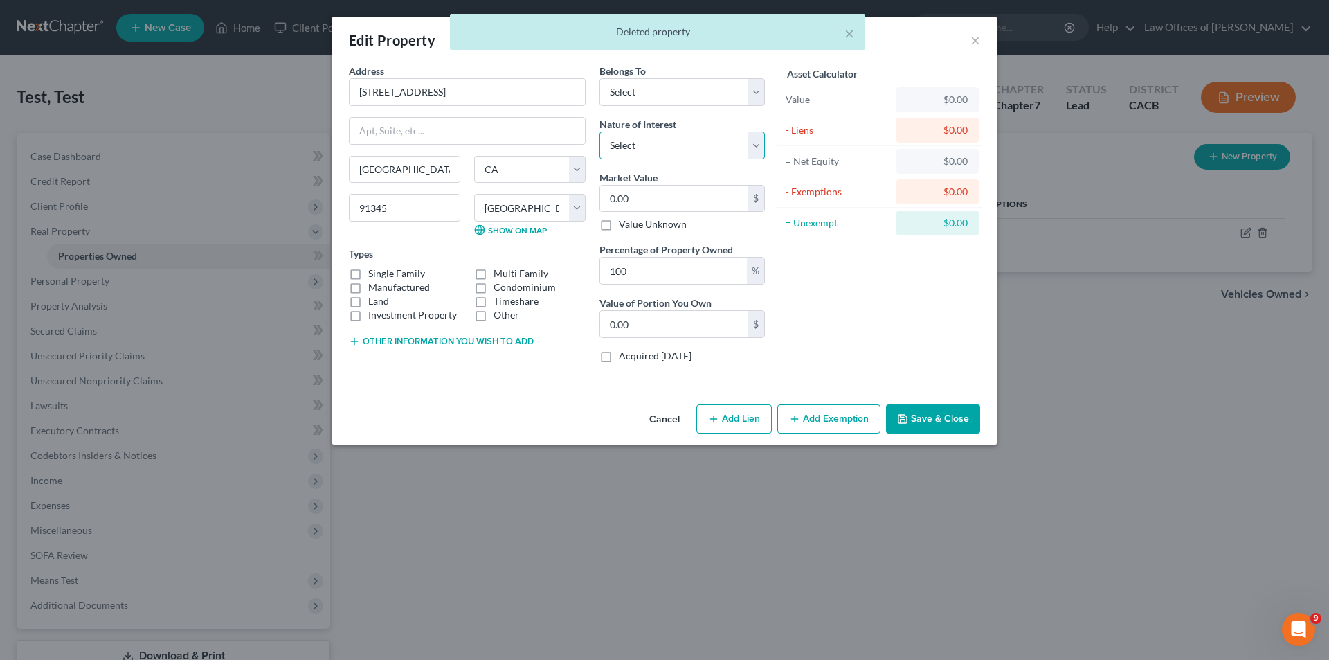
click at [669, 149] on select "Select Fee Simple Joint Tenant Life Estate Equitable Interest Future Interest T…" at bounding box center [682, 146] width 165 height 28
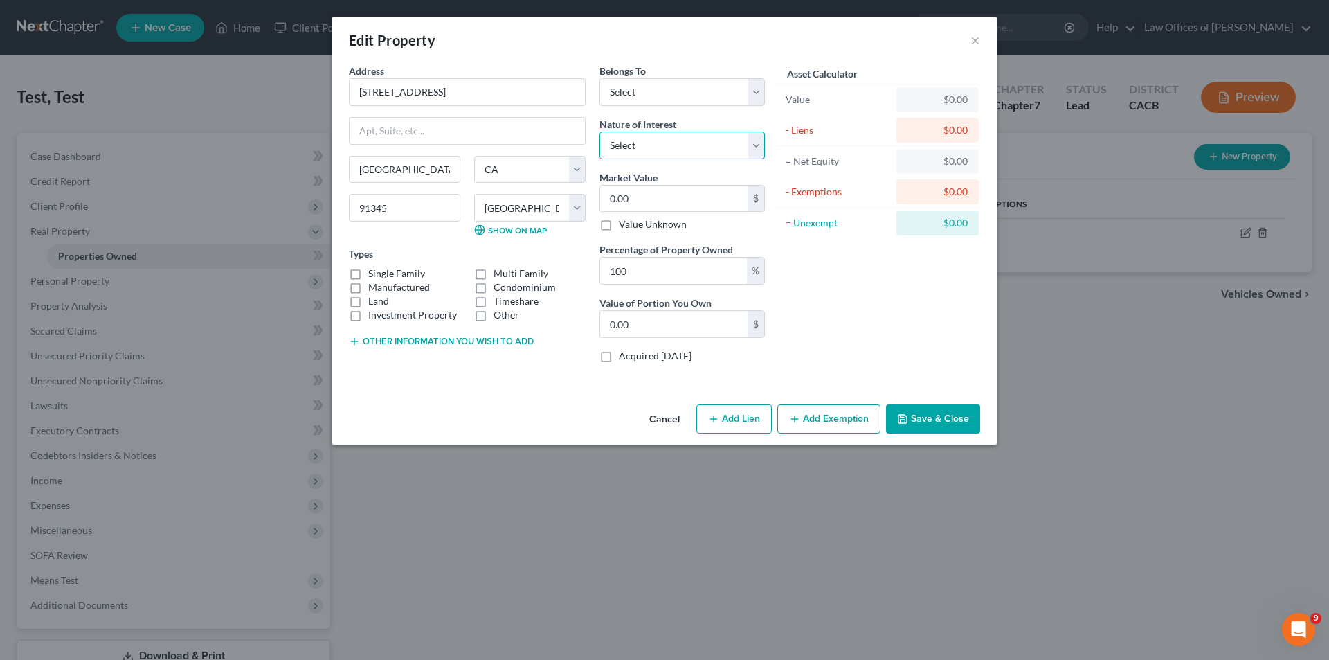
select select "1"
click at [600, 132] on select "Select Fee Simple Joint Tenant Life Estate Equitable Interest Future Interest T…" at bounding box center [682, 146] width 165 height 28
click at [638, 94] on select "Select Debtor 1 Only Debtor 2 Only Debtor 1 And Debtor 2 Only At Least One Of T…" at bounding box center [682, 92] width 165 height 28
select select "4"
click at [600, 78] on select "Select Debtor 1 Only Debtor 2 Only Debtor 1 And Debtor 2 Only At Least One Of T…" at bounding box center [682, 92] width 165 height 28
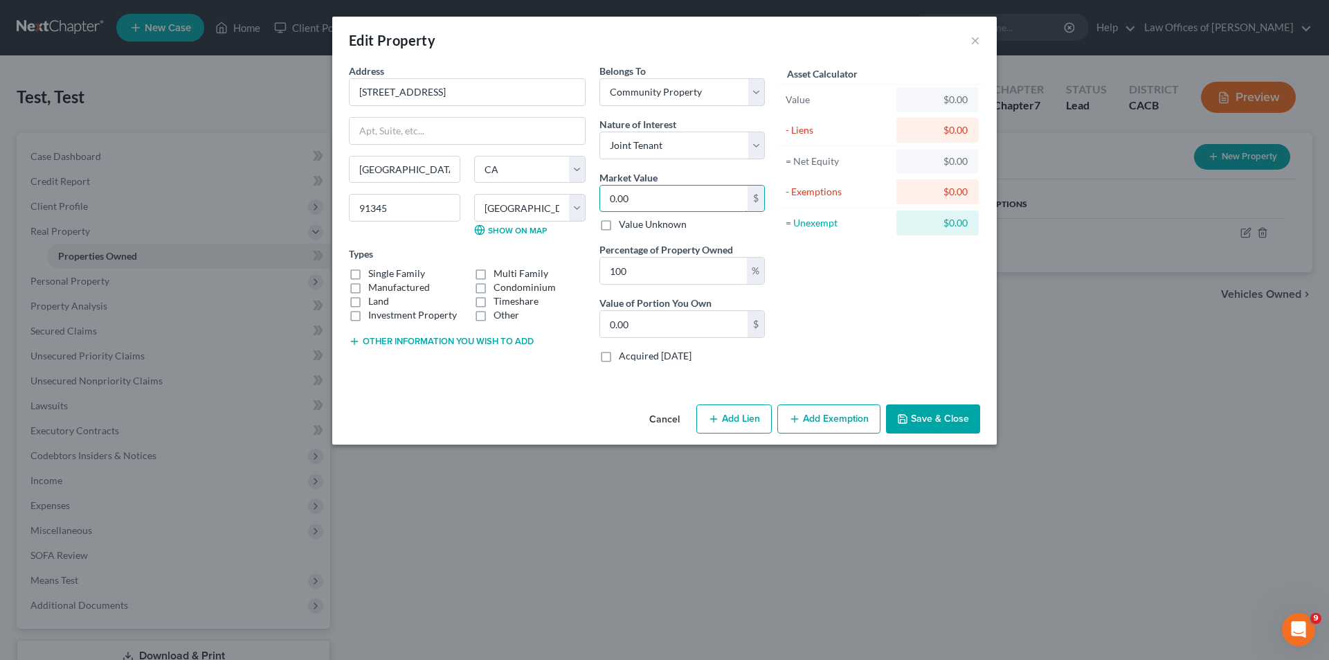
type input "6"
type input "6.00"
type input "65"
type input "65.00"
type input "650"
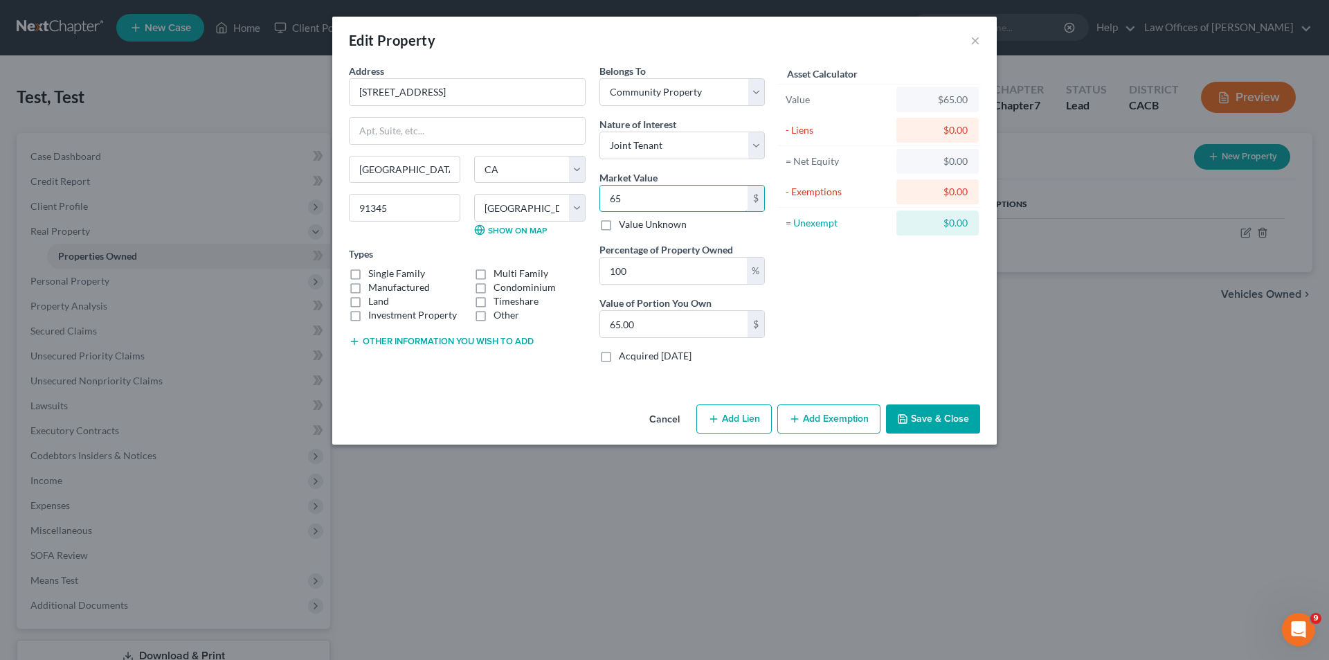
type input "650.00"
type input "6500"
type input "6,500.00"
type input "6,5000"
type input "65,000.00"
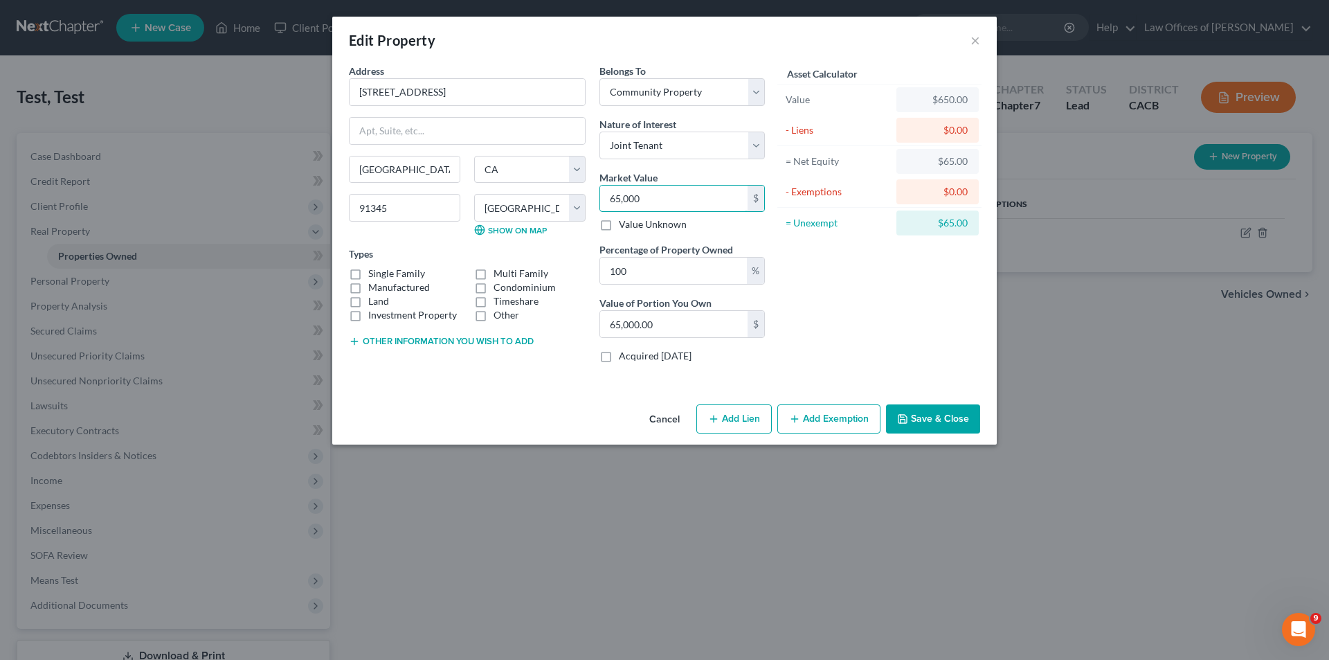
type input "65,0000"
type input "650,000.00"
type input "650,000"
click at [672, 269] on input "100" at bounding box center [673, 271] width 147 height 26
click at [368, 280] on label "Manufactured" at bounding box center [399, 287] width 62 height 14
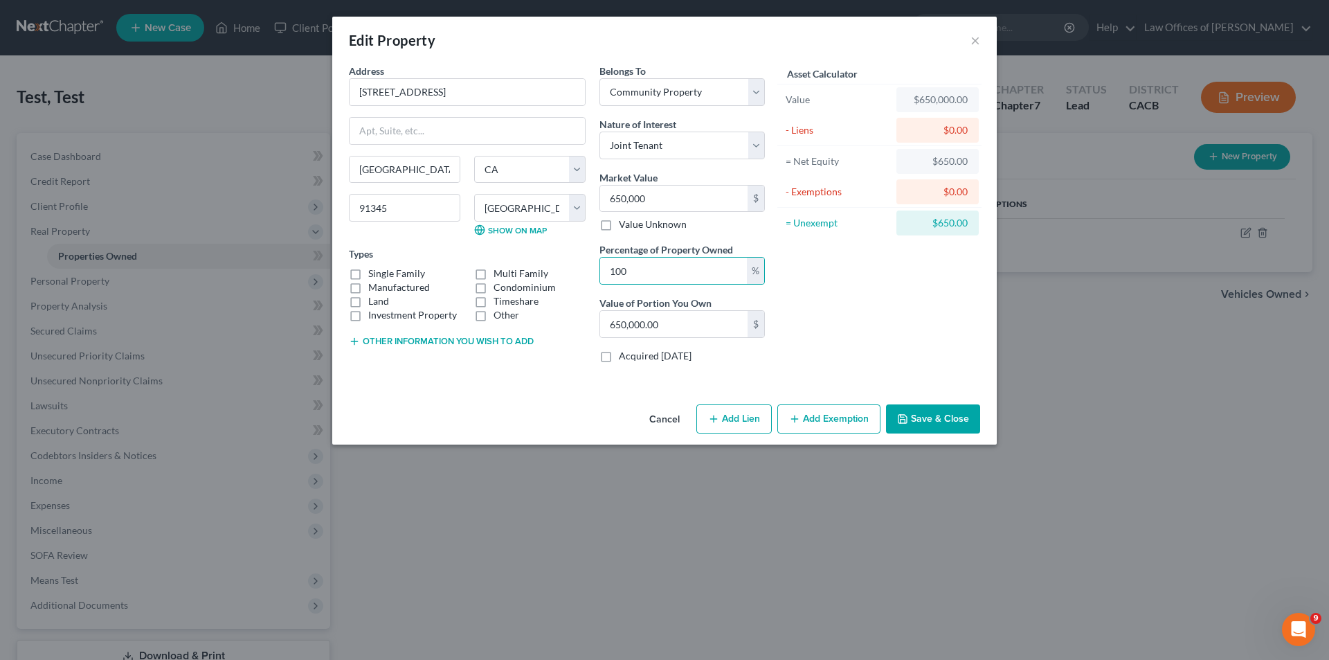
click at [374, 280] on input "Manufactured" at bounding box center [378, 284] width 9 height 9
checkbox input "true"
click at [368, 276] on label "Single Family" at bounding box center [396, 274] width 57 height 14
click at [374, 276] on input "Single Family" at bounding box center [378, 271] width 9 height 9
checkbox input "true"
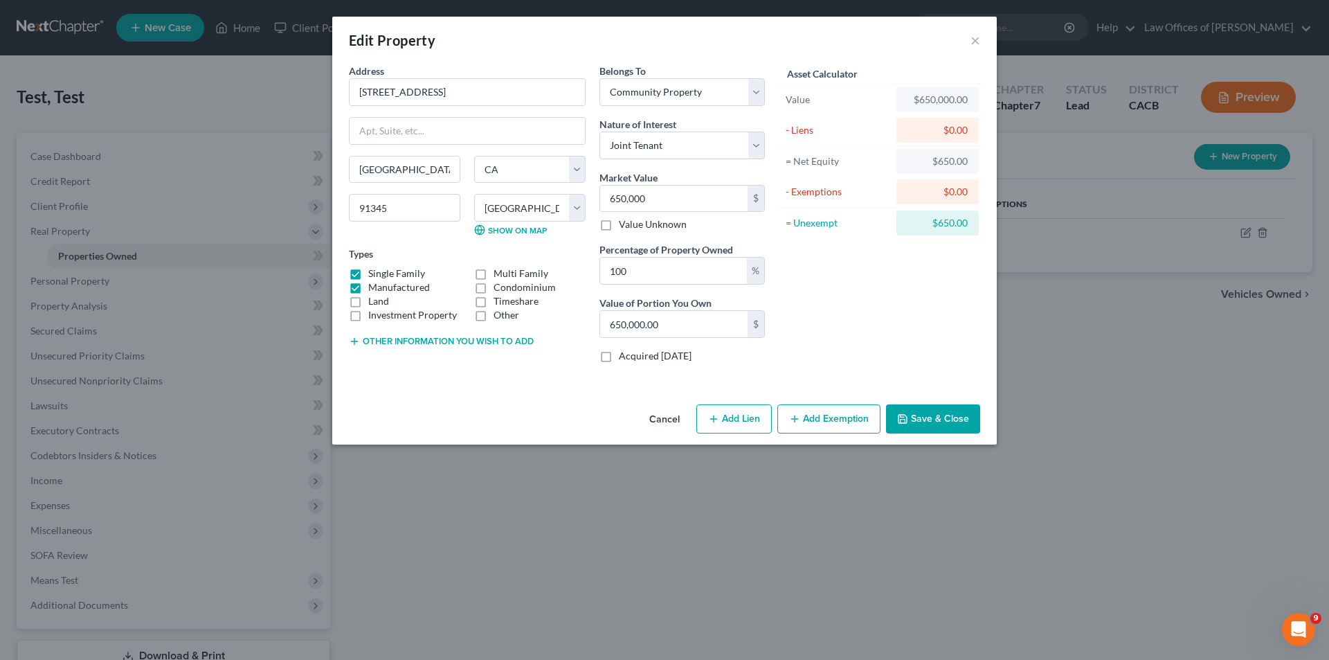
click at [368, 290] on label "Manufactured" at bounding box center [399, 287] width 62 height 14
click at [374, 289] on input "Manufactured" at bounding box center [378, 284] width 9 height 9
checkbox input "false"
click at [919, 357] on div "Asset Calculator Value $650,000.00 - Liens $0.00 = Net Equity $650.00 - Exempti…" at bounding box center [879, 219] width 215 height 310
click at [819, 424] on button "Add Exemption" at bounding box center [828, 418] width 103 height 29
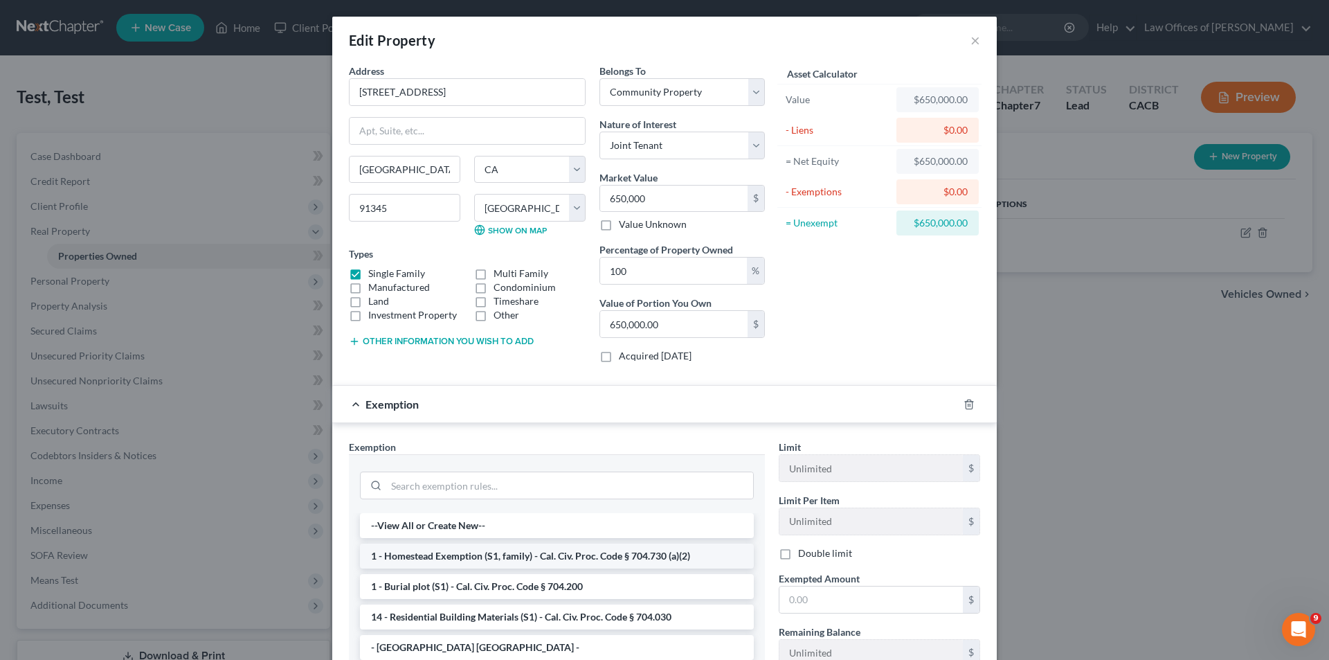
click at [471, 553] on li "1 - Homestead Exemption (S1, family) - Cal. Civ. Proc. Code § 704.730 (a)(2)" at bounding box center [557, 555] width 394 height 25
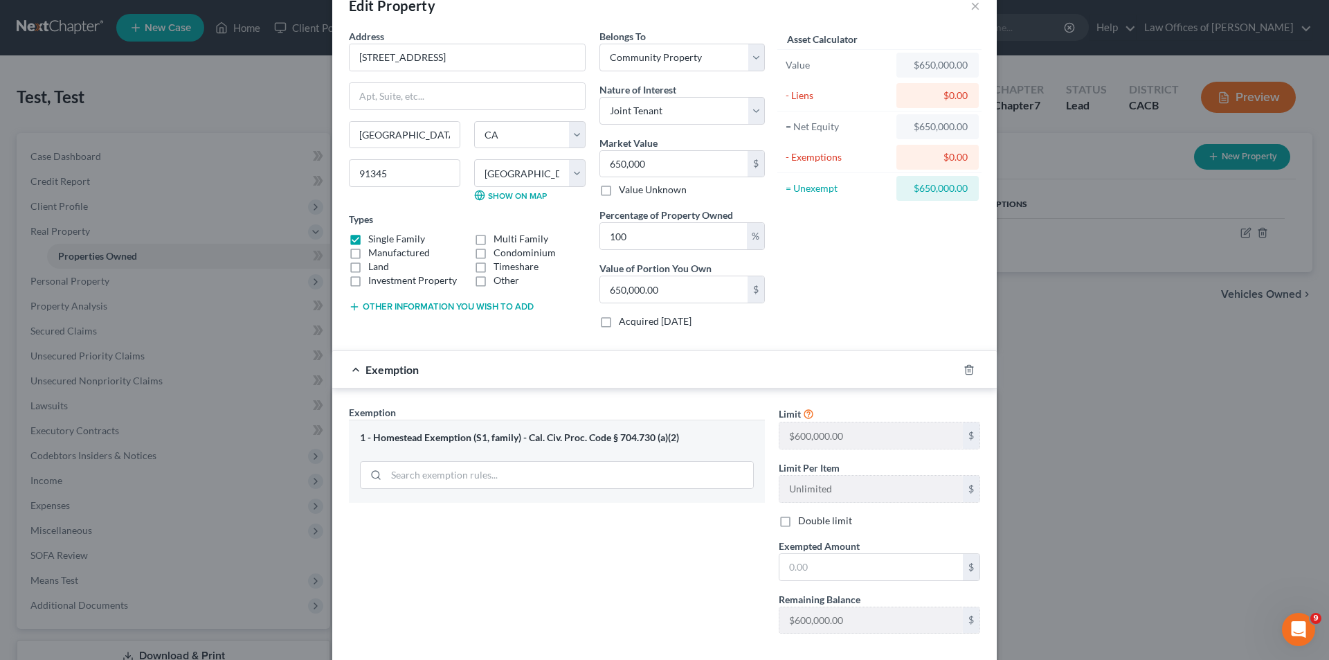
scroll to position [56, 0]
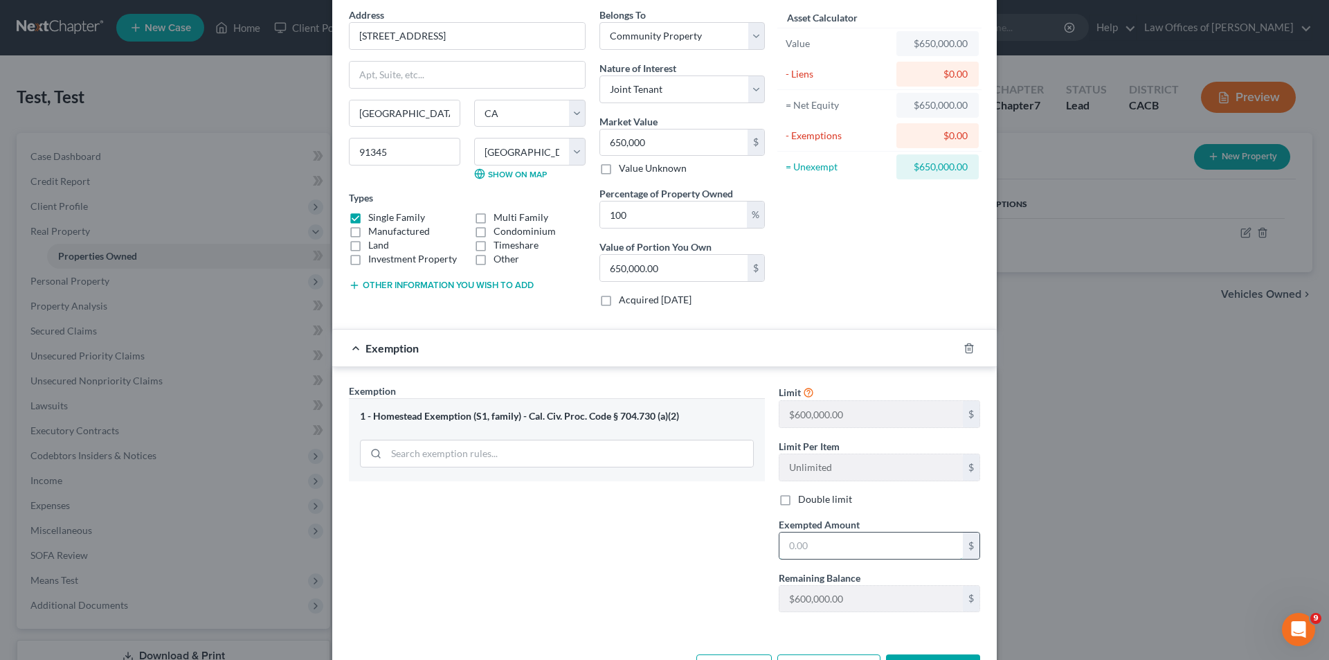
click at [888, 551] on input "text" at bounding box center [871, 545] width 183 height 26
type input "600,000"
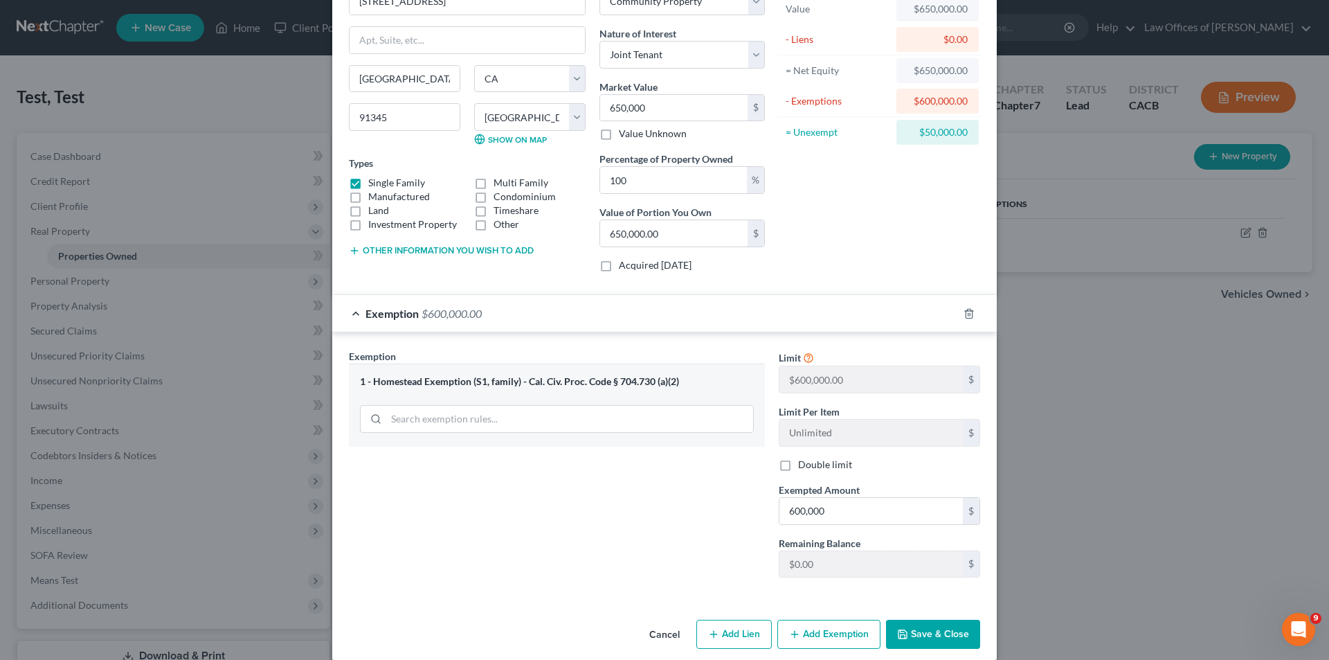
scroll to position [107, 0]
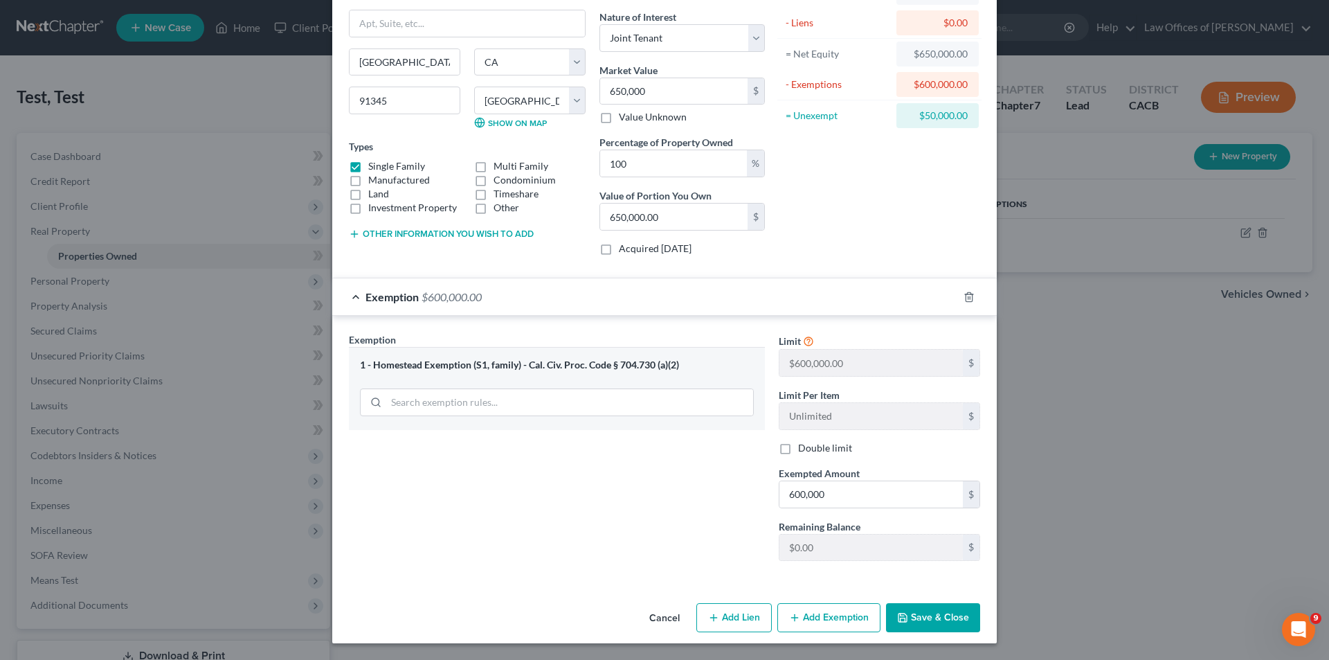
click at [911, 623] on button "Save & Close" at bounding box center [933, 617] width 94 height 29
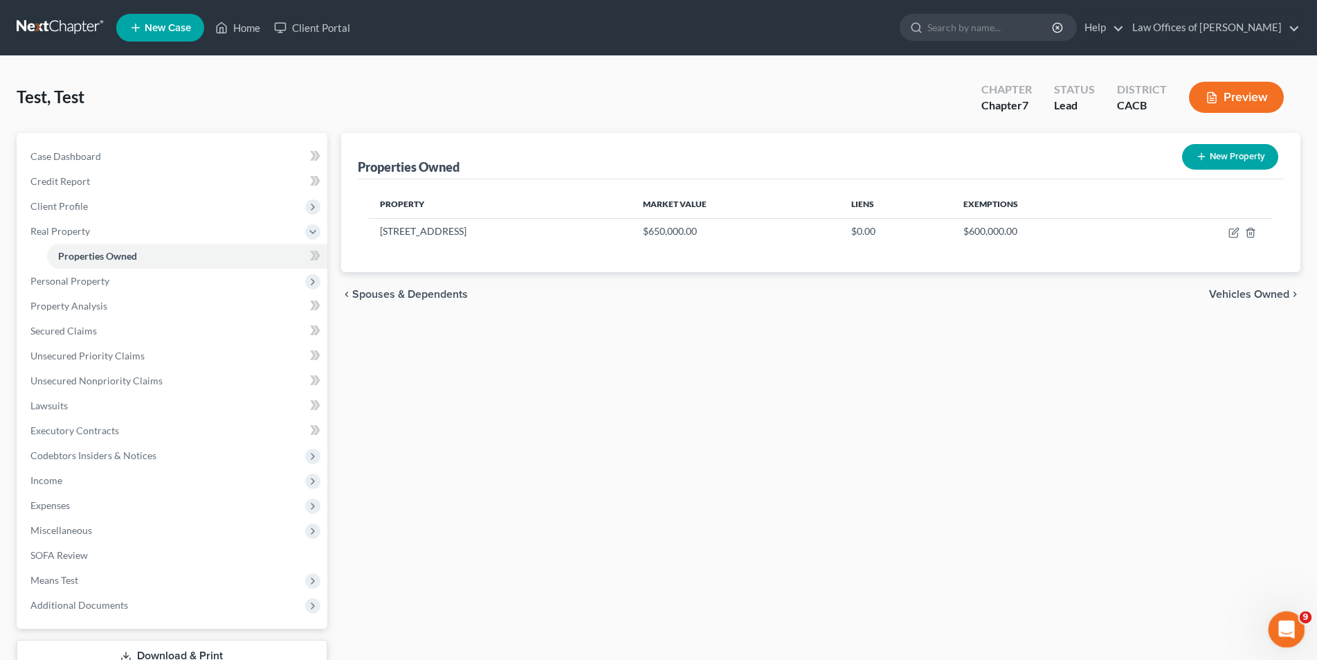
click at [1300, 617] on div "Open Intercom Messenger" at bounding box center [1285, 627] width 46 height 46
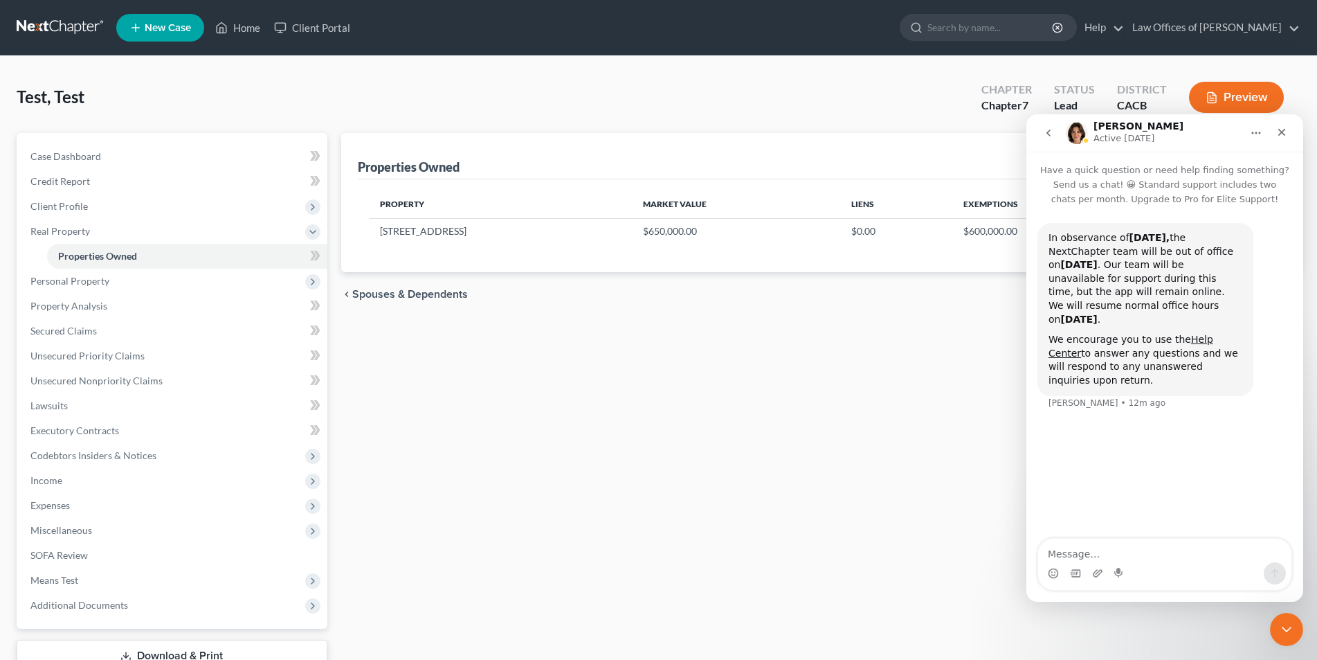
click at [839, 391] on div "Properties Owned New Property Property Market Value Liens Exemptions [STREET_AD…" at bounding box center [820, 420] width 973 height 575
click at [1285, 136] on icon "Close" at bounding box center [1282, 132] width 11 height 11
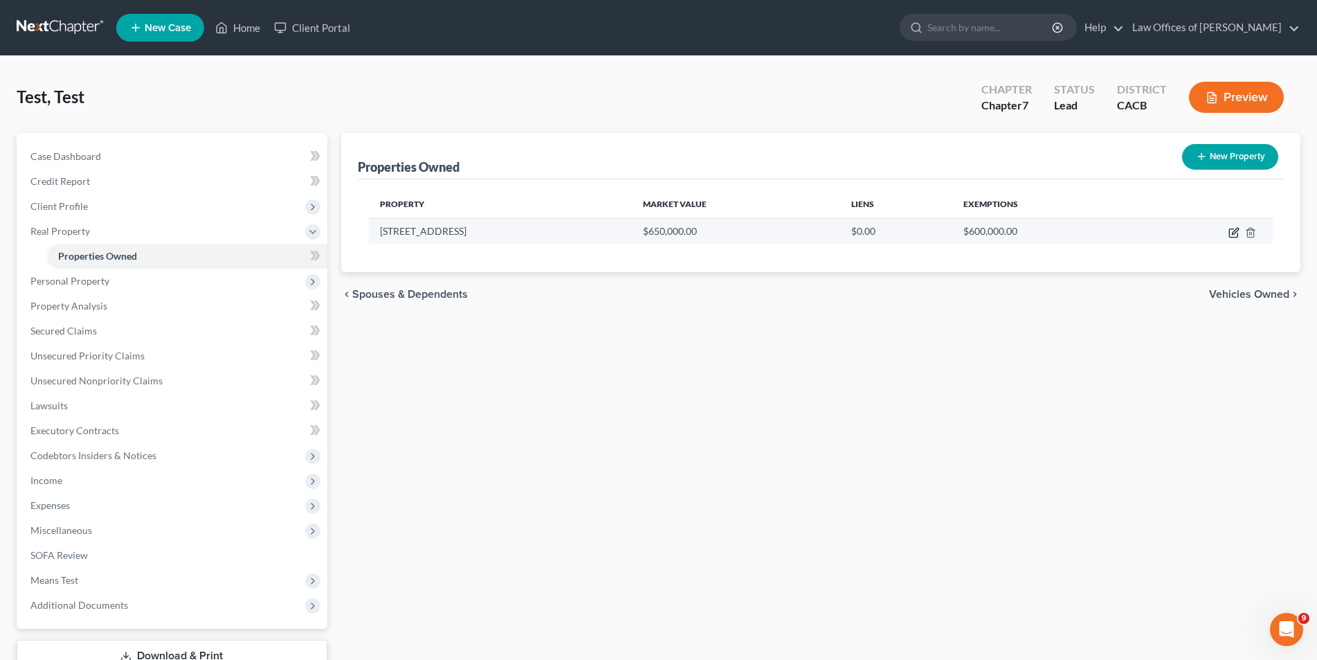
click at [1235, 234] on icon "button" at bounding box center [1234, 232] width 11 height 11
select select "4"
select select "18"
select select "4"
select select "1"
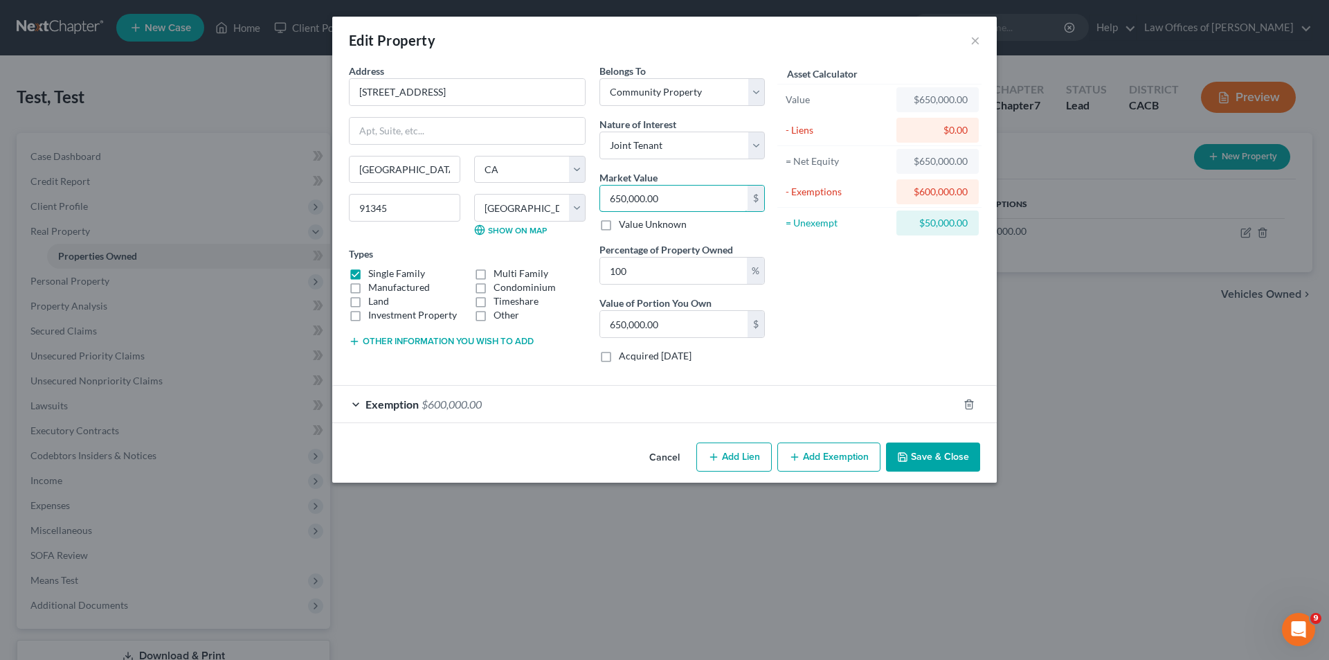
type input "7"
type input "7.00"
type input "70"
type input "70.00"
type input "700"
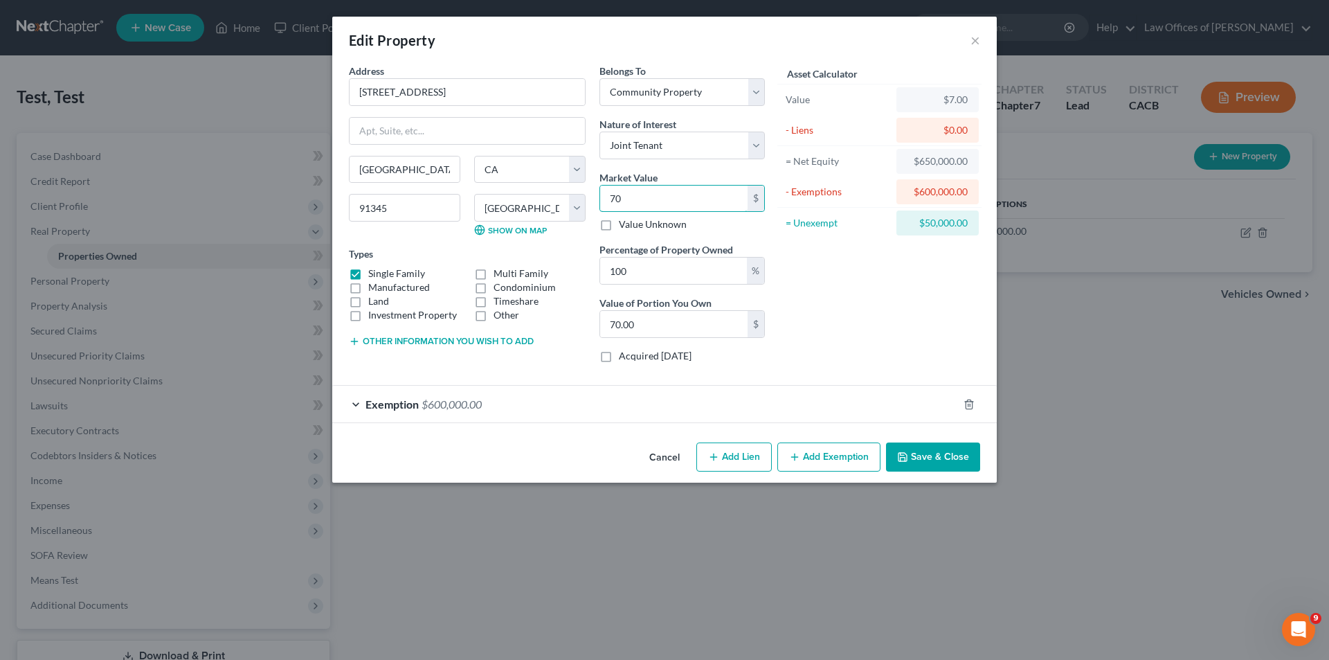
type input "700.00"
type input "7000"
type input "7,000.00"
type input "7,0000"
type input "70,000.00"
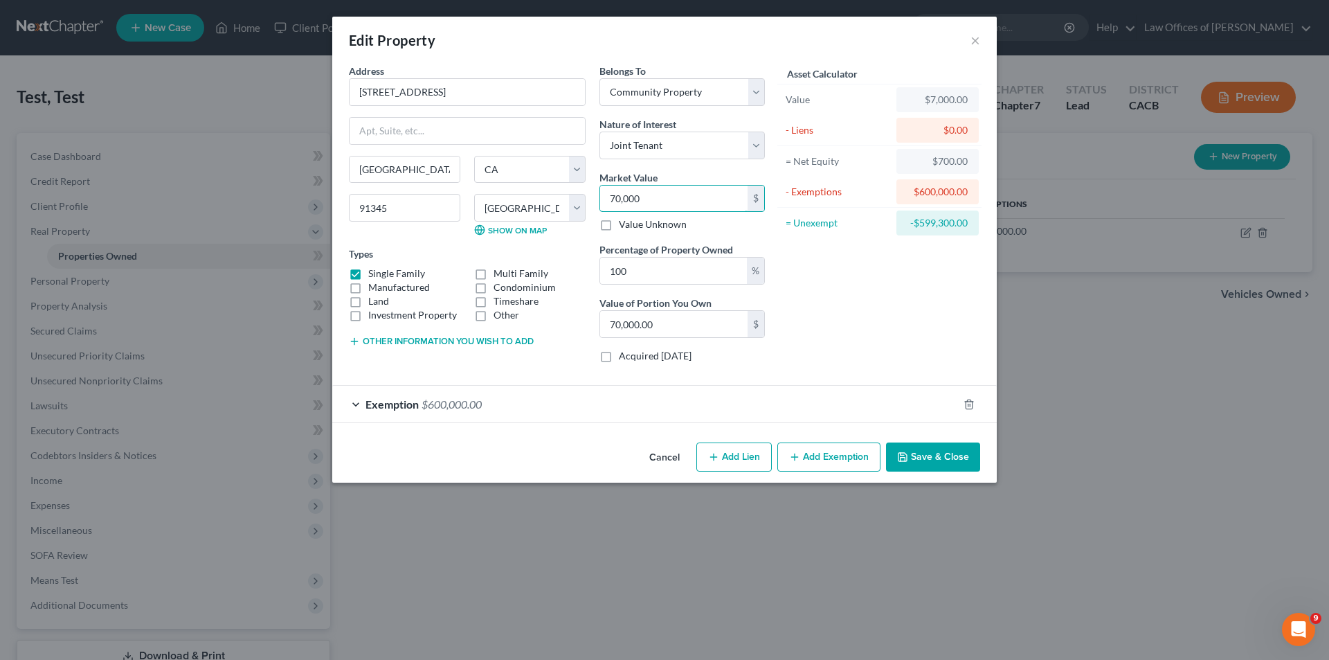
type input "70,0000"
type input "700,000.00"
type input "700,0000"
type input "7,000,000.00"
type input "7,000,00"
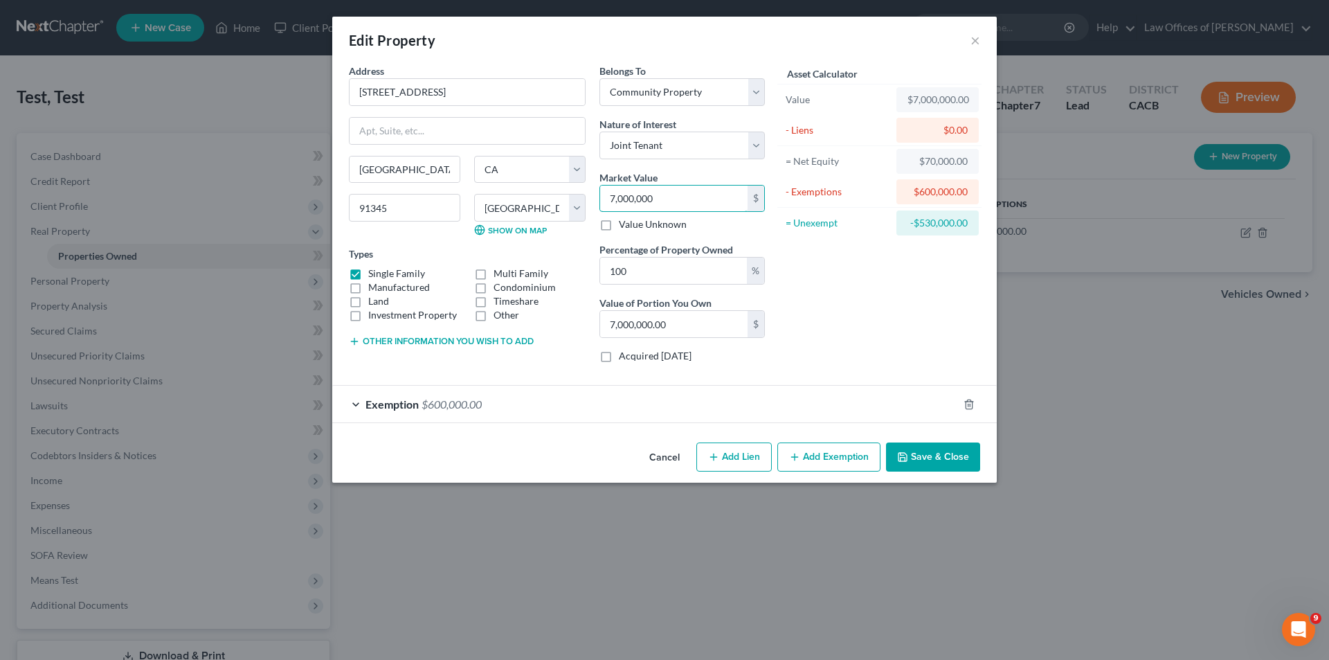
type input "700,000.00"
type input "7,000,0"
type input "70,000.00"
type input "7,000,"
type input "7,000.00"
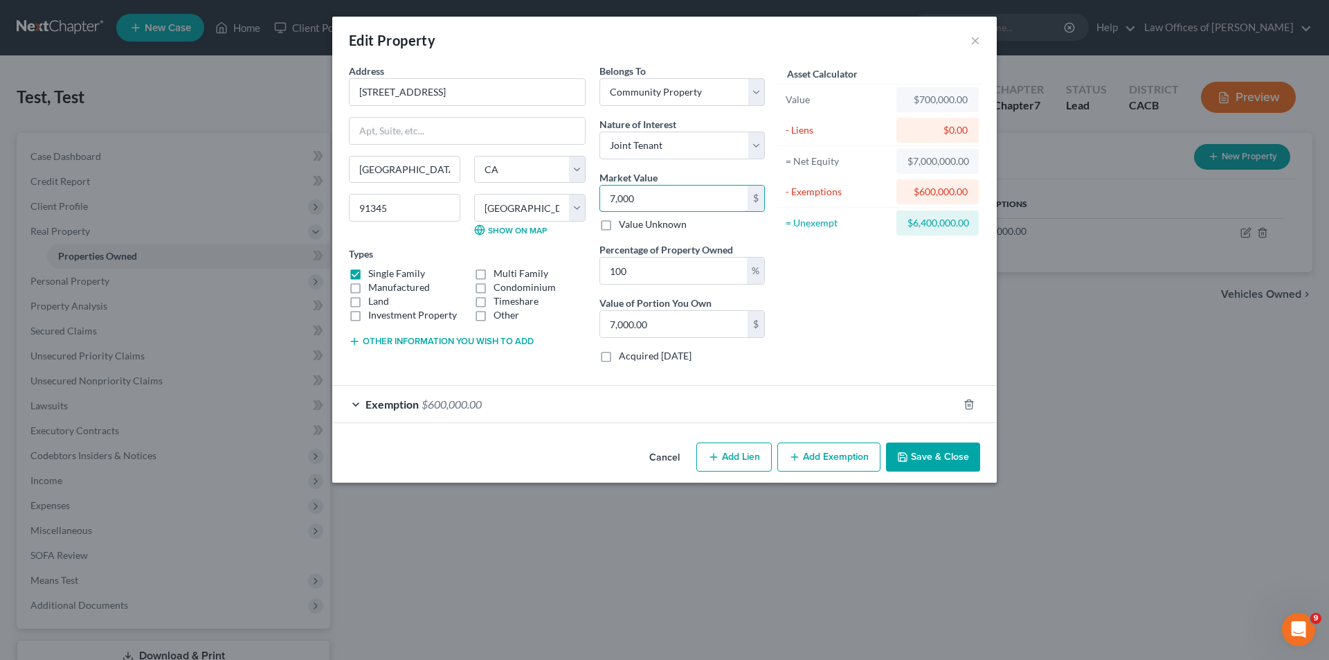
type input "7,00"
type input "700.00"
type input "7,0"
type input "70.00"
type input "7,"
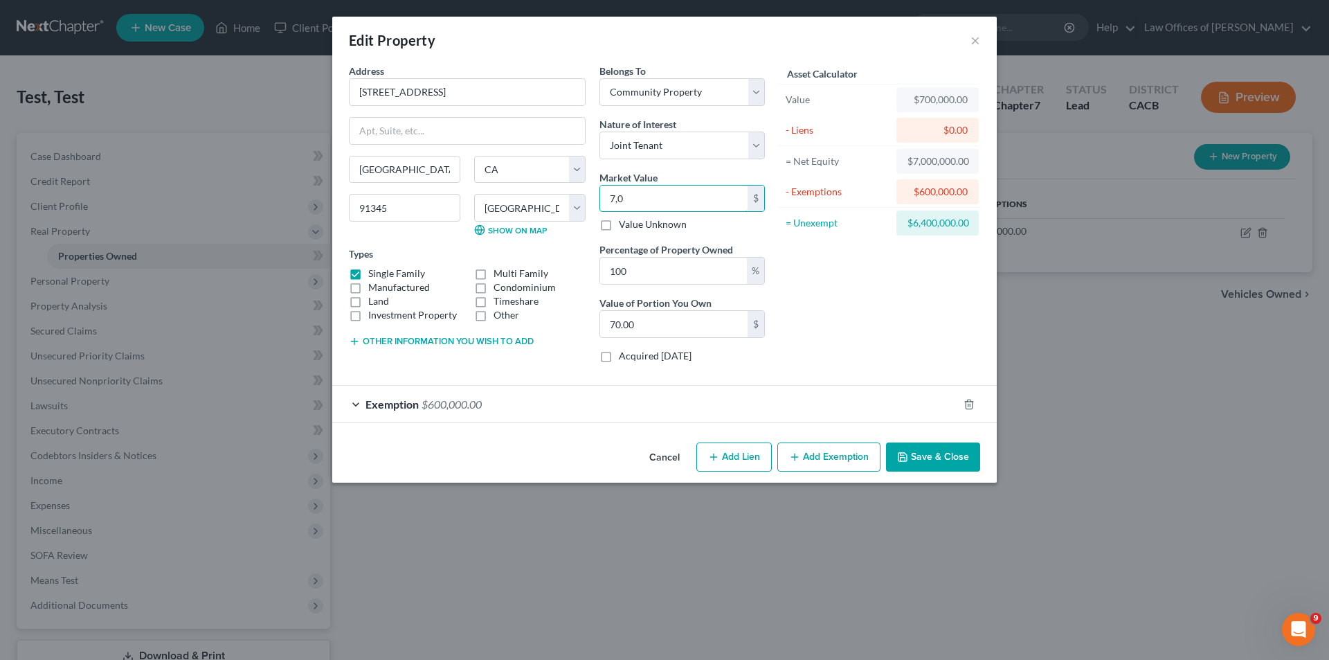
type input "7.00"
type input "70"
type input "70.00"
type input "700"
type input "700.00"
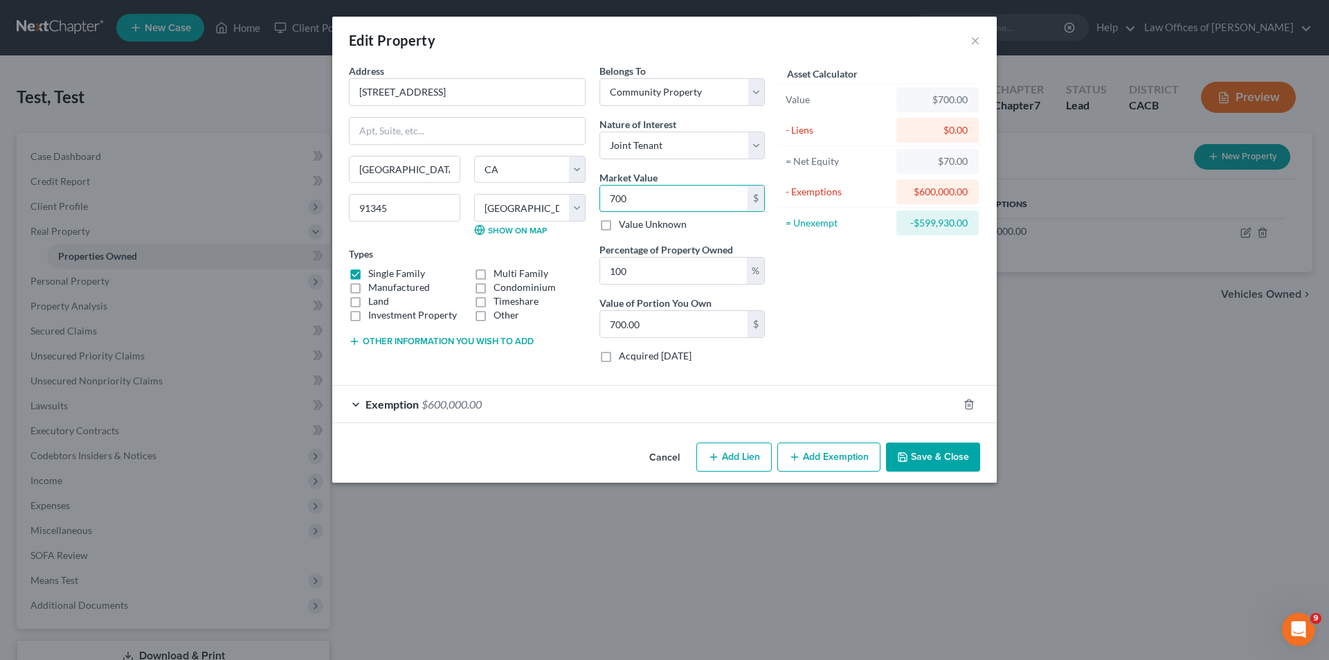
type input "7000"
type input "7,000.00"
type input "7,0000"
type input "70,000.00"
type input "70,0000"
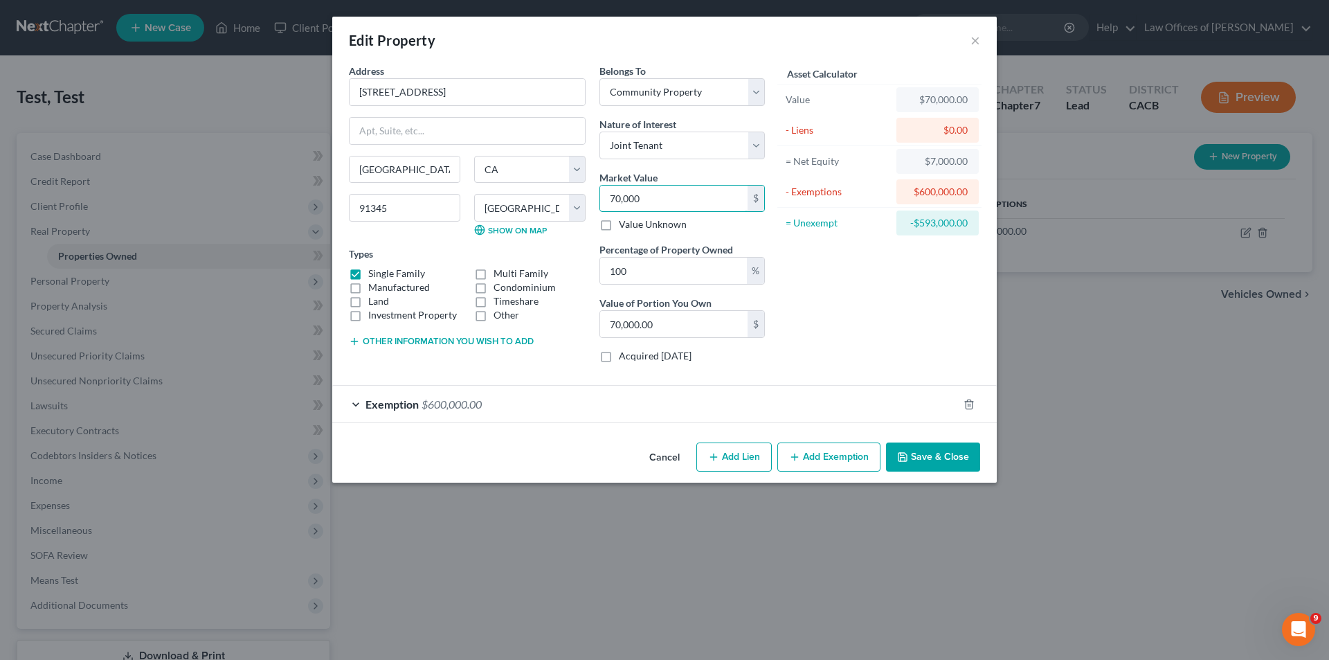
type input "700,000.00"
click at [930, 299] on div "Asset Calculator Value $700,000.00 - Liens $0.00 = Net Equity $700,000.00 - Exe…" at bounding box center [879, 219] width 215 height 310
click at [835, 455] on button "Add Exemption" at bounding box center [828, 456] width 103 height 29
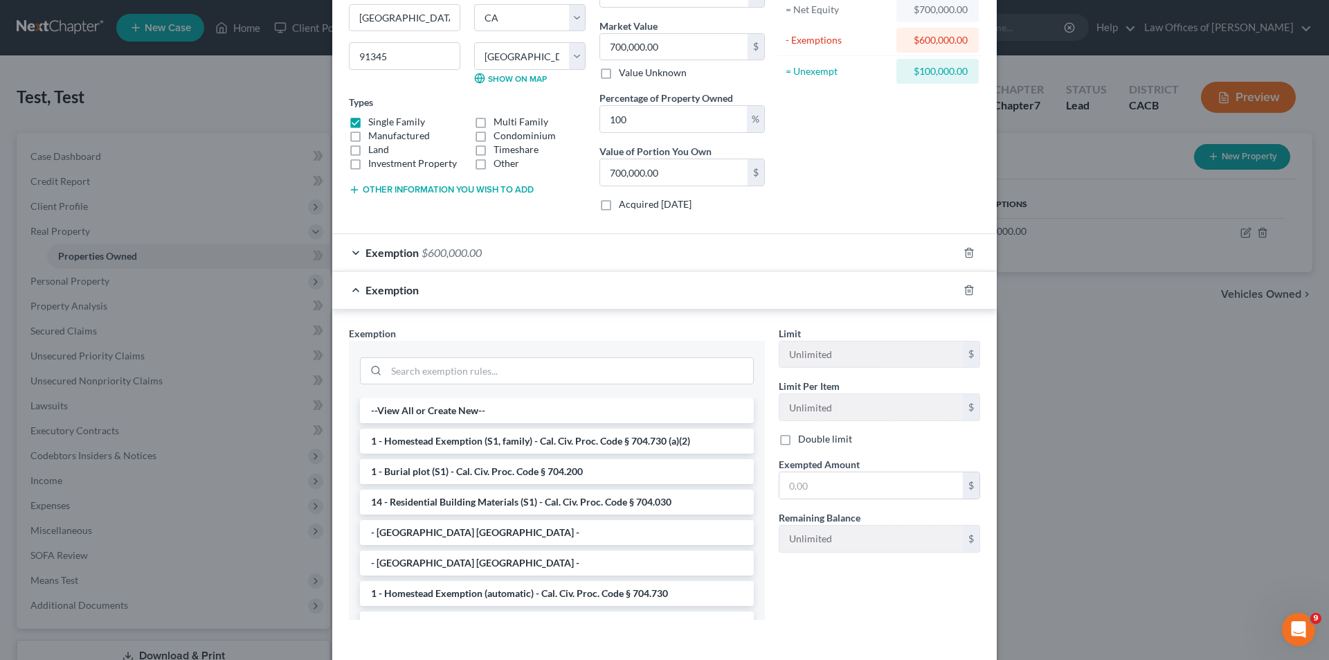
scroll to position [99, 0]
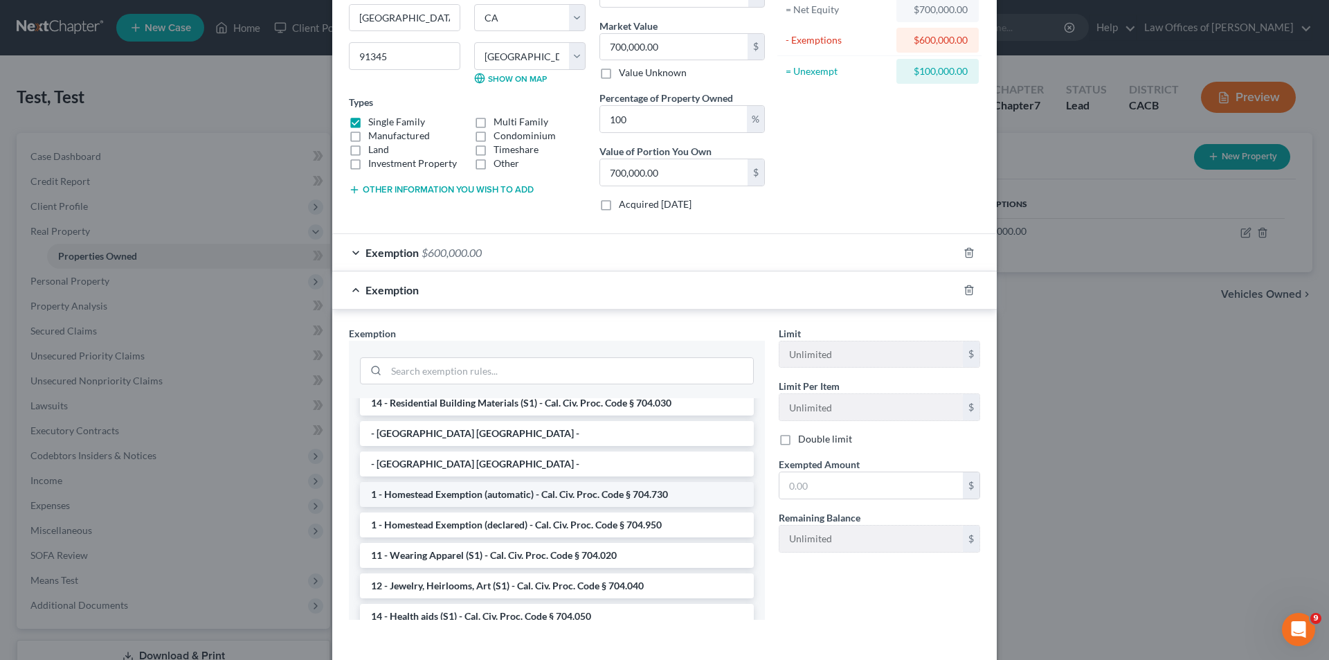
click at [509, 498] on li "1 - Homestead Exemption (automatic) - Cal. Civ. Proc. Code § 704.730" at bounding box center [557, 494] width 394 height 25
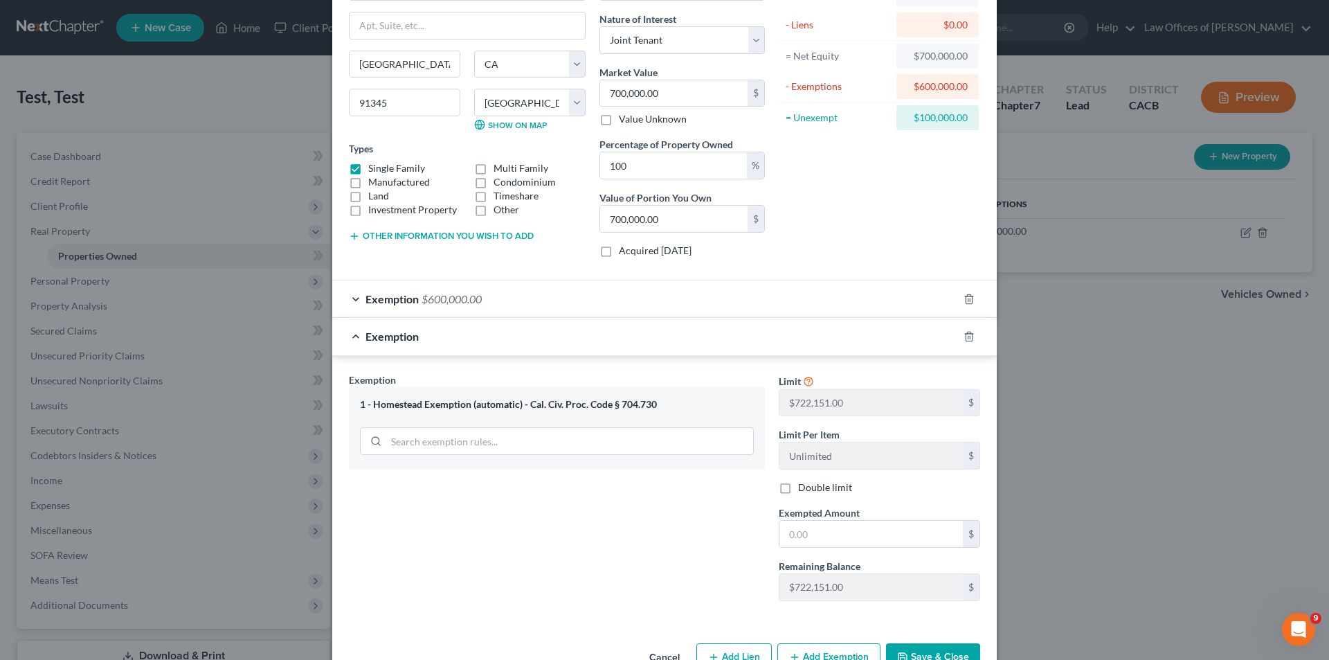
scroll to position [145, 0]
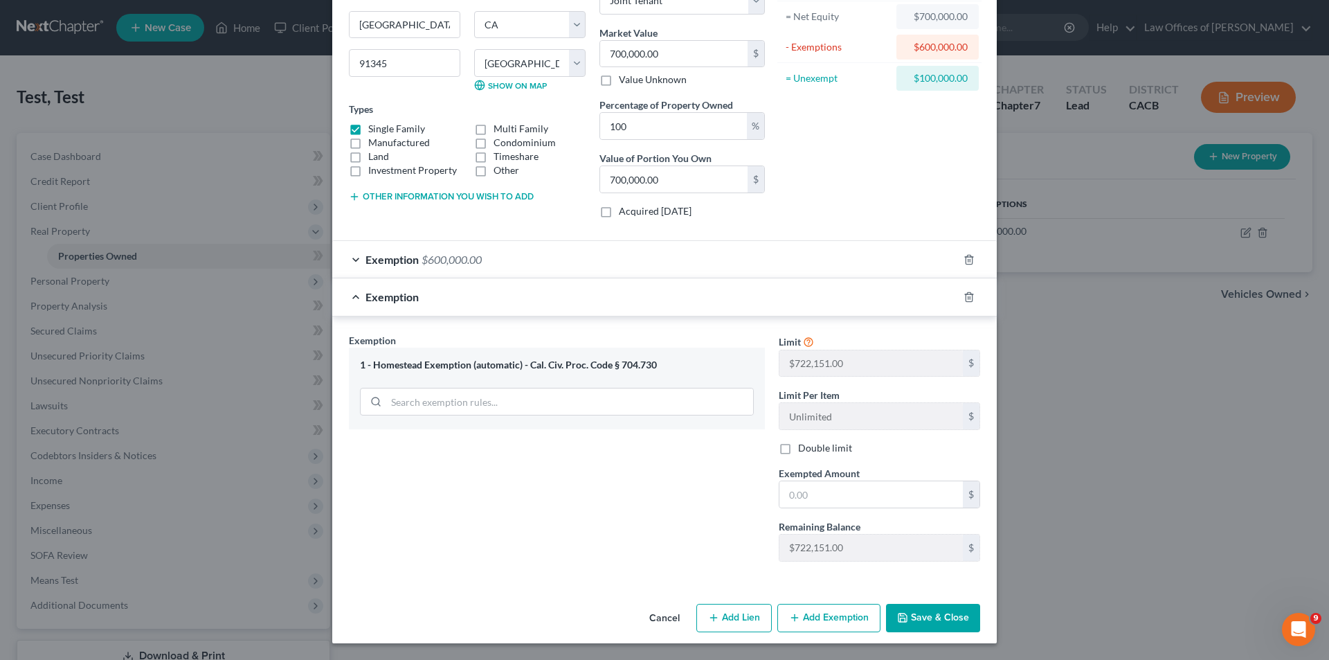
click at [909, 622] on button "Save & Close" at bounding box center [933, 618] width 94 height 29
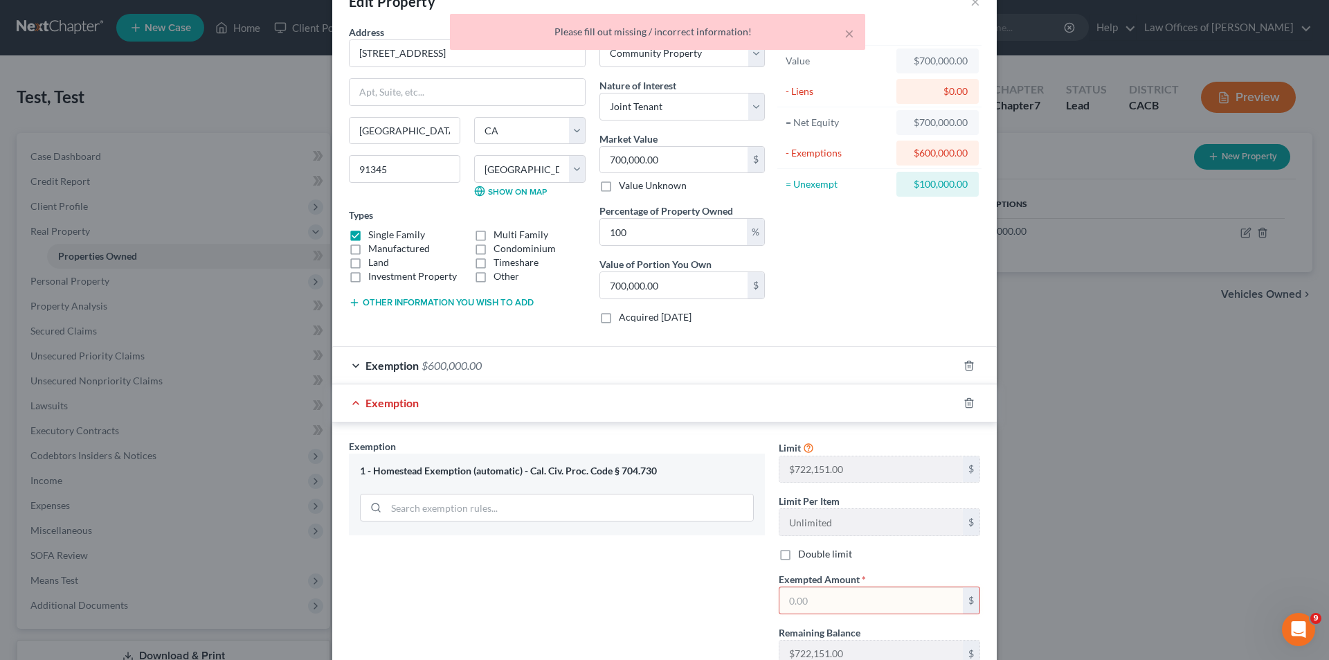
scroll to position [0, 0]
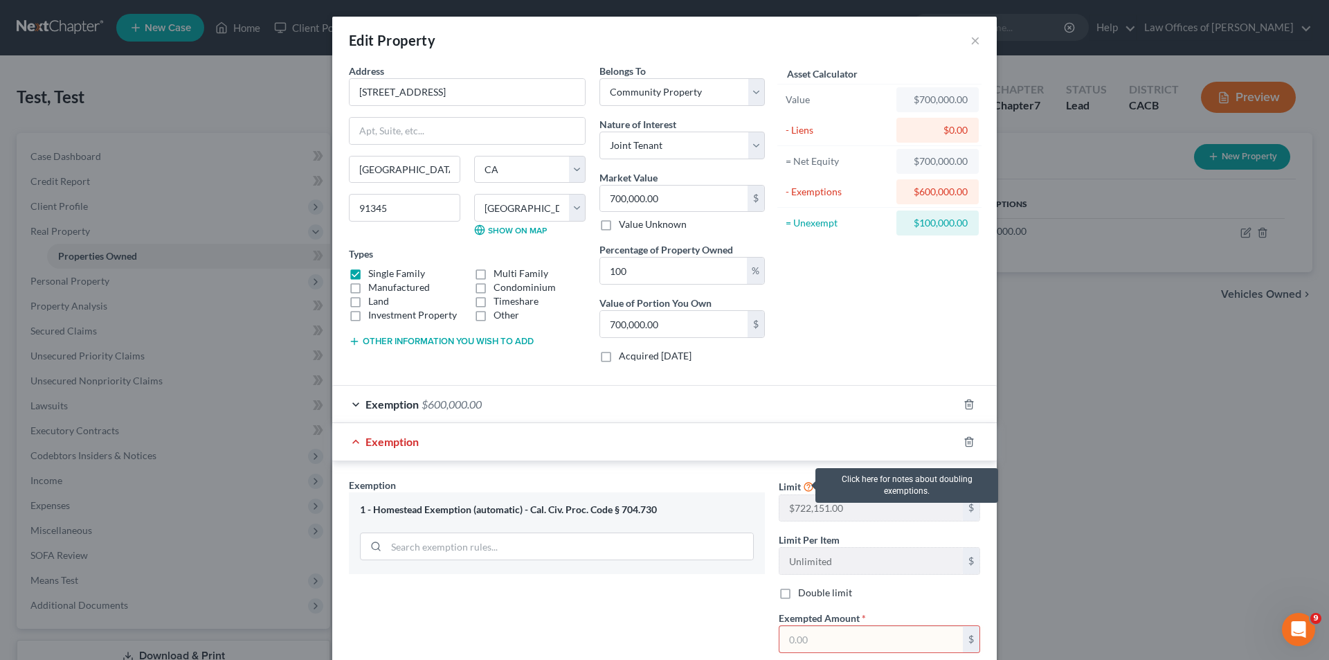
click at [804, 487] on icon at bounding box center [808, 485] width 11 height 13
click at [971, 42] on button "×" at bounding box center [976, 40] width 10 height 17
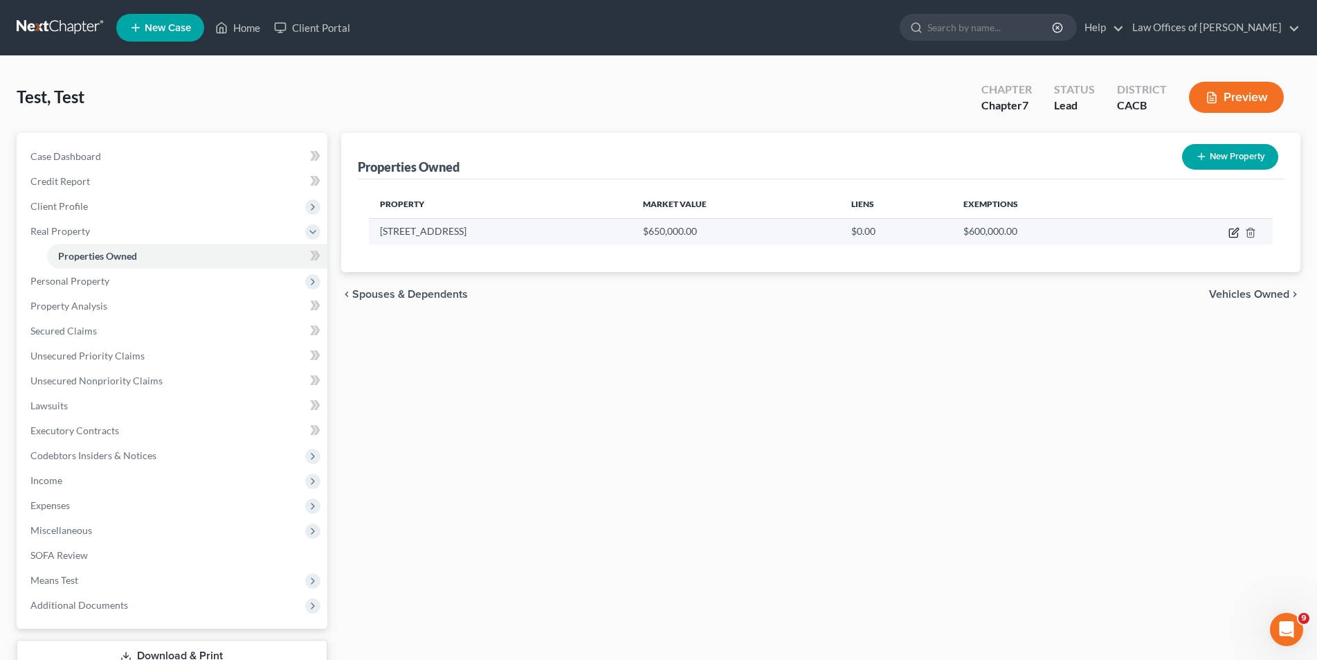
click at [1232, 232] on icon "button" at bounding box center [1234, 232] width 11 height 11
select select "4"
select select "18"
select select "4"
select select "1"
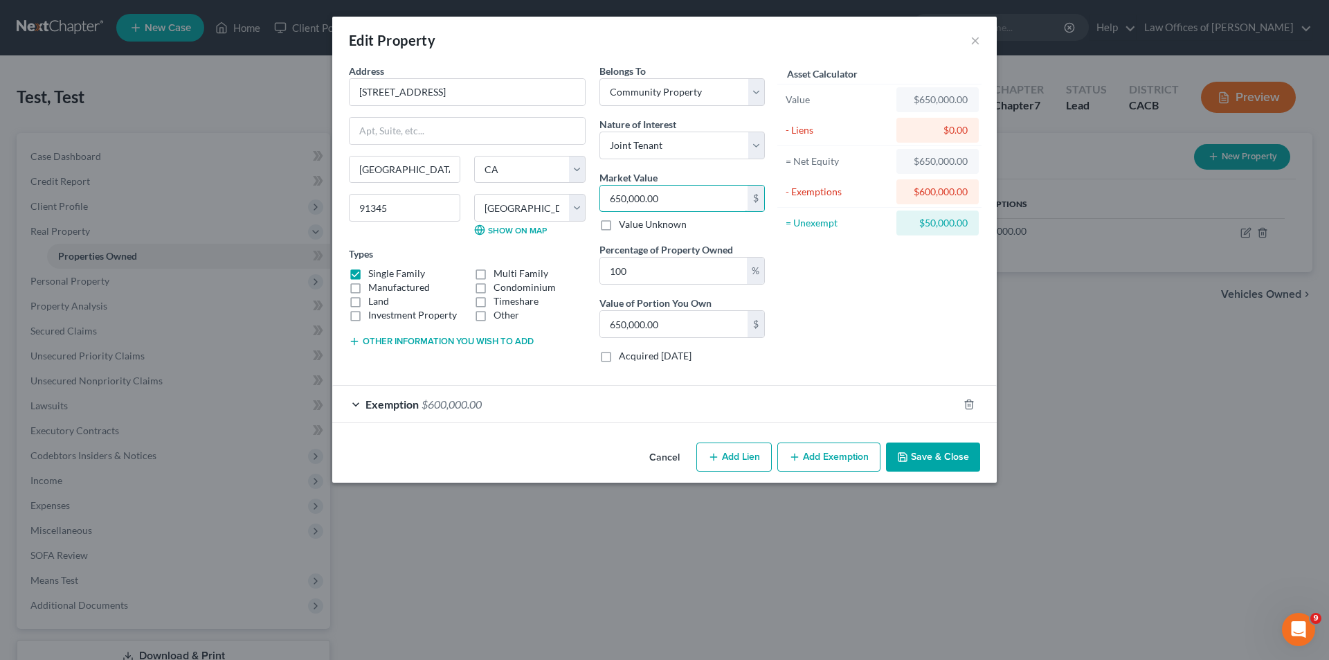
type input "7"
type input "7.00"
type input "70"
type input "70.00"
type input "700"
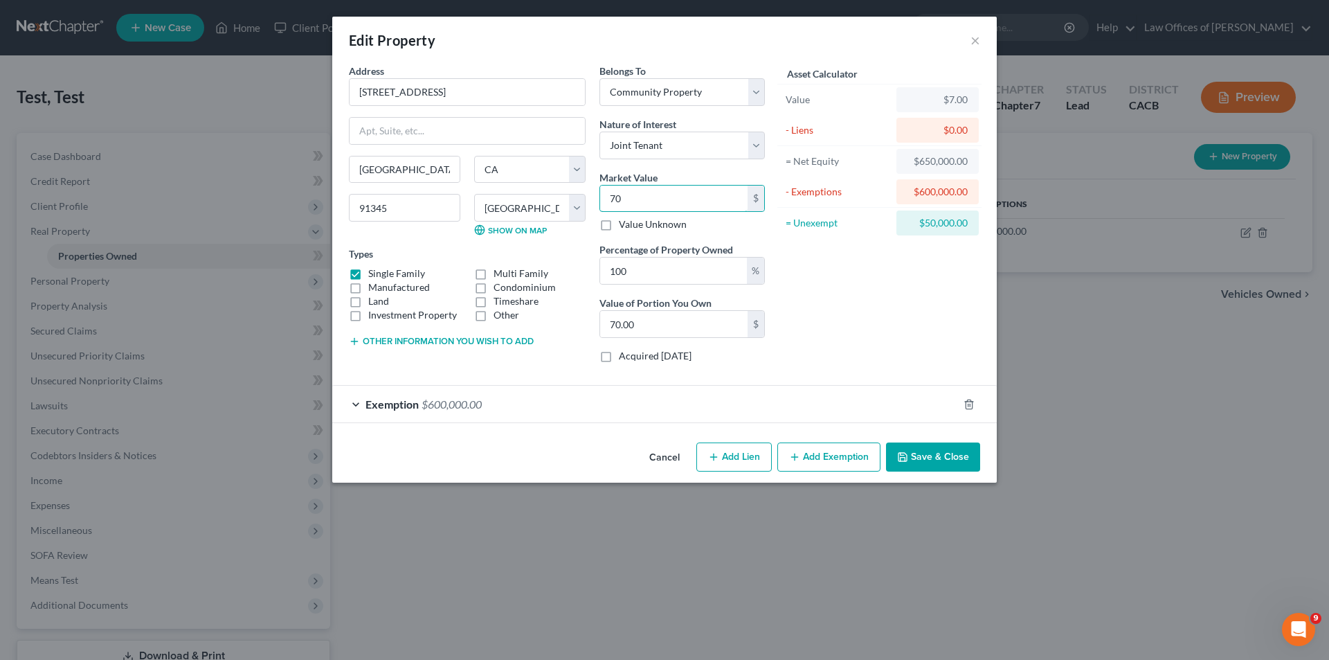
type input "700.00"
type input "7000"
type input "7,000.00"
type input "7,0000"
type input "70,000.00"
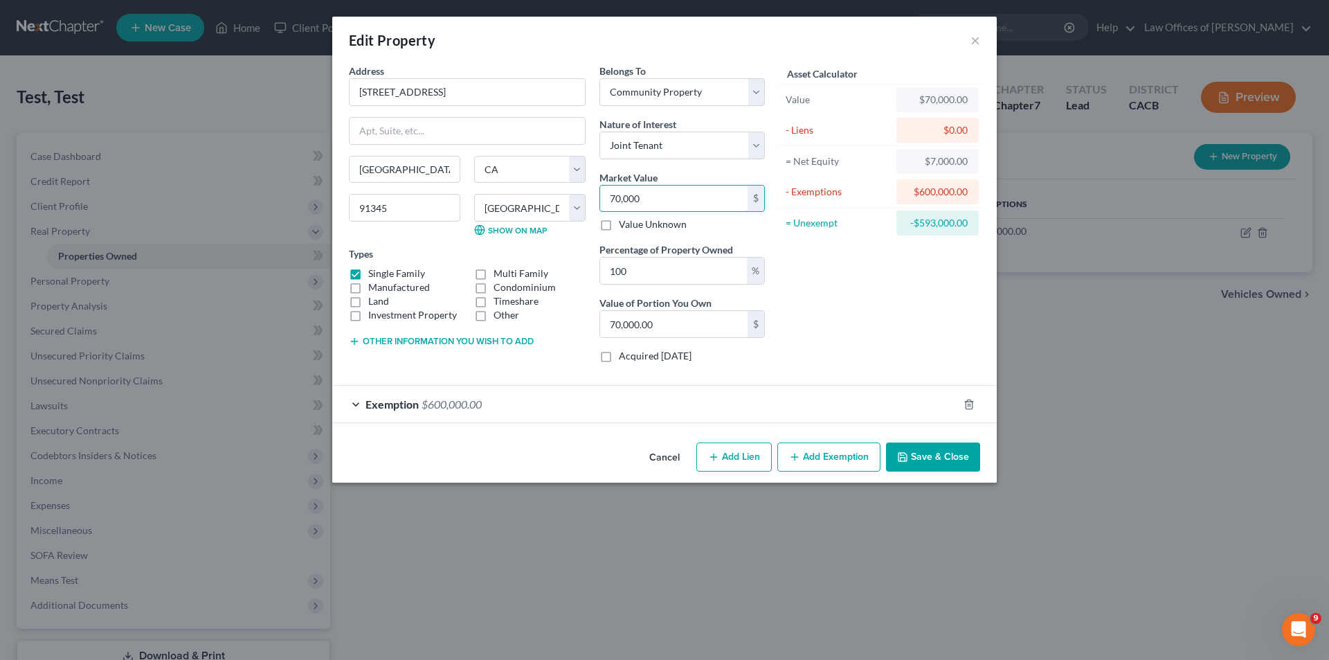
type input "70,0000"
type input "700,000.00"
click at [865, 455] on button "Add Exemption" at bounding box center [828, 456] width 103 height 29
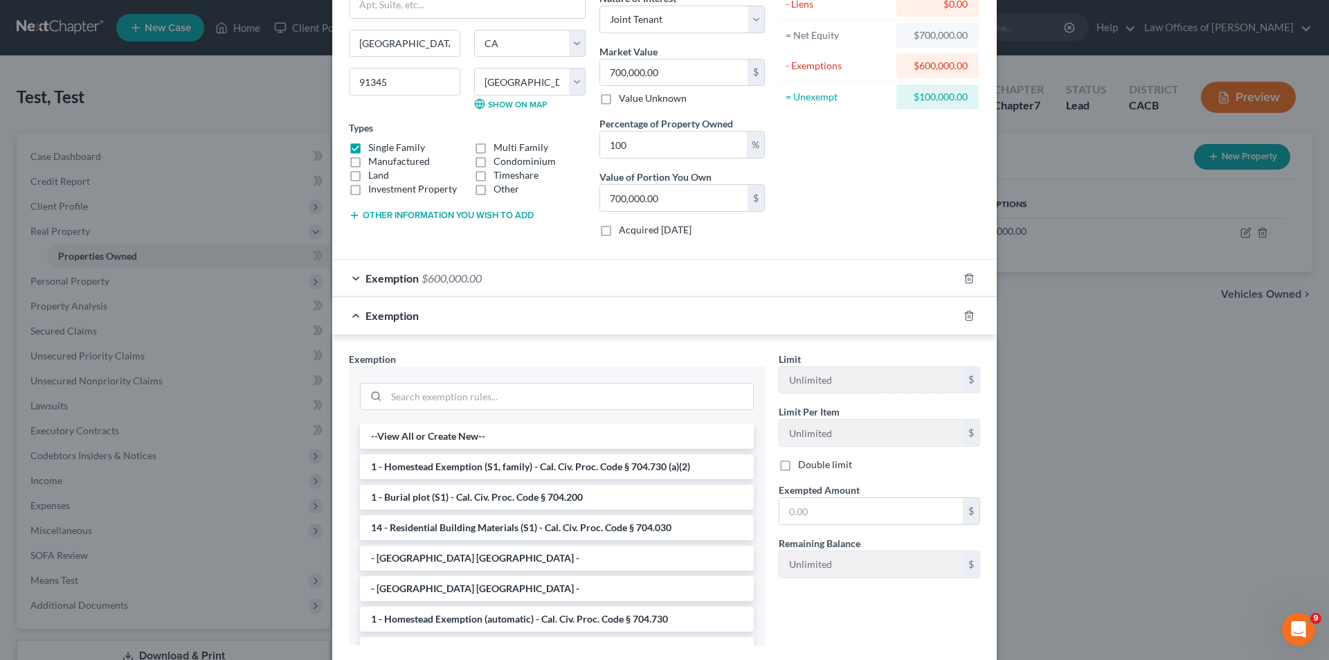
scroll to position [210, 0]
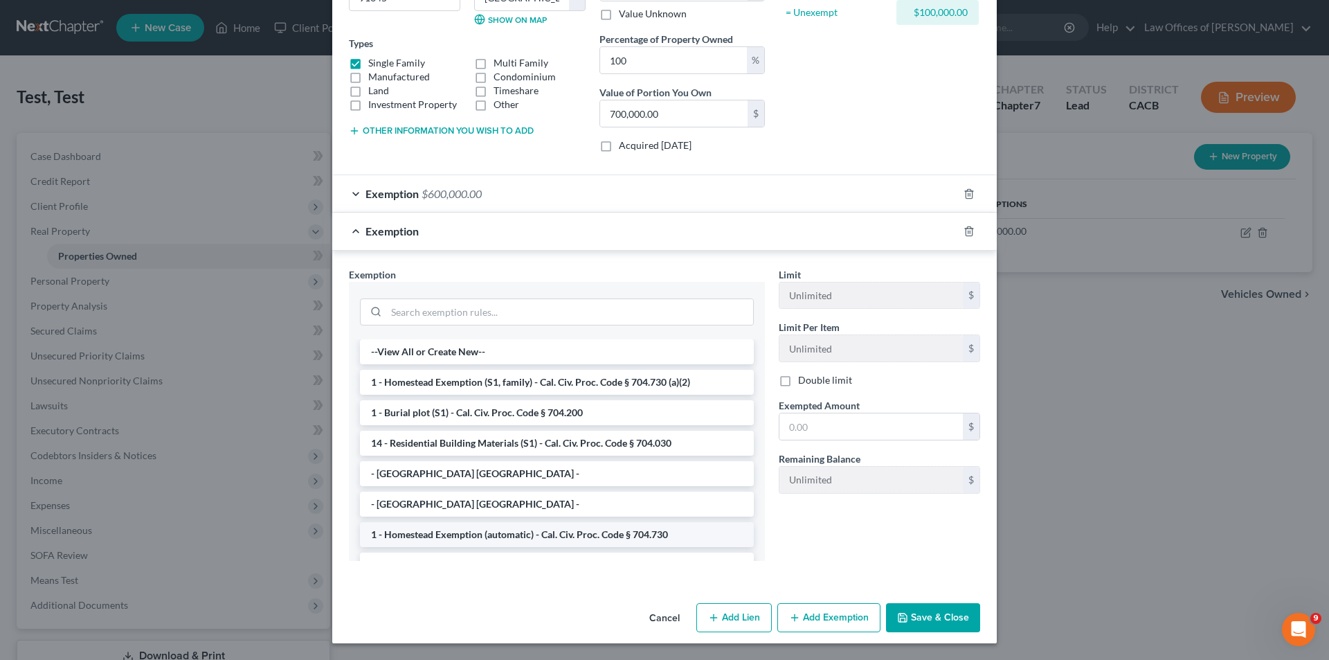
click at [490, 537] on li "1 - Homestead Exemption (automatic) - Cal. Civ. Proc. Code § 704.730" at bounding box center [557, 534] width 394 height 25
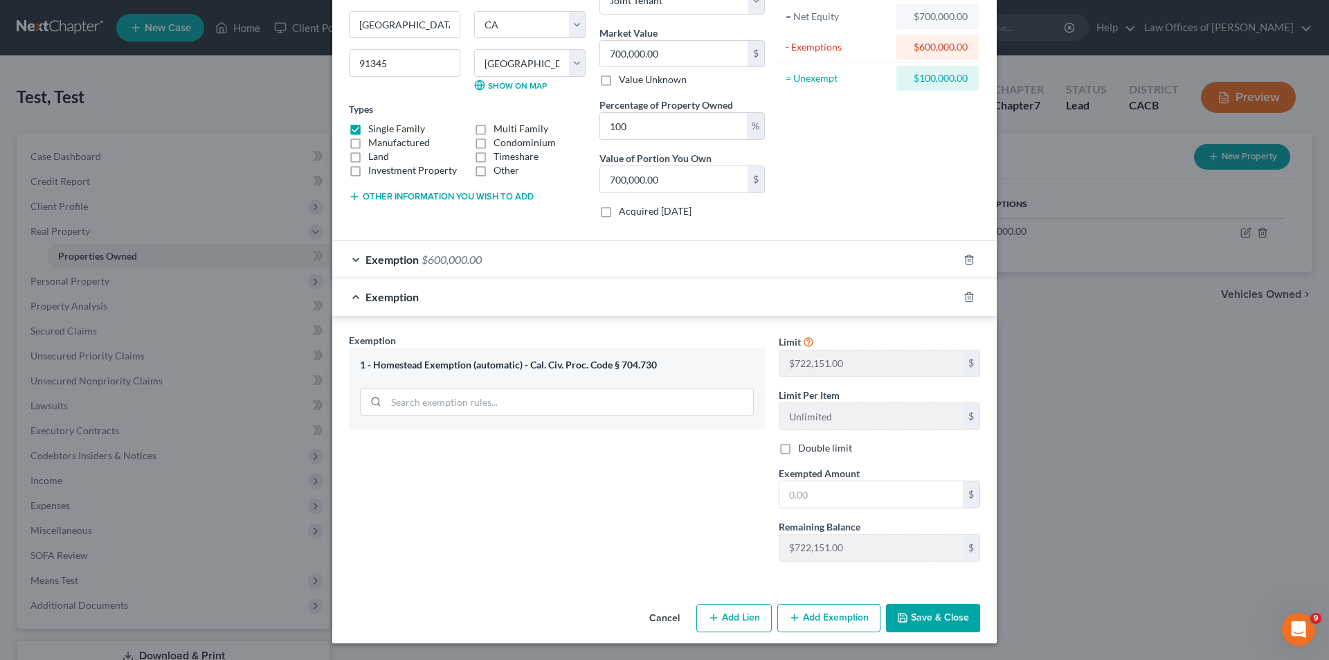
click at [957, 622] on button "Save & Close" at bounding box center [933, 618] width 94 height 29
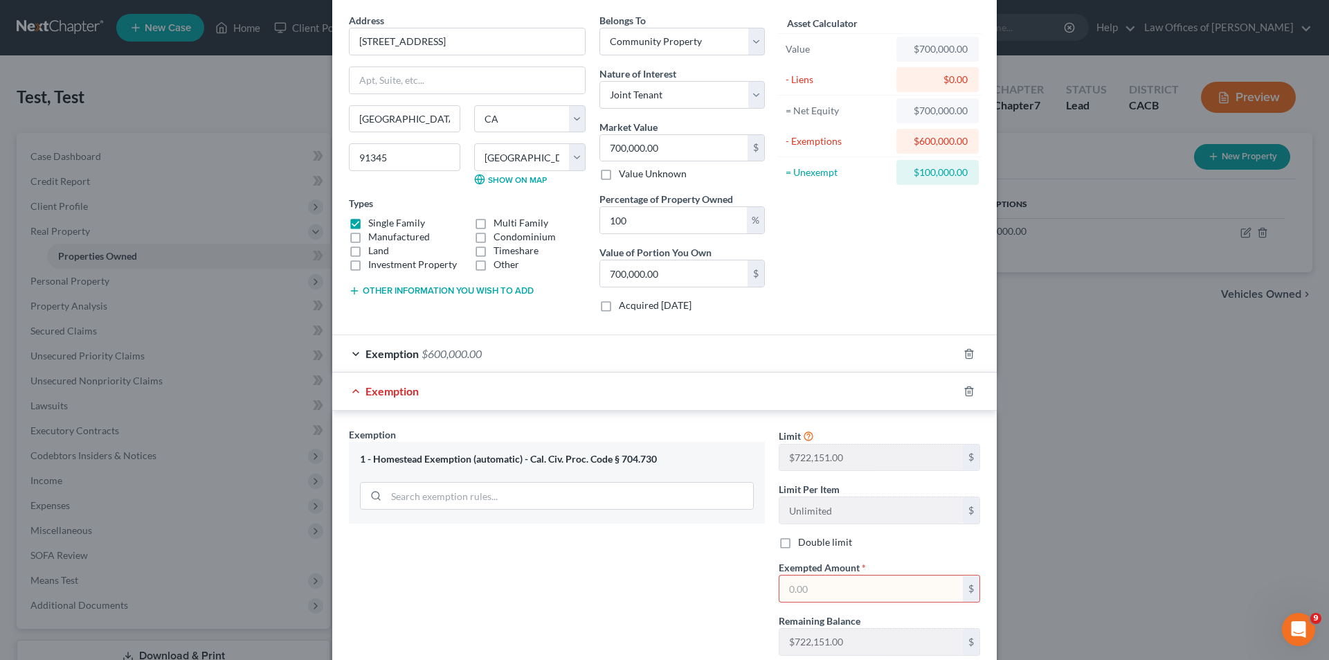
scroll to position [53, 0]
click at [807, 587] on input "text" at bounding box center [871, 586] width 183 height 26
type input "700,000.00"
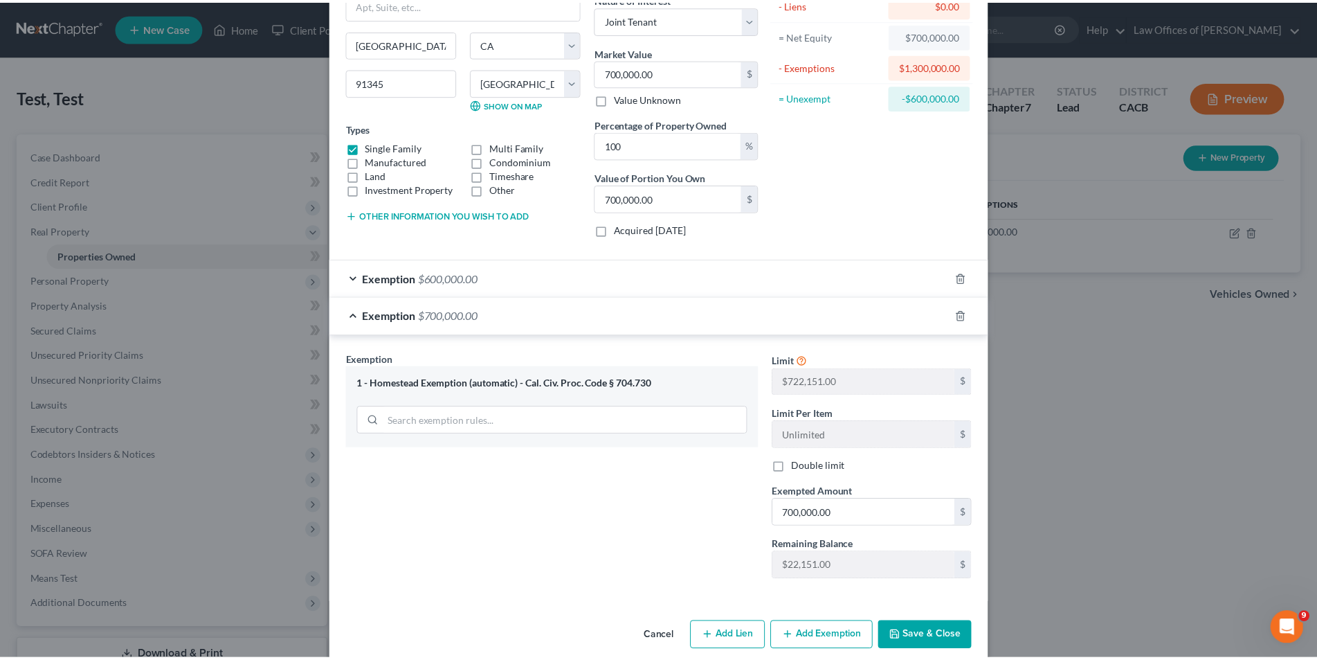
scroll to position [145, 0]
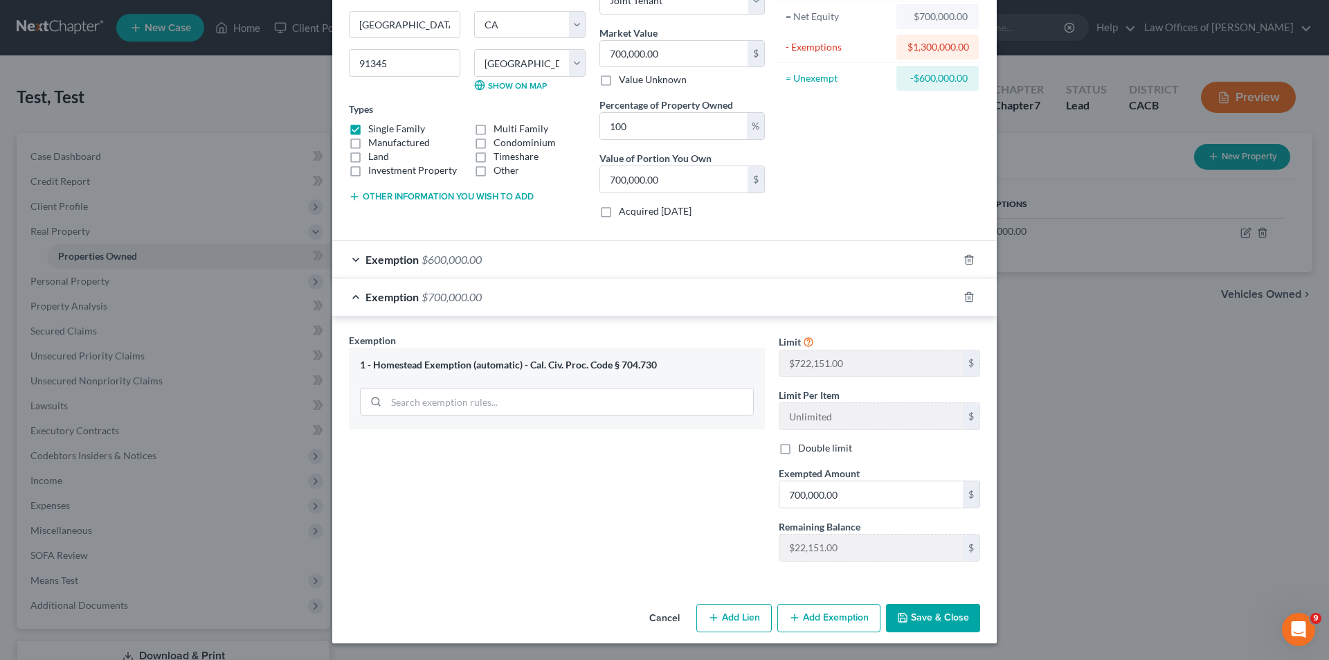
click at [915, 614] on button "Save & Close" at bounding box center [933, 618] width 94 height 29
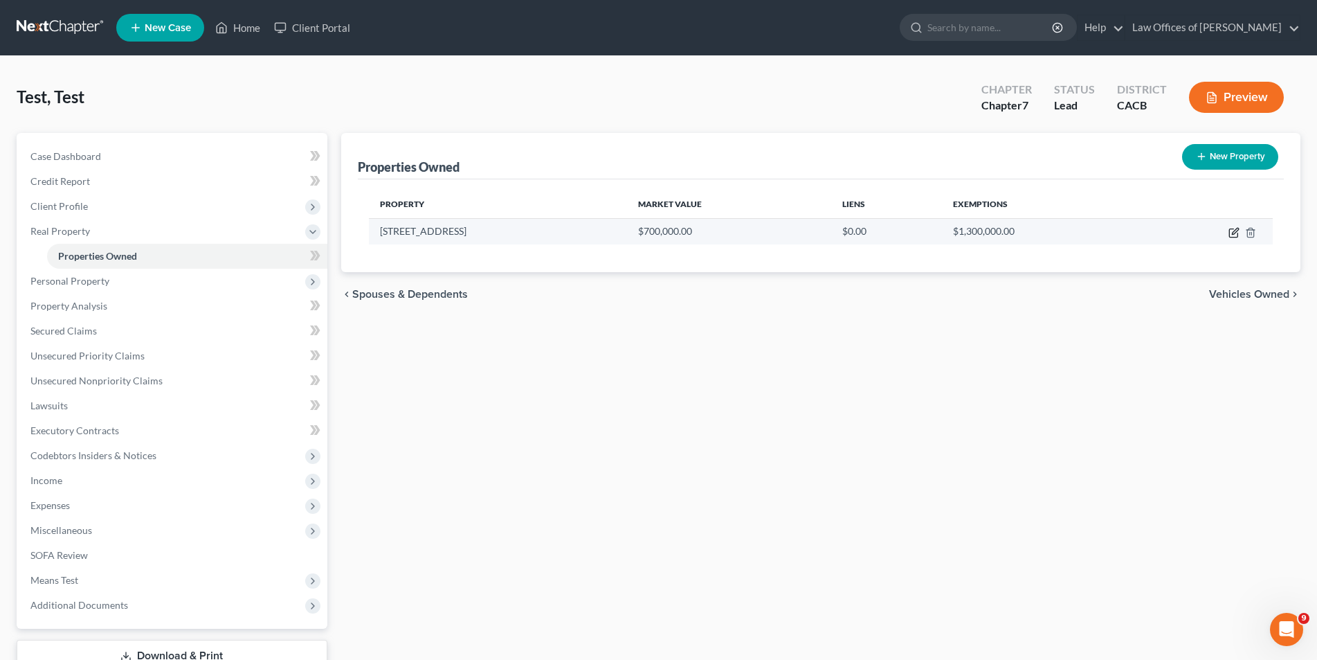
click at [1239, 233] on icon "button" at bounding box center [1234, 232] width 11 height 11
select select "4"
select select "18"
select select "4"
select select "1"
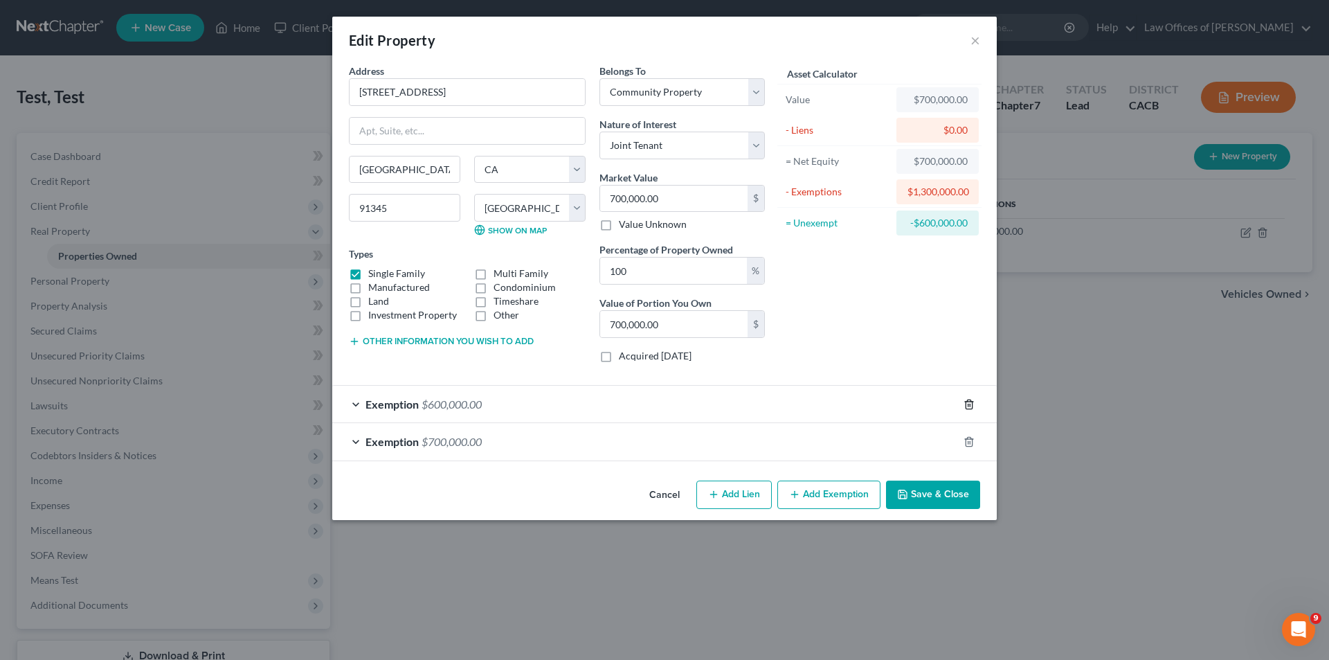
click at [973, 406] on icon "button" at bounding box center [969, 404] width 11 height 11
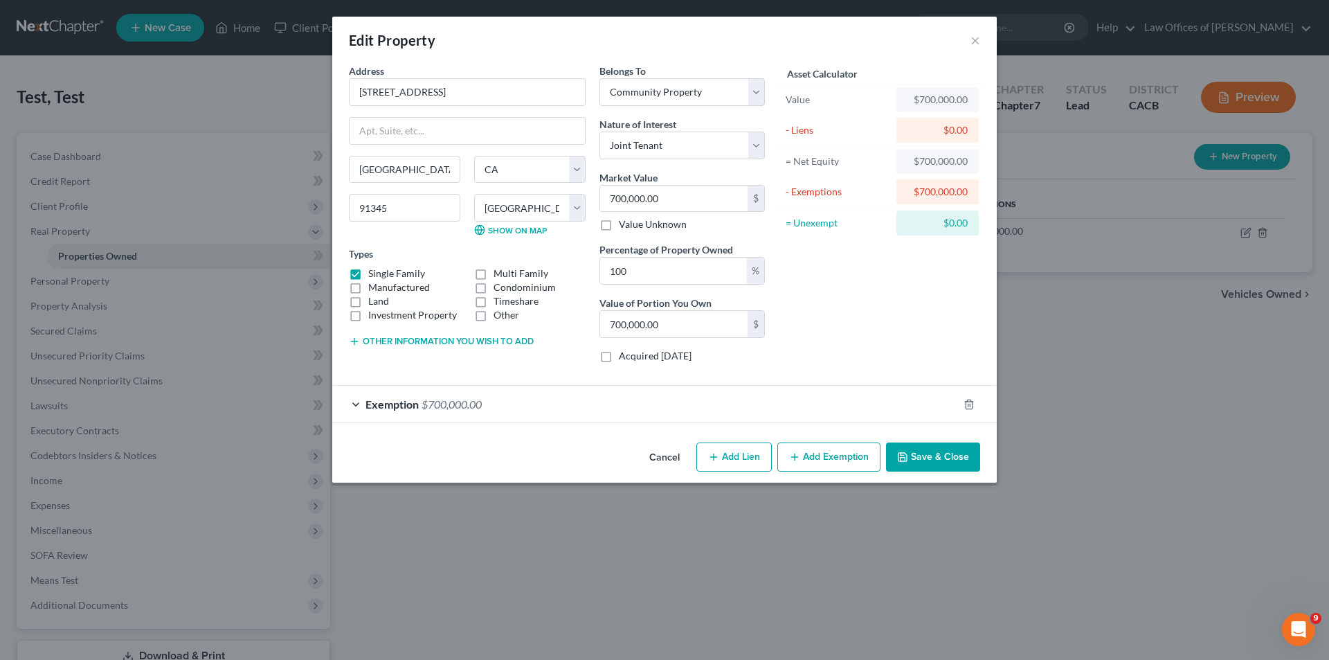
click at [958, 451] on button "Save & Close" at bounding box center [933, 456] width 94 height 29
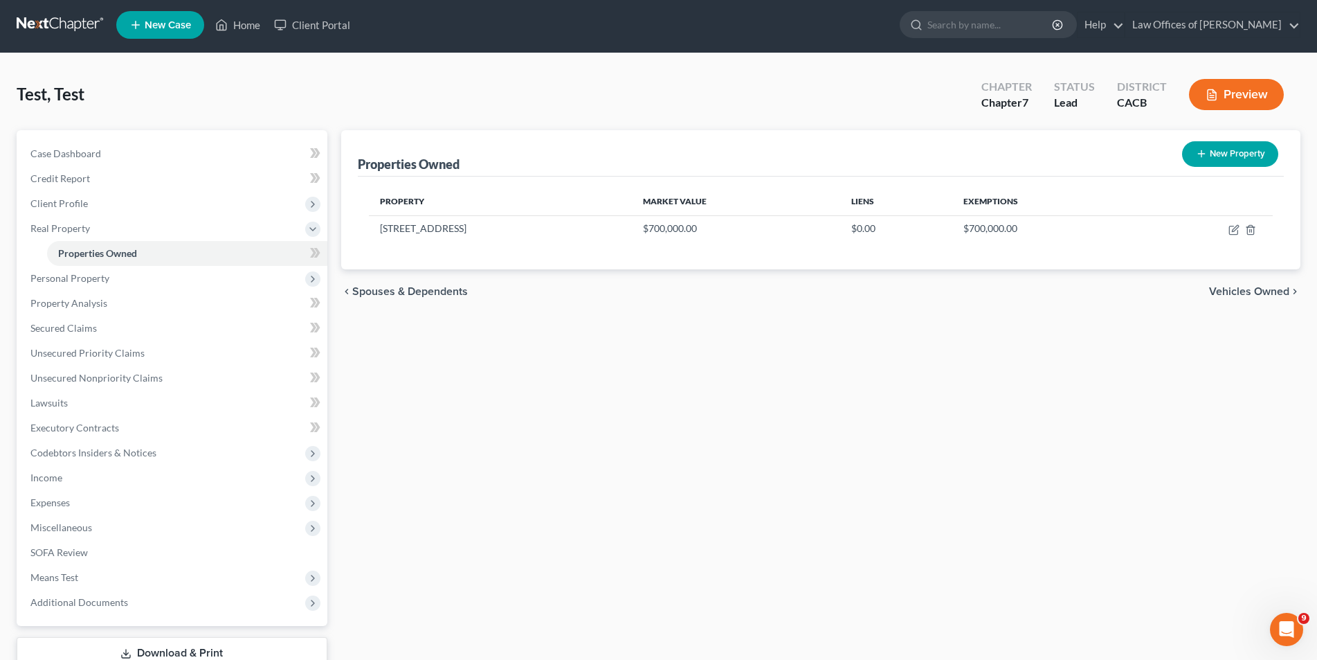
scroll to position [11, 0]
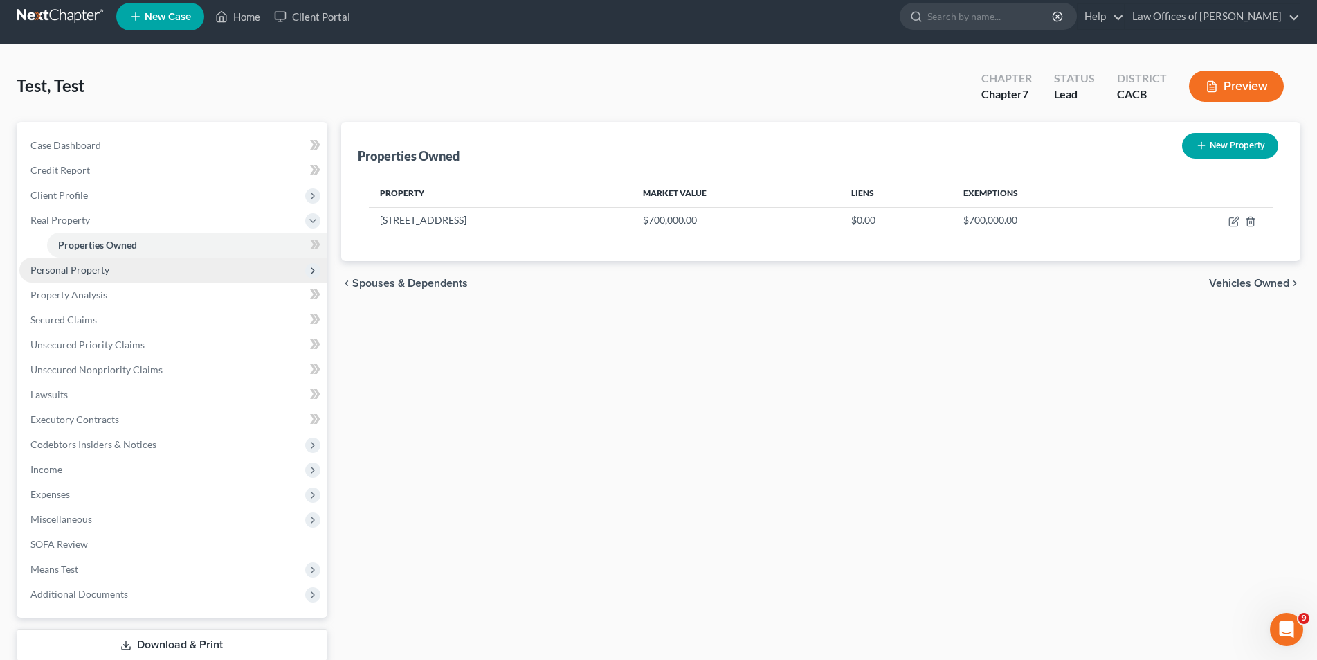
click at [89, 267] on span "Personal Property" at bounding box center [69, 270] width 79 height 12
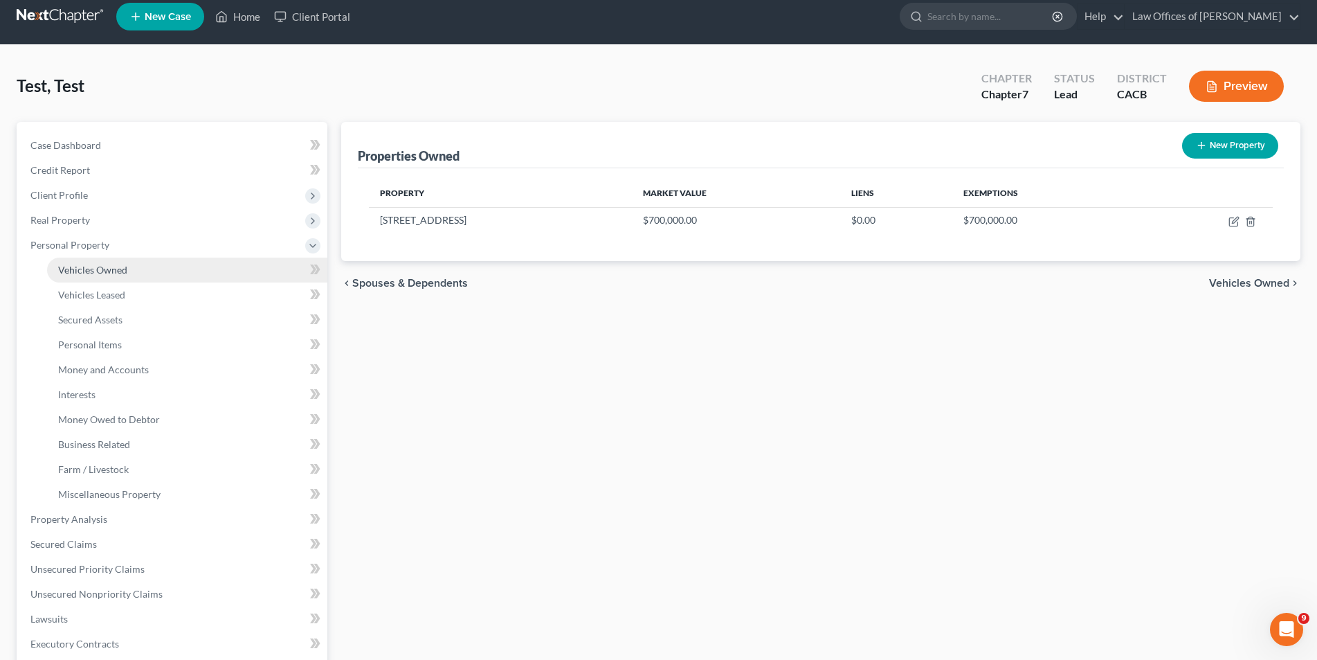
click at [101, 277] on link "Vehicles Owned" at bounding box center [187, 270] width 280 height 25
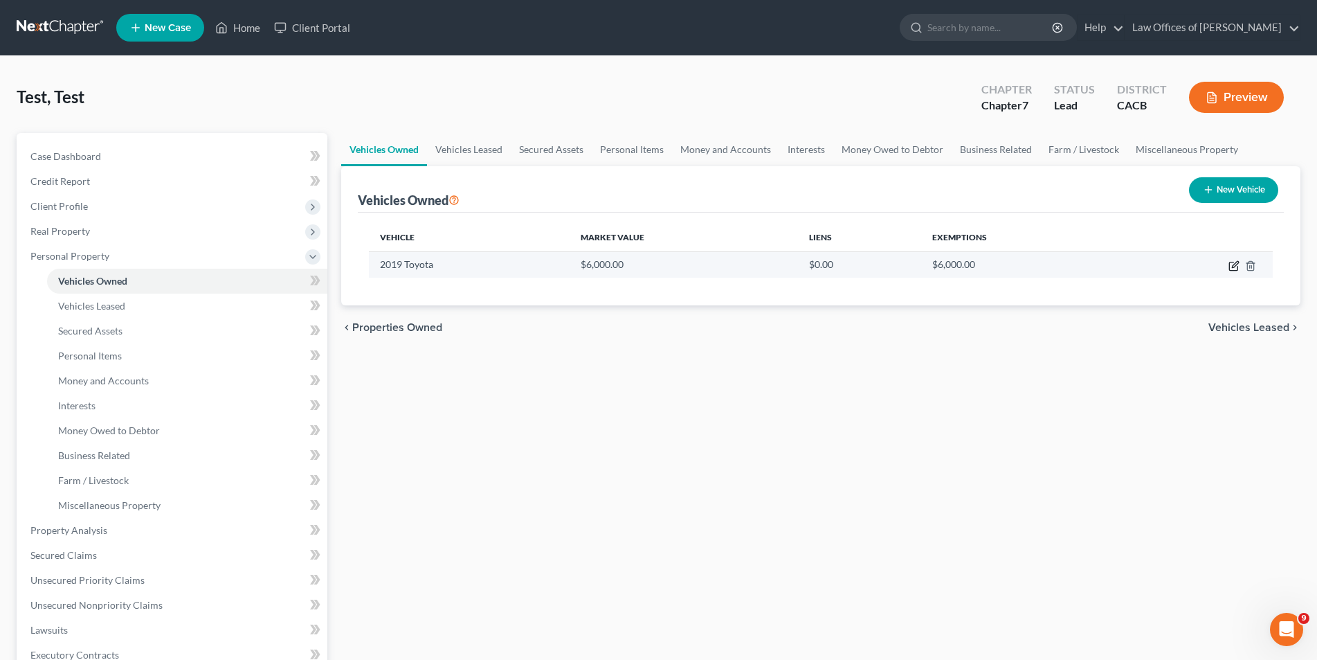
click at [1234, 269] on icon "button" at bounding box center [1234, 265] width 11 height 11
select select "0"
select select "7"
select select "2"
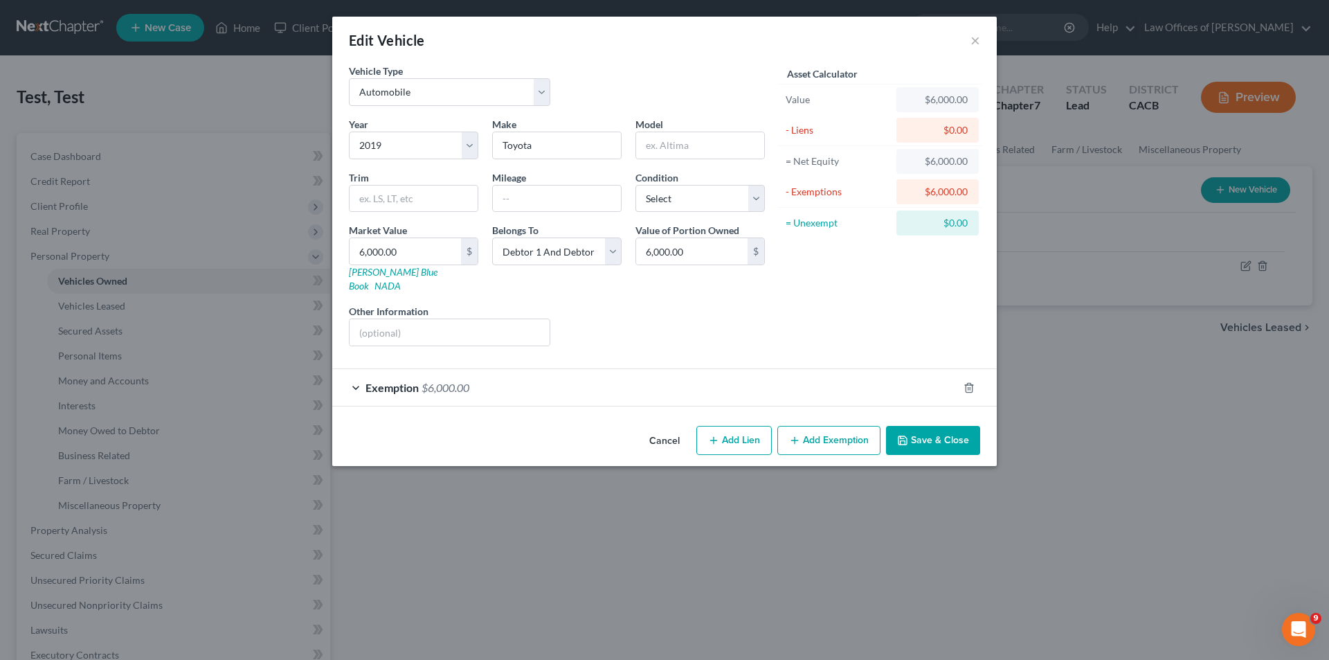
click at [381, 381] on span "Exemption" at bounding box center [392, 387] width 53 height 13
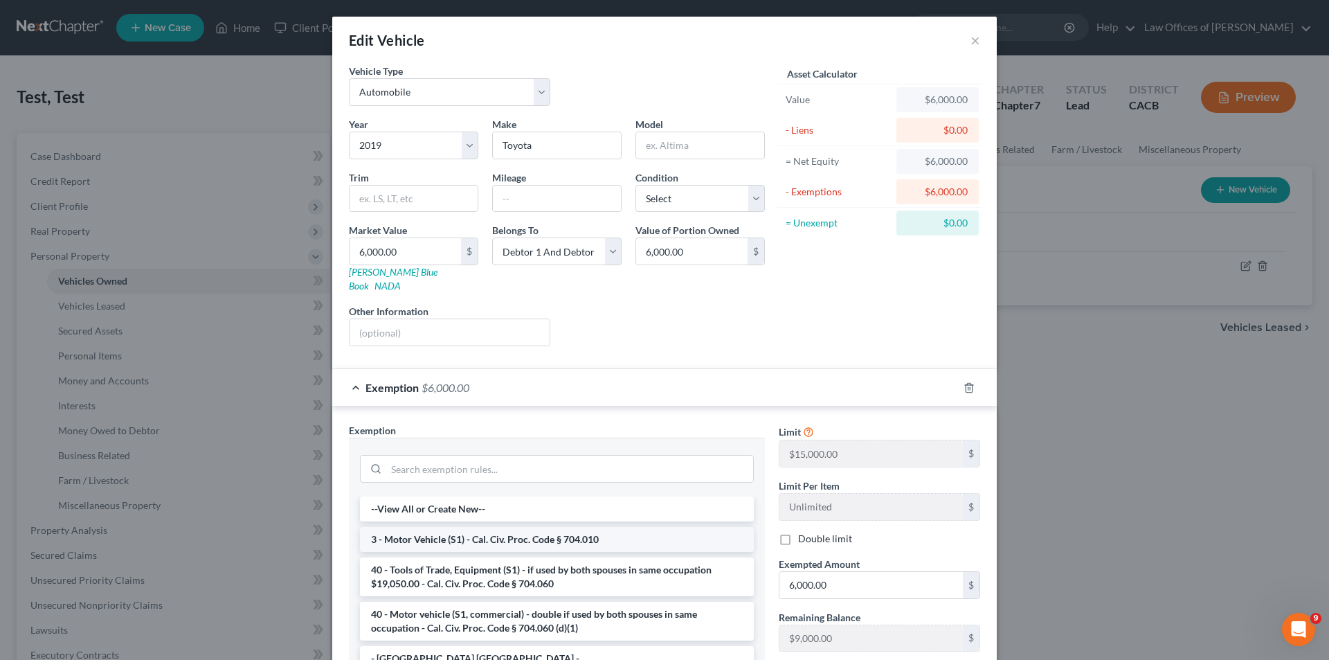
click at [585, 527] on li "3 - Motor Vehicle (S1) - Cal. Civ. Proc. Code § 704.010" at bounding box center [557, 539] width 394 height 25
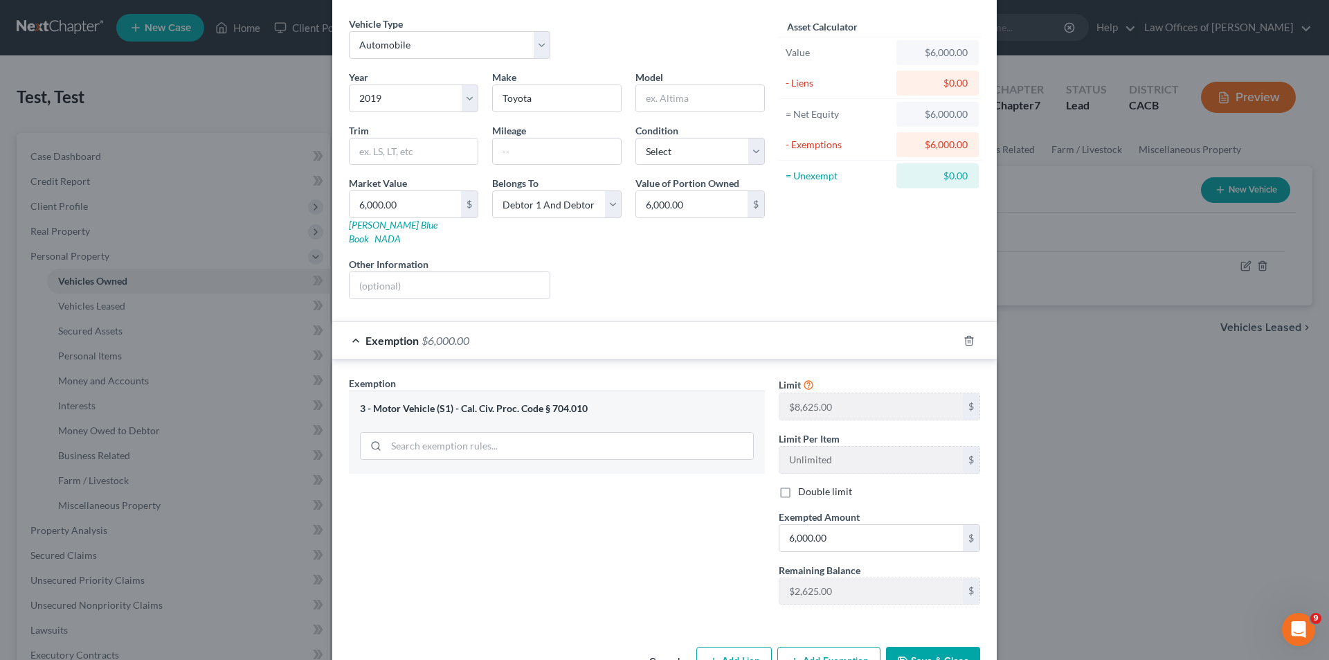
scroll to position [77, 0]
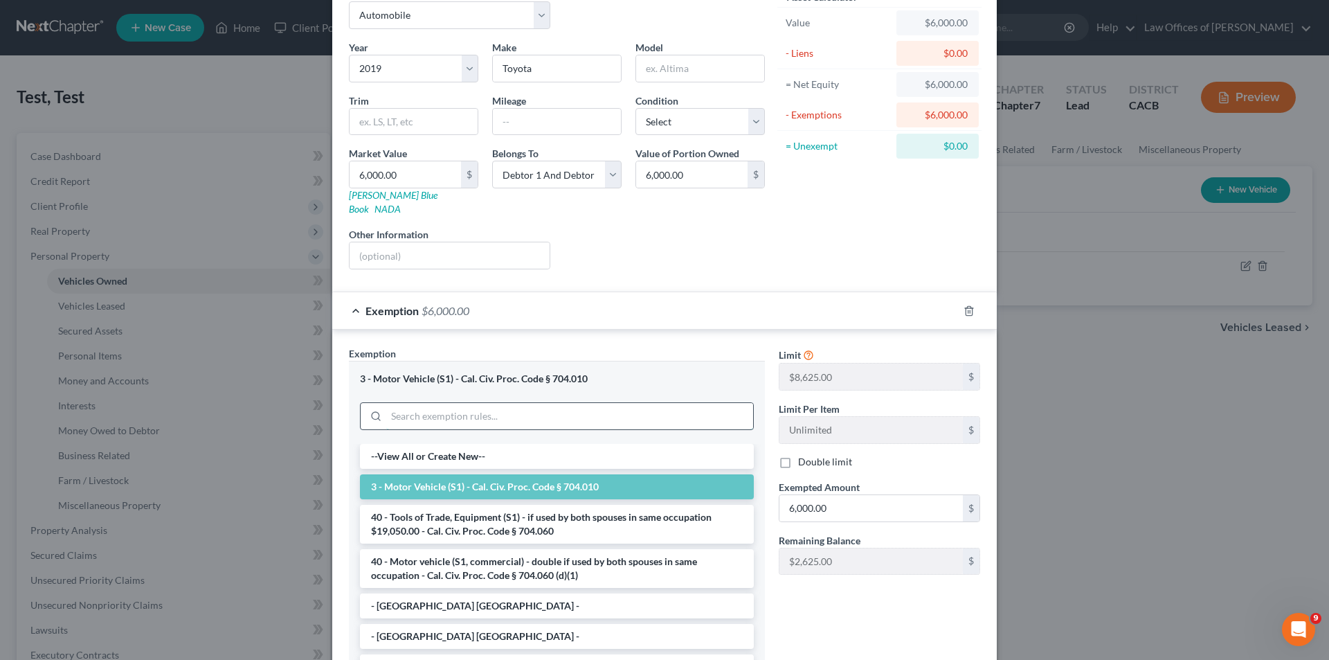
click at [678, 406] on input "search" at bounding box center [569, 416] width 367 height 26
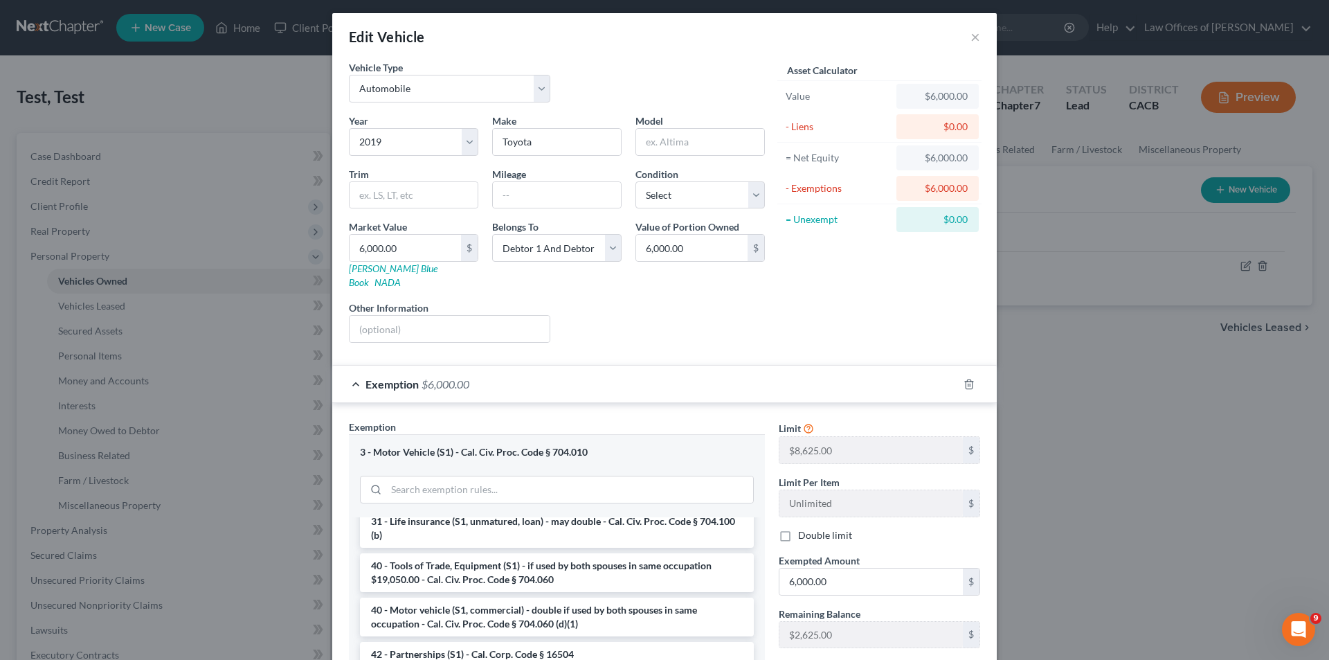
scroll to position [0, 0]
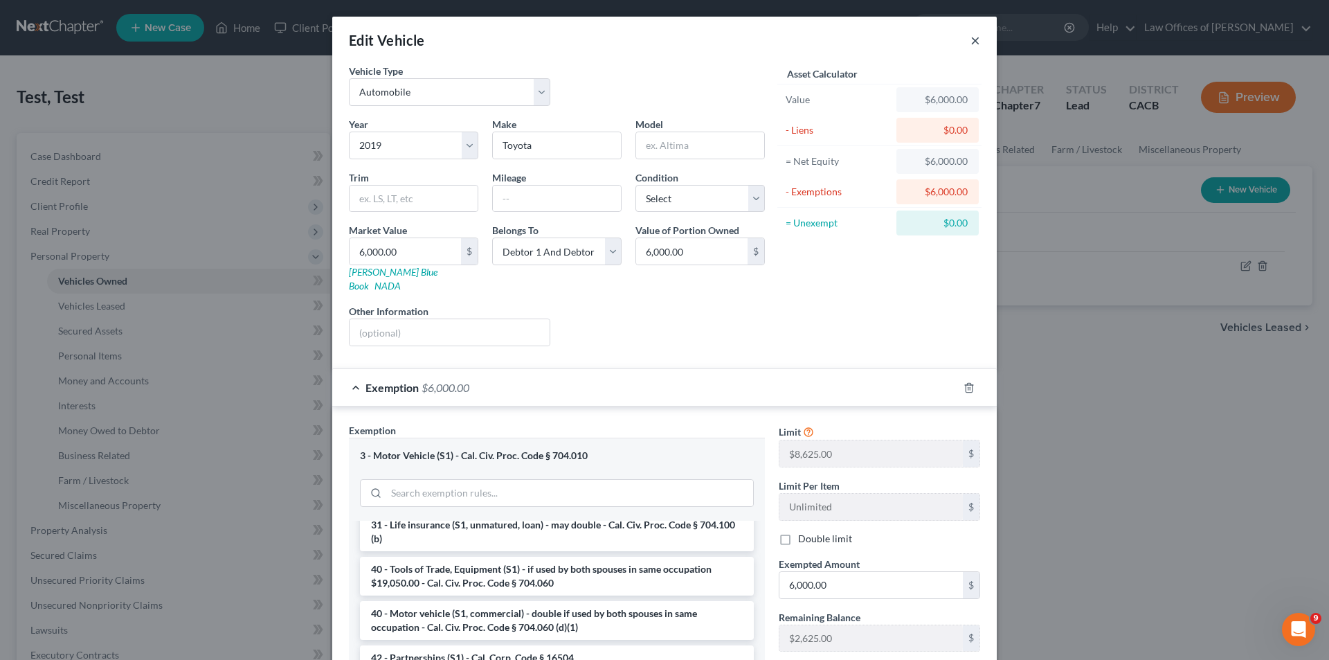
click at [971, 39] on button "×" at bounding box center [976, 40] width 10 height 17
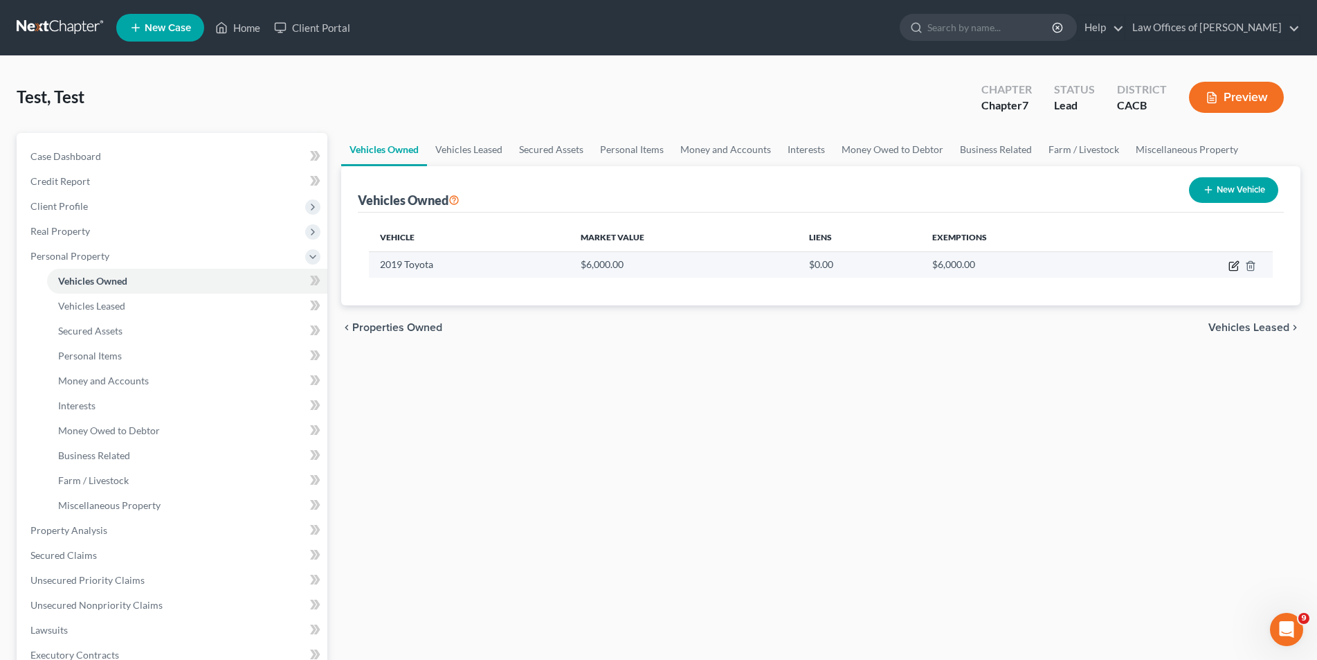
click at [1237, 263] on icon "button" at bounding box center [1234, 265] width 11 height 11
select select "0"
select select "7"
select select "2"
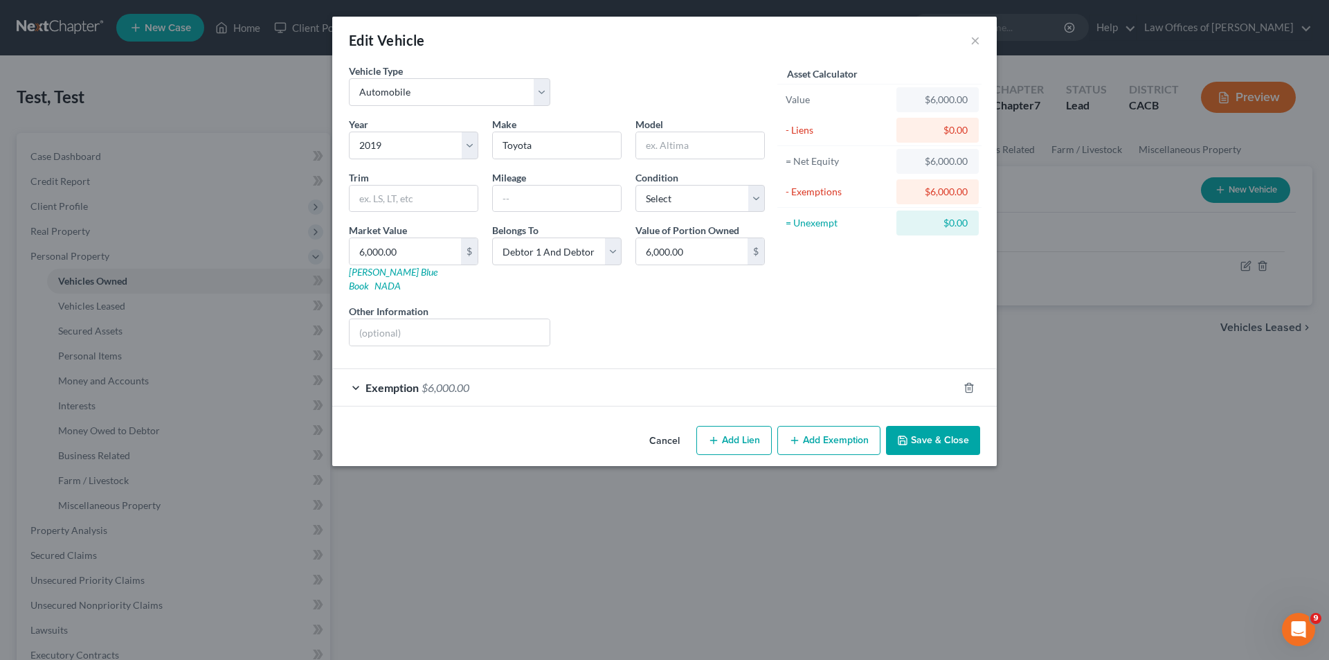
click at [471, 371] on div "Exemption $6,000.00" at bounding box center [645, 387] width 626 height 37
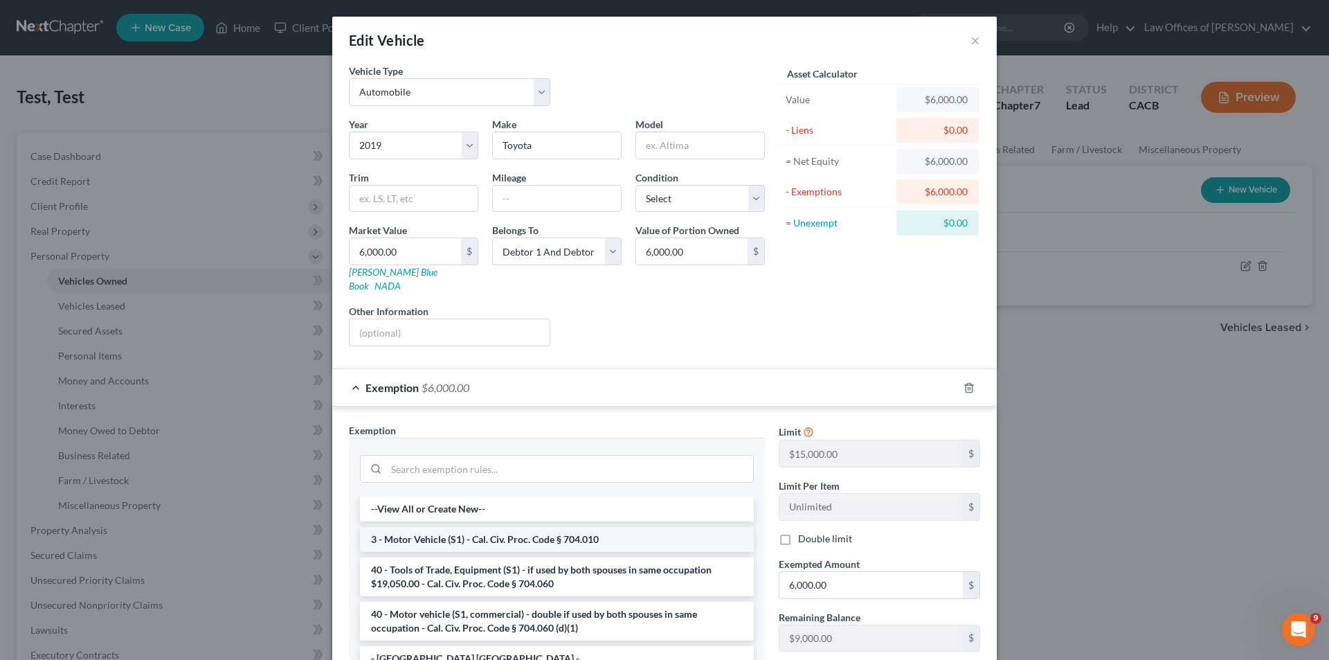
click at [600, 527] on li "3 - Motor Vehicle (S1) - Cal. Civ. Proc. Code § 704.010" at bounding box center [557, 539] width 394 height 25
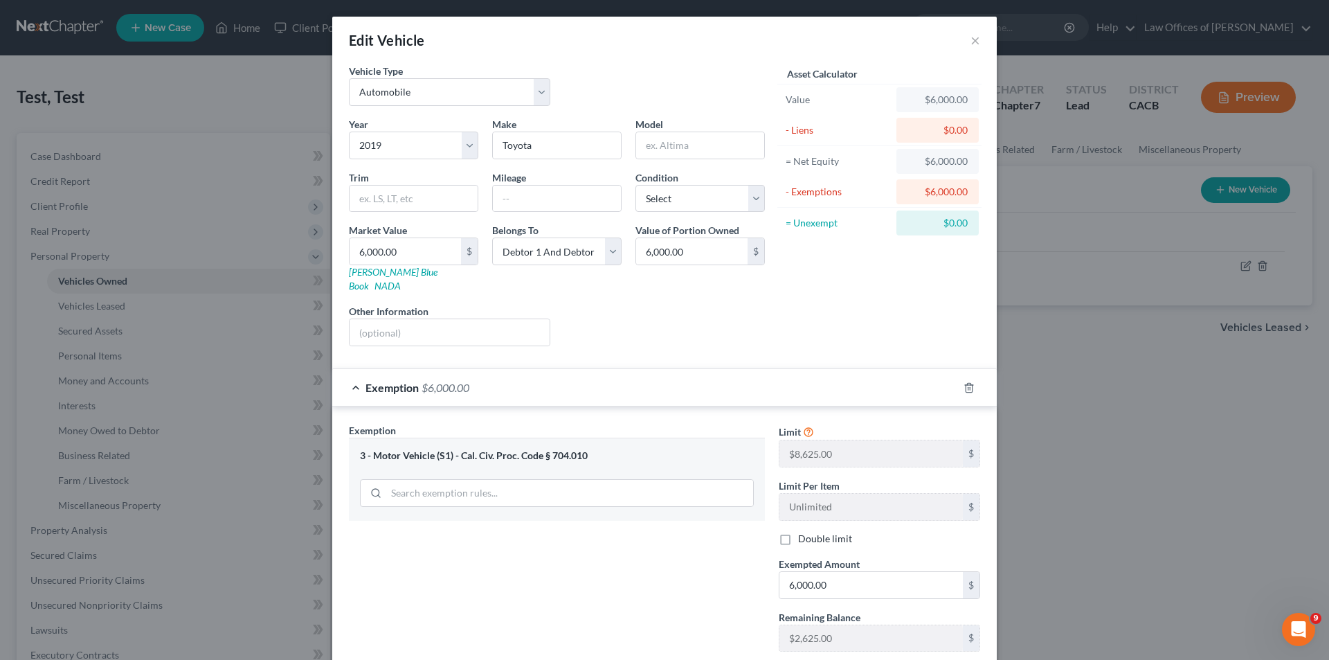
click at [649, 449] on div "3 - Motor Vehicle (S1) - Cal. Civ. Proc. Code § 704.010" at bounding box center [557, 455] width 394 height 13
click at [538, 449] on div "3 - Motor Vehicle (S1) - Cal. Civ. Proc. Code § 704.010" at bounding box center [557, 455] width 394 height 13
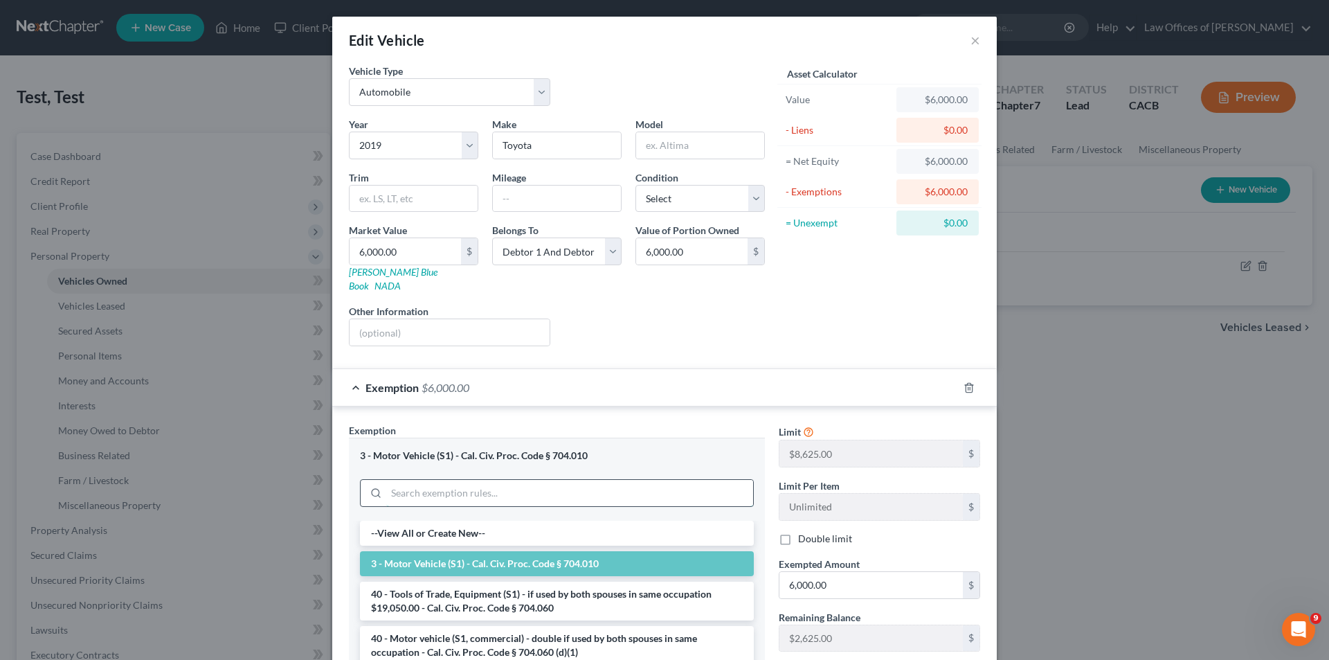
click at [541, 480] on input "search" at bounding box center [569, 493] width 367 height 26
